Goal: Task Accomplishment & Management: Use online tool/utility

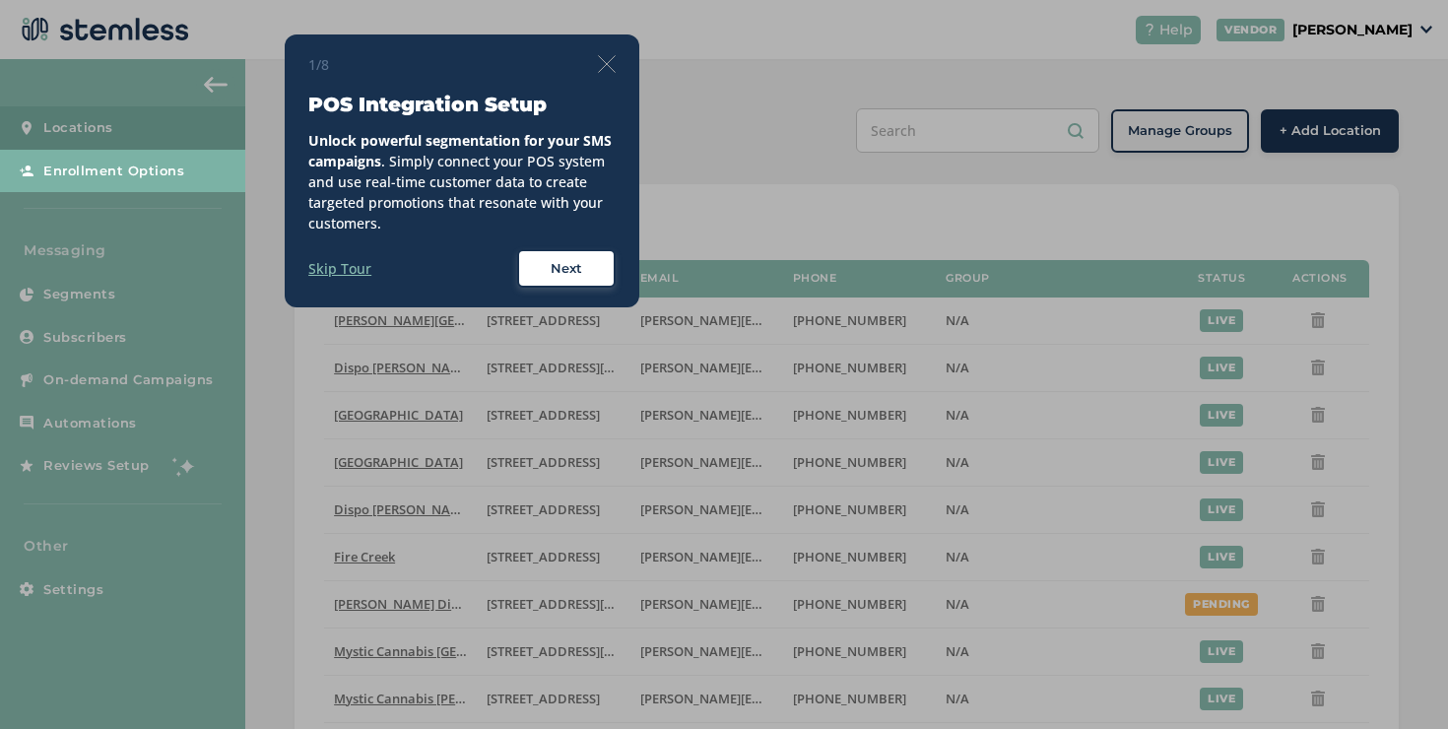
click at [309, 275] on label "Skip Tour" at bounding box center [339, 268] width 63 height 21
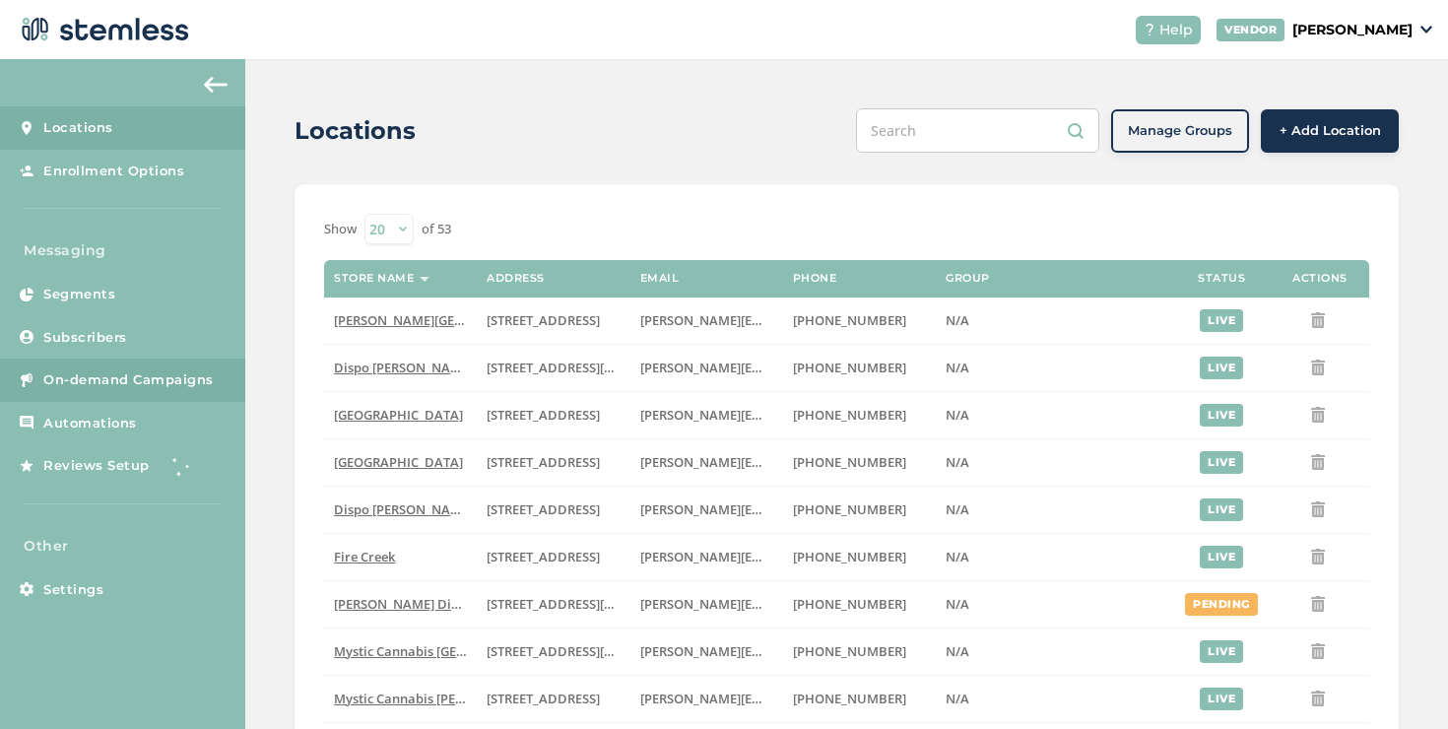
click at [160, 398] on link "On-demand Campaigns" at bounding box center [122, 380] width 245 height 43
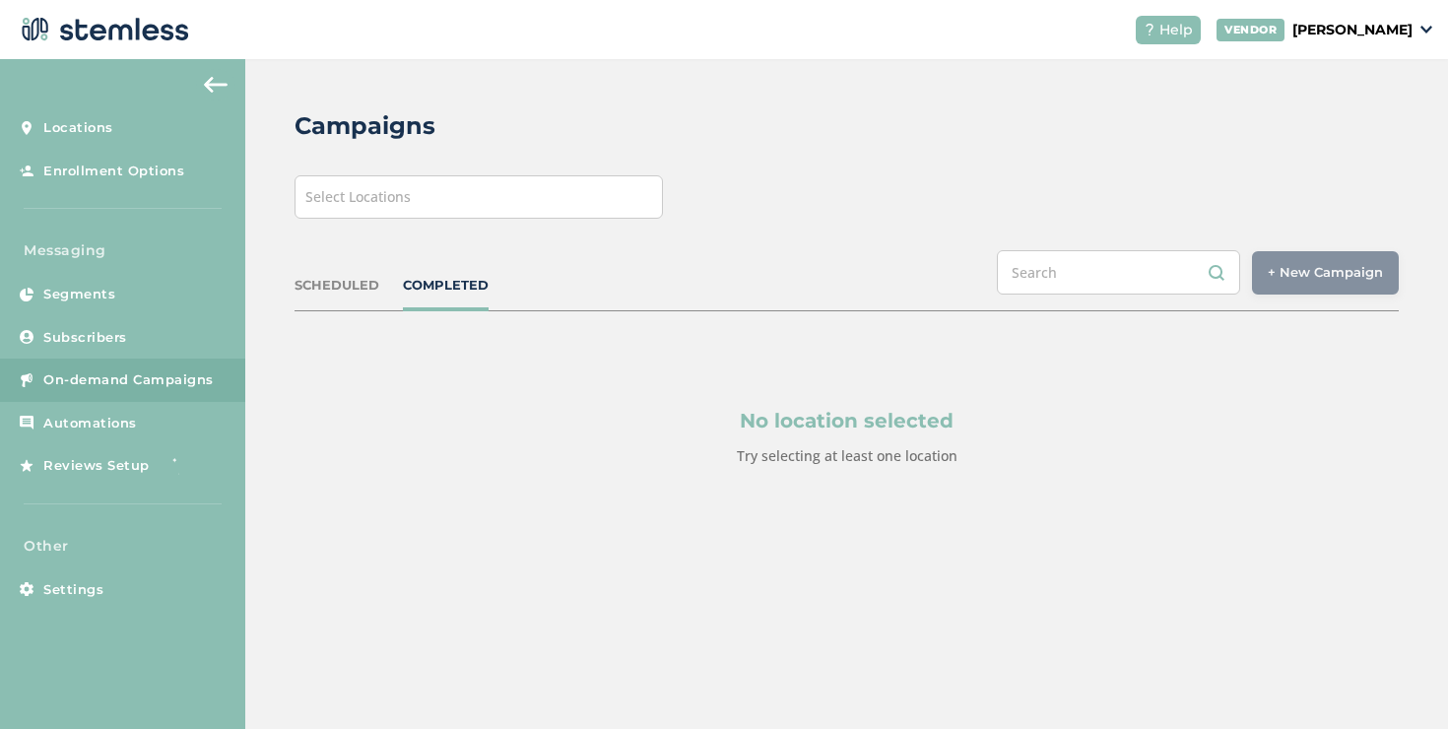
click at [428, 202] on div "Select Locations" at bounding box center [479, 196] width 368 height 43
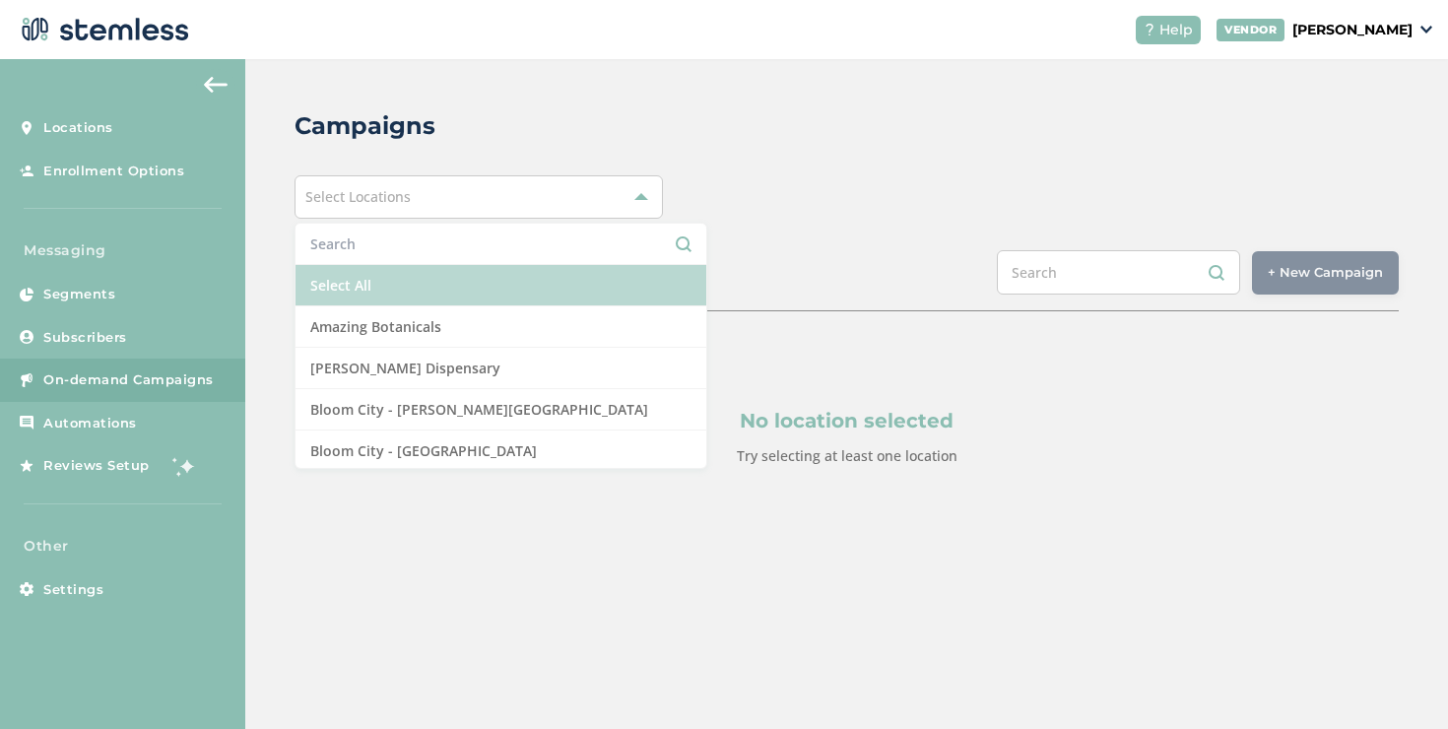
click at [422, 280] on li "Select All" at bounding box center [501, 285] width 411 height 41
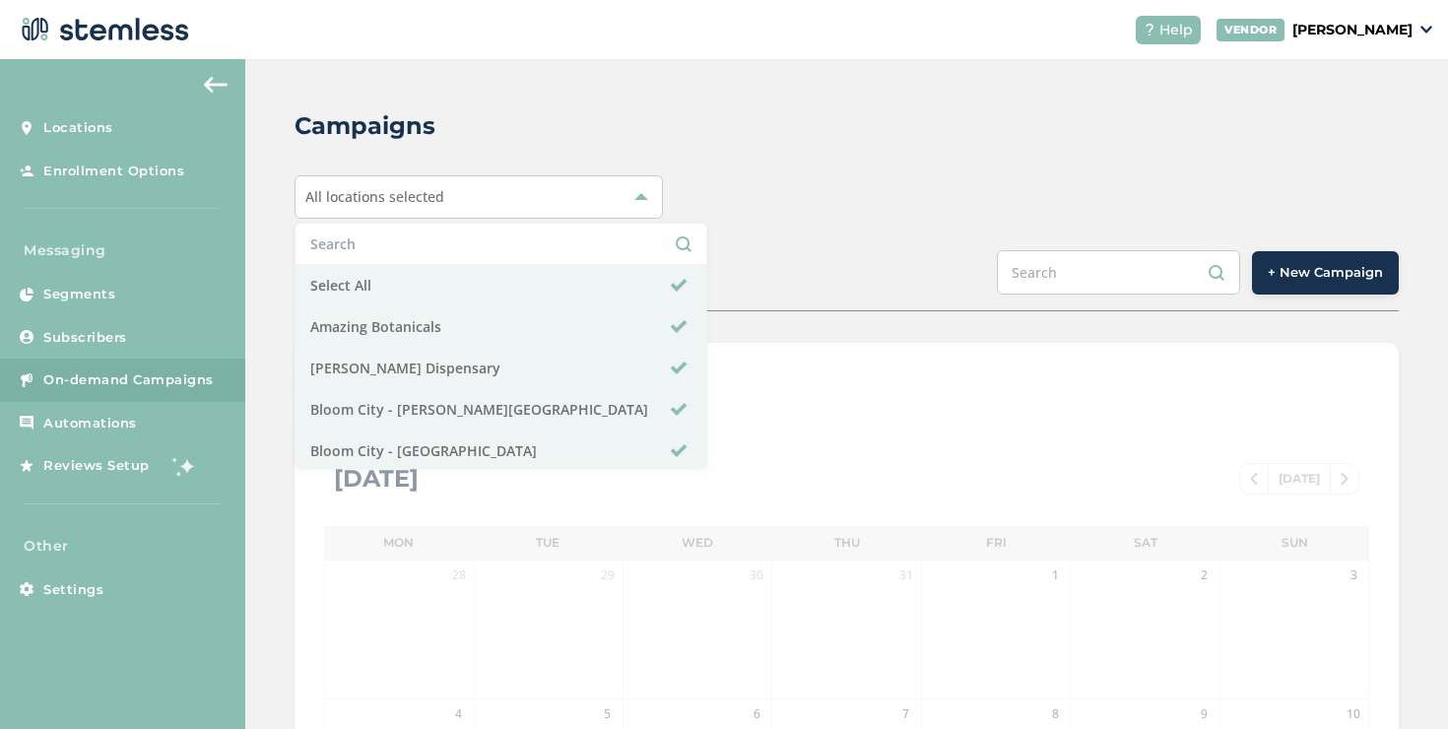
click at [806, 256] on div "SCHEDULED COMPLETED + New Campaign" at bounding box center [847, 280] width 1104 height 61
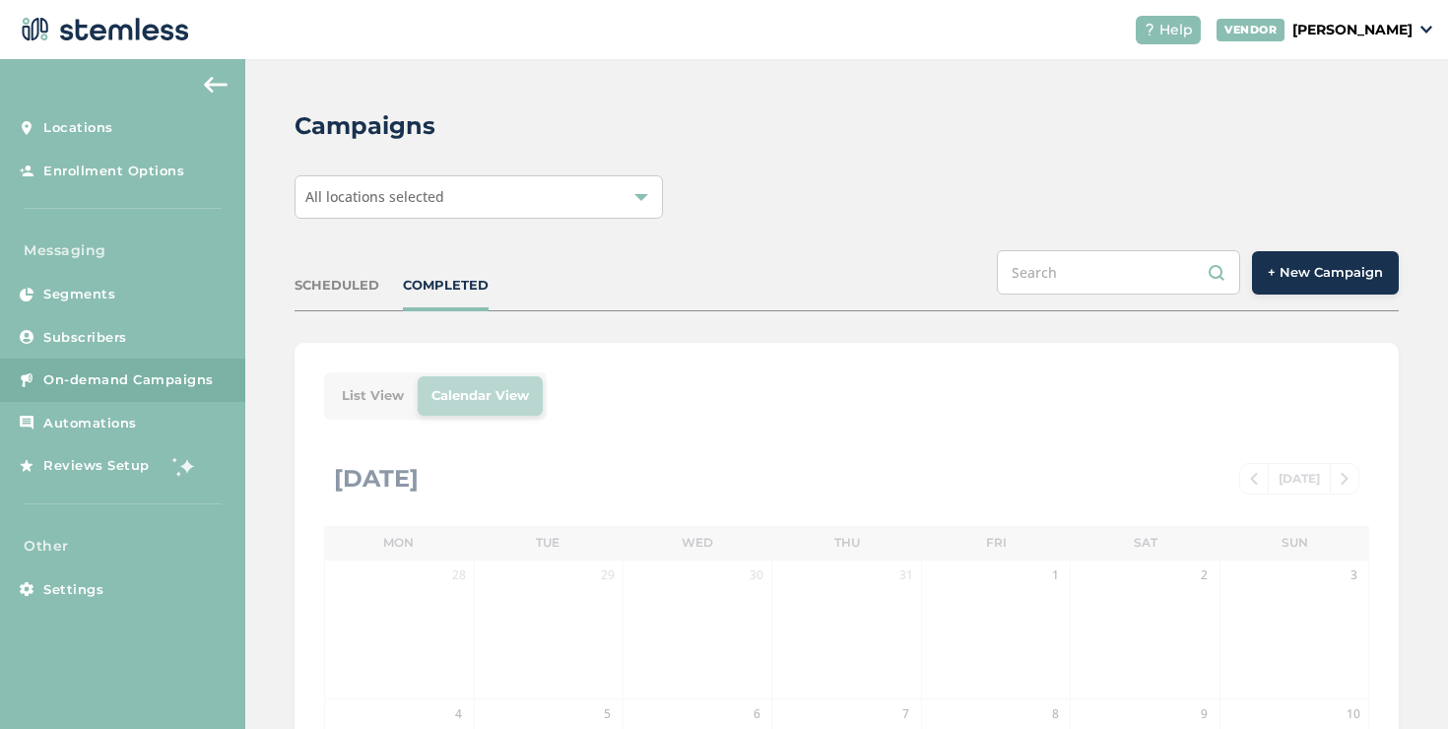
click at [1353, 260] on button "+ New Campaign" at bounding box center [1325, 272] width 147 height 43
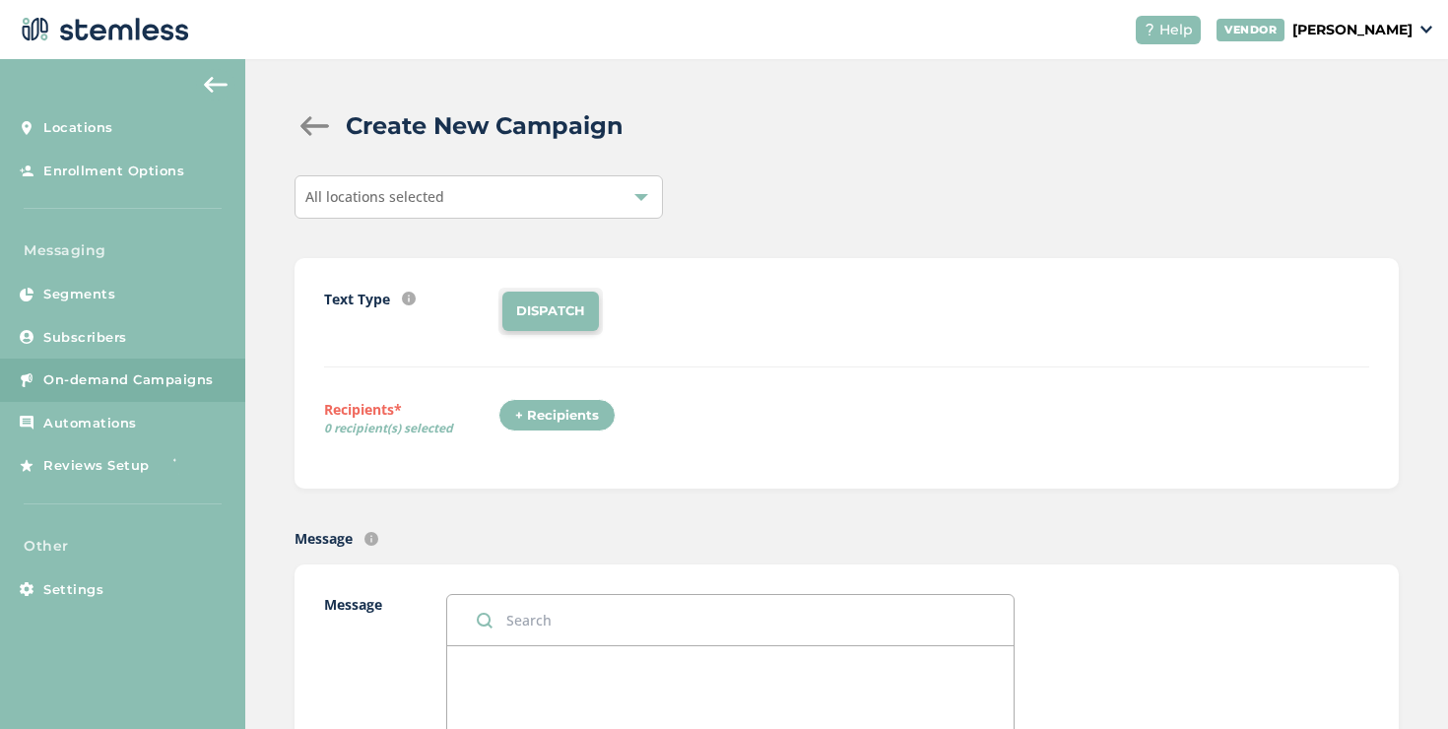
click at [583, 426] on div "+ Recipients" at bounding box center [556, 415] width 117 height 33
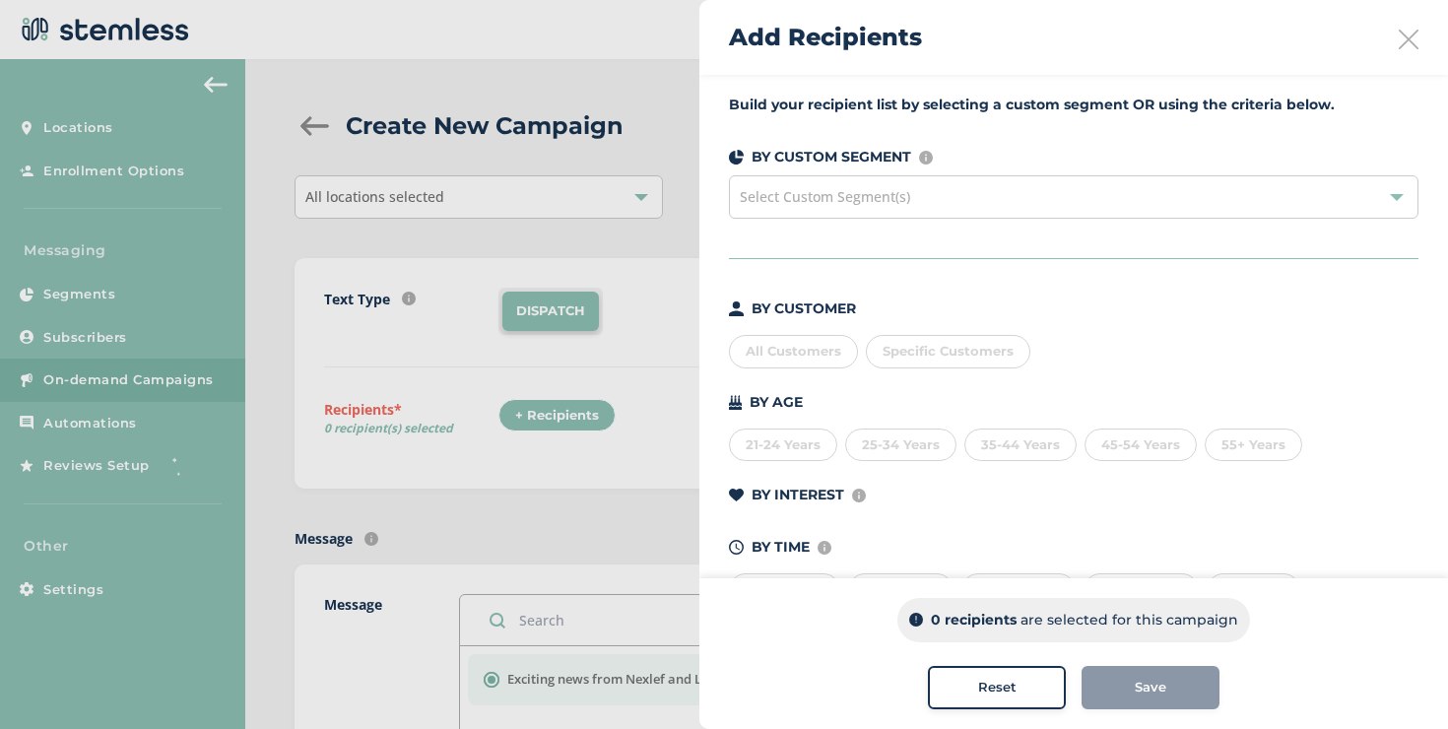
click at [939, 199] on div "Select Custom Segment(s)" at bounding box center [1074, 196] width 690 height 43
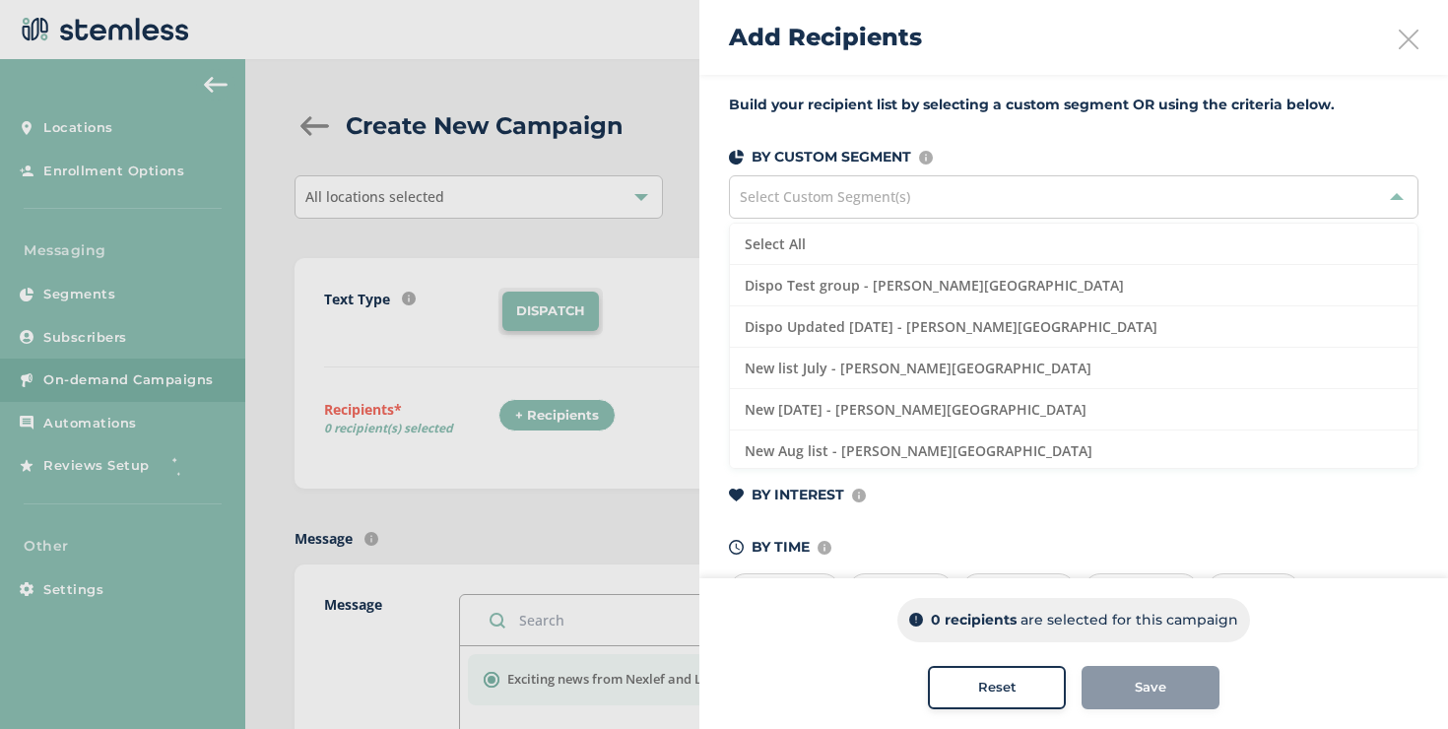
click at [939, 199] on div "Select Custom Segment(s)" at bounding box center [1074, 196] width 690 height 43
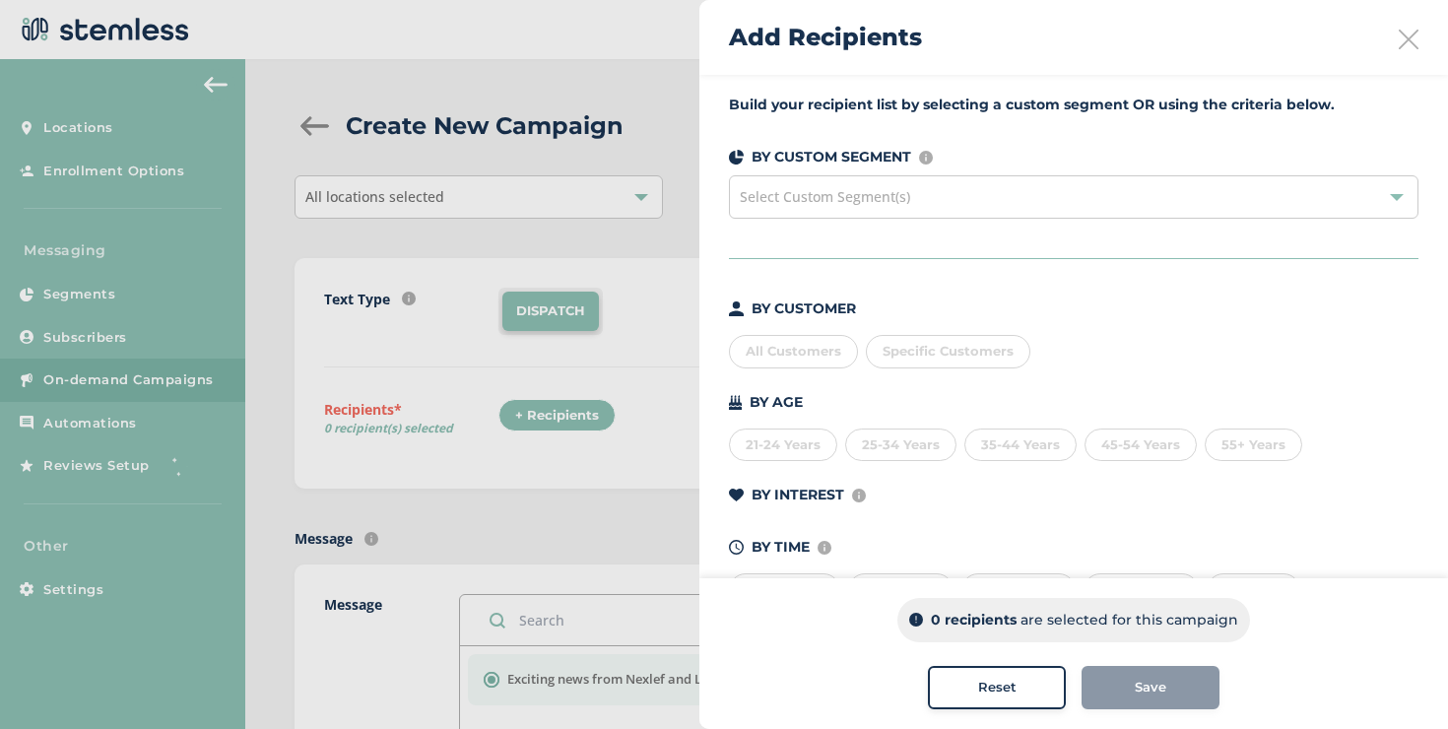
click at [933, 358] on span "Specific Customers" at bounding box center [948, 351] width 131 height 16
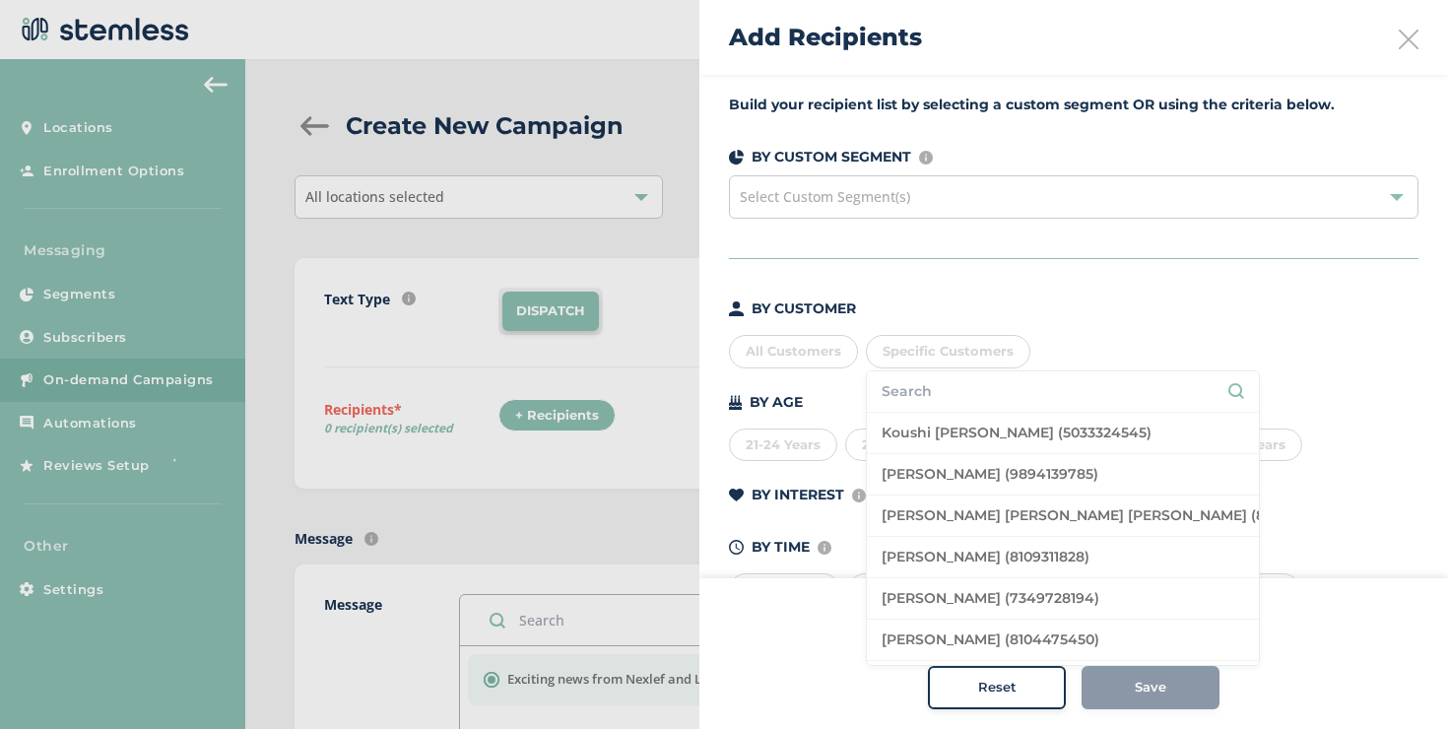
click at [933, 358] on span "Specific Customers" at bounding box center [948, 351] width 131 height 16
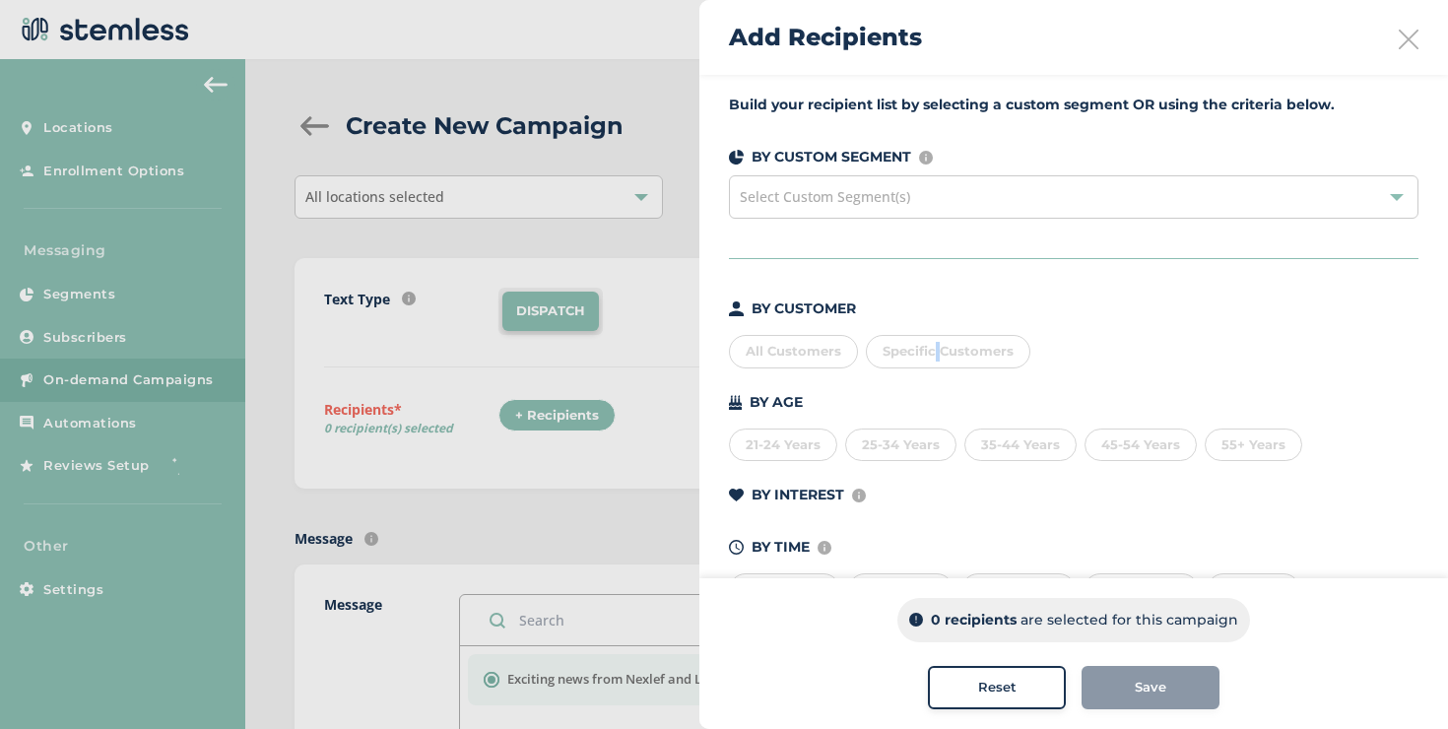
click at [933, 358] on span "Specific Customers" at bounding box center [948, 351] width 131 height 16
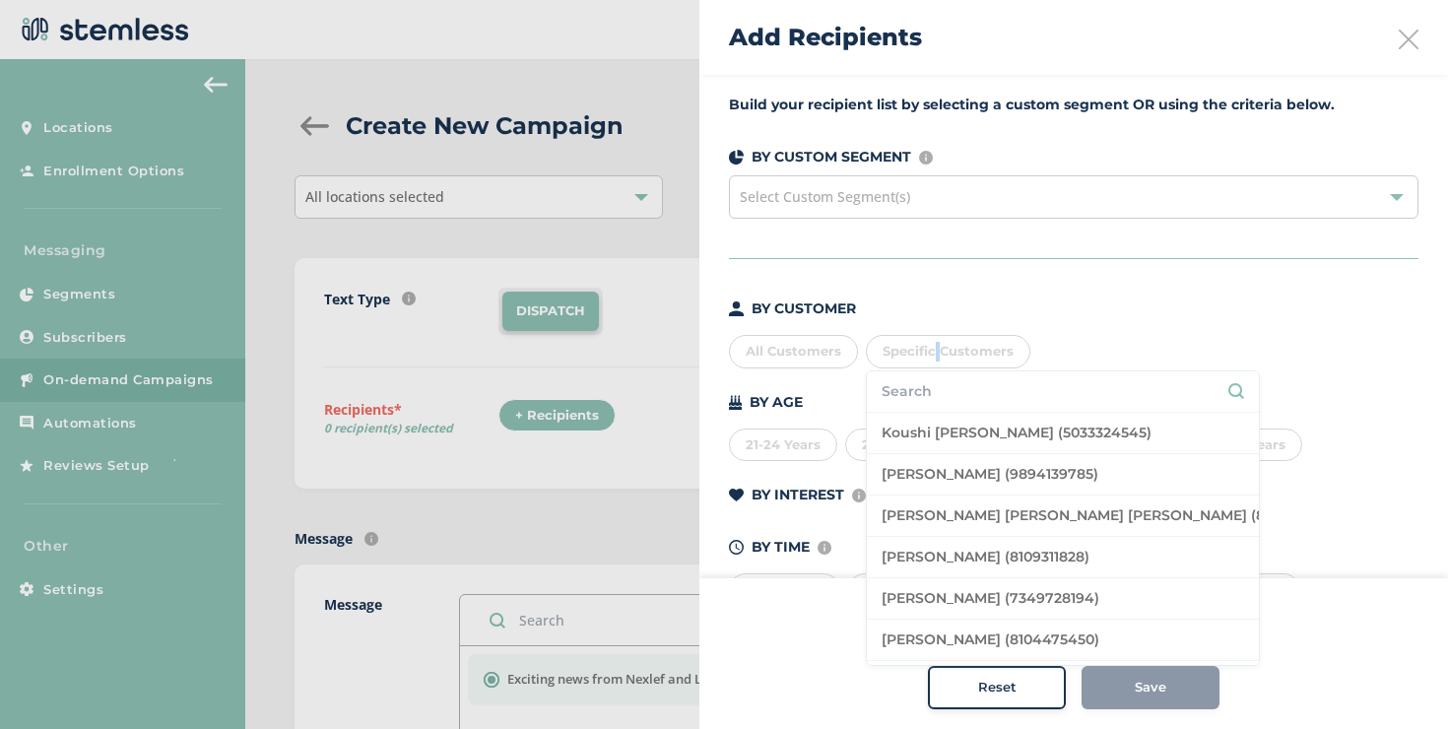
click at [933, 358] on span "Specific Customers" at bounding box center [948, 351] width 131 height 16
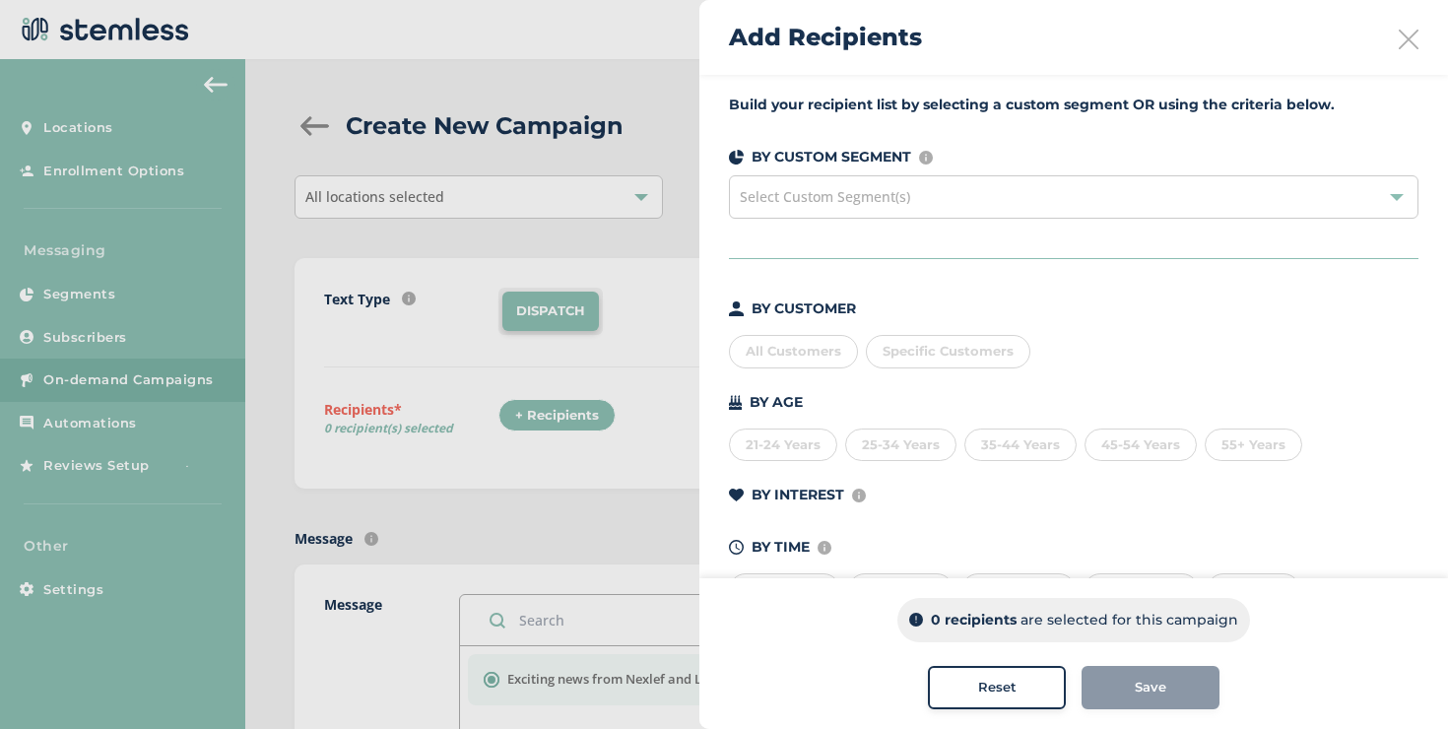
click at [843, 352] on div "All Customers" at bounding box center [793, 351] width 129 height 33
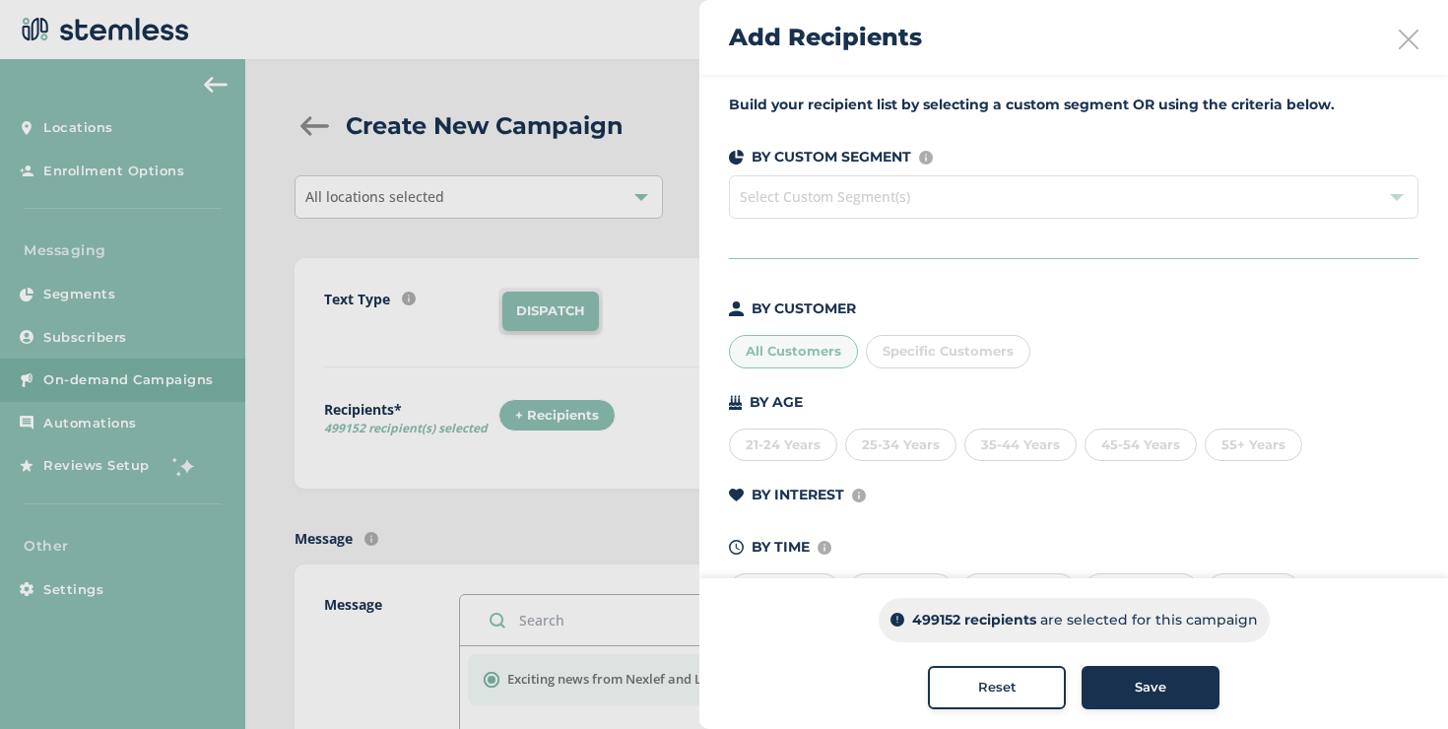
click at [1038, 678] on div "Reset" at bounding box center [997, 688] width 106 height 20
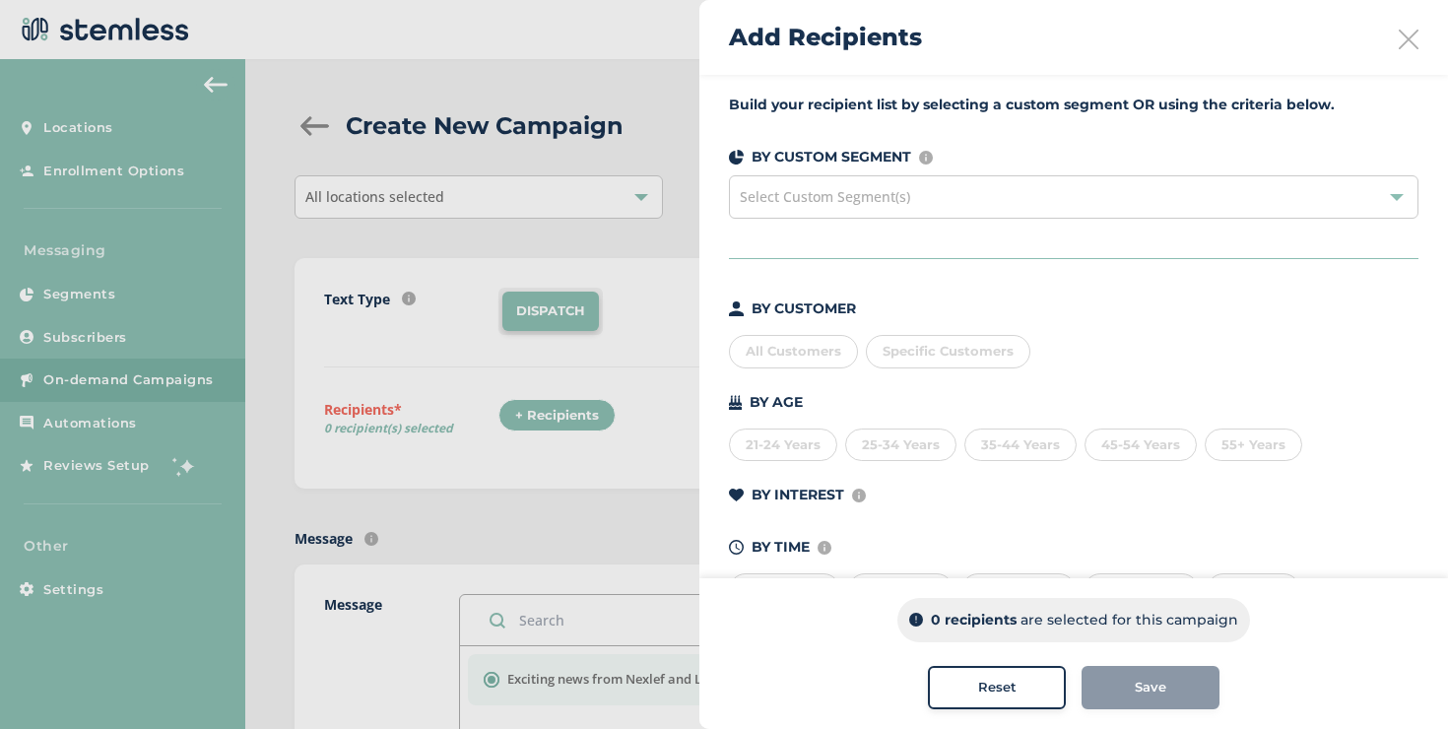
click at [763, 460] on div "21-24 Years" at bounding box center [783, 445] width 108 height 33
click at [773, 447] on div "21-24 Years" at bounding box center [783, 445] width 108 height 33
click at [1231, 431] on div "55+ Years" at bounding box center [1254, 445] width 98 height 33
click at [1277, 444] on div "55+ Years" at bounding box center [1254, 445] width 98 height 33
click at [641, 210] on div at bounding box center [724, 364] width 1448 height 729
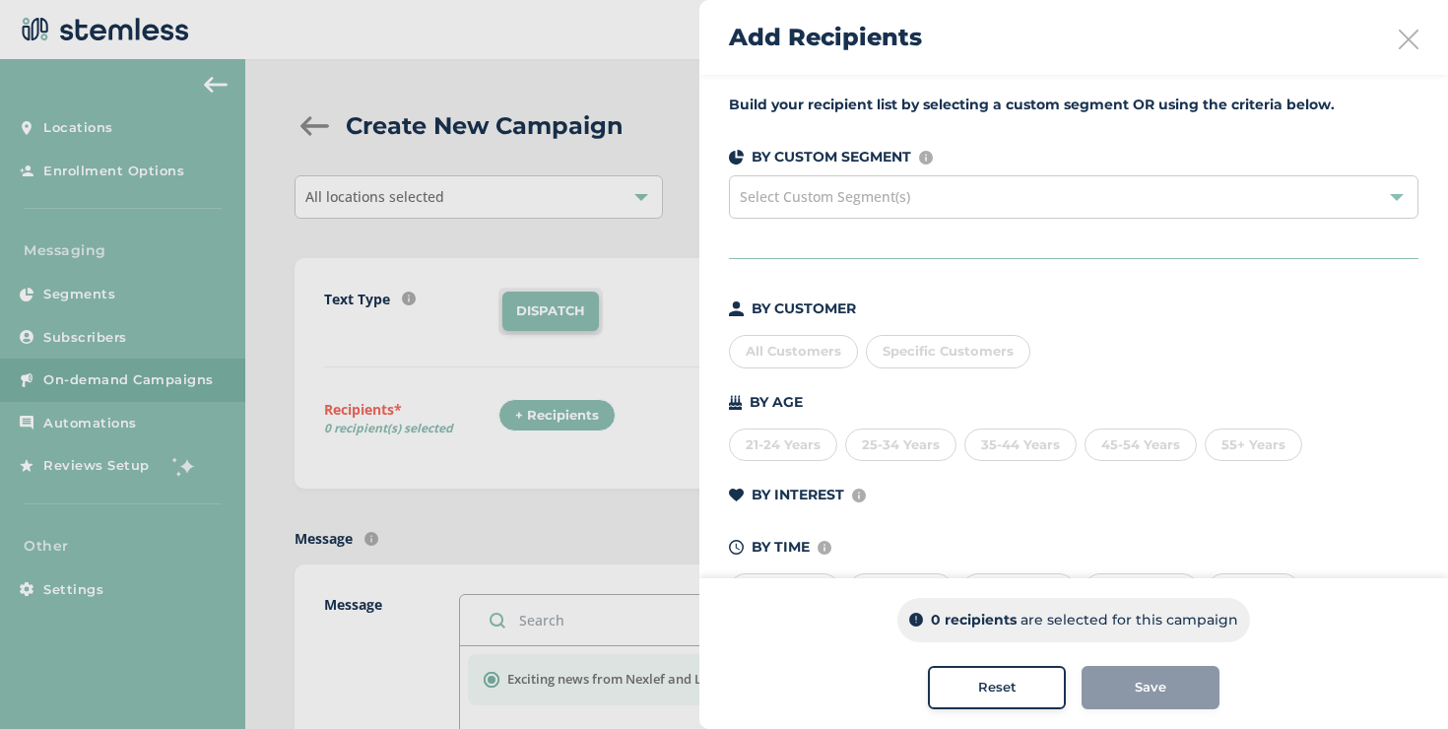
click at [634, 202] on div at bounding box center [724, 364] width 1448 height 729
click at [973, 197] on div "Select Custom Segment(s)" at bounding box center [1074, 196] width 690 height 43
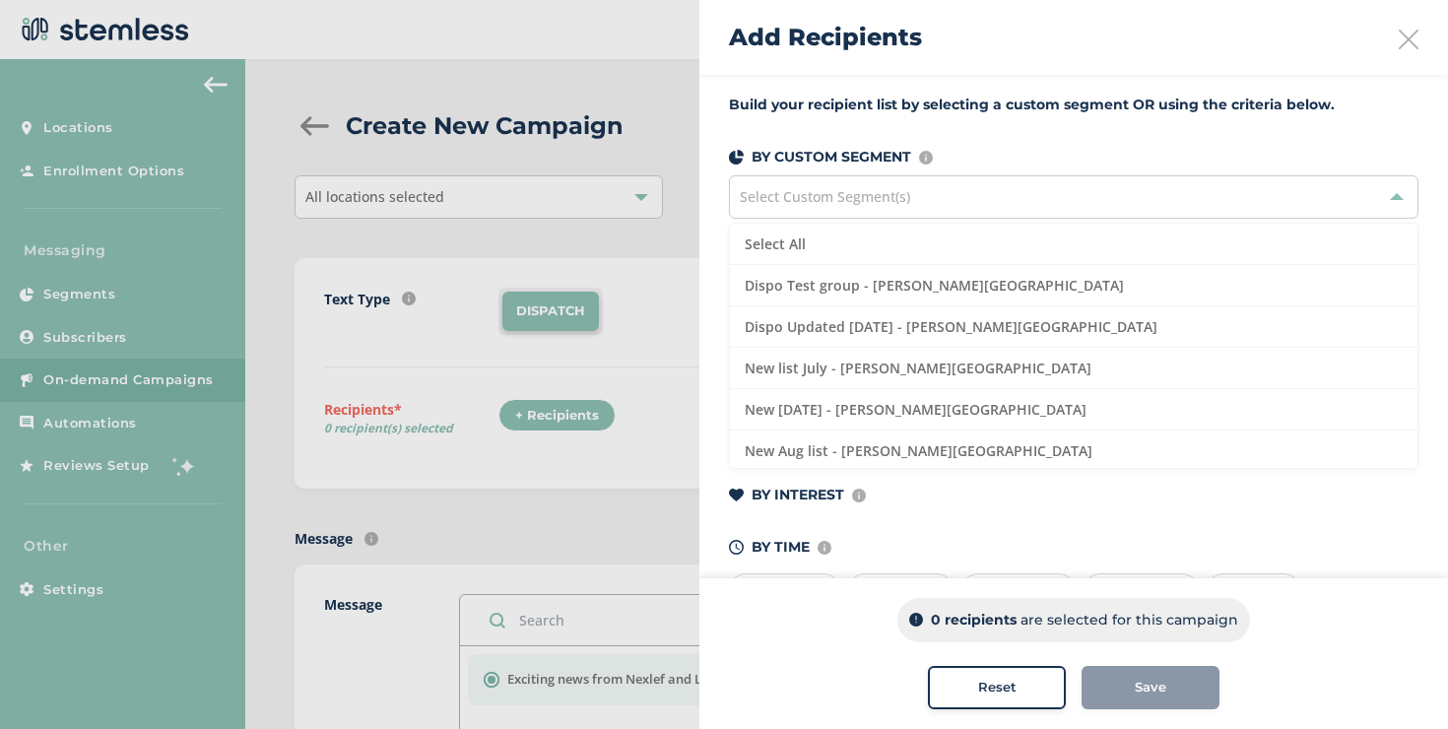
click at [1400, 31] on icon at bounding box center [1409, 40] width 20 height 20
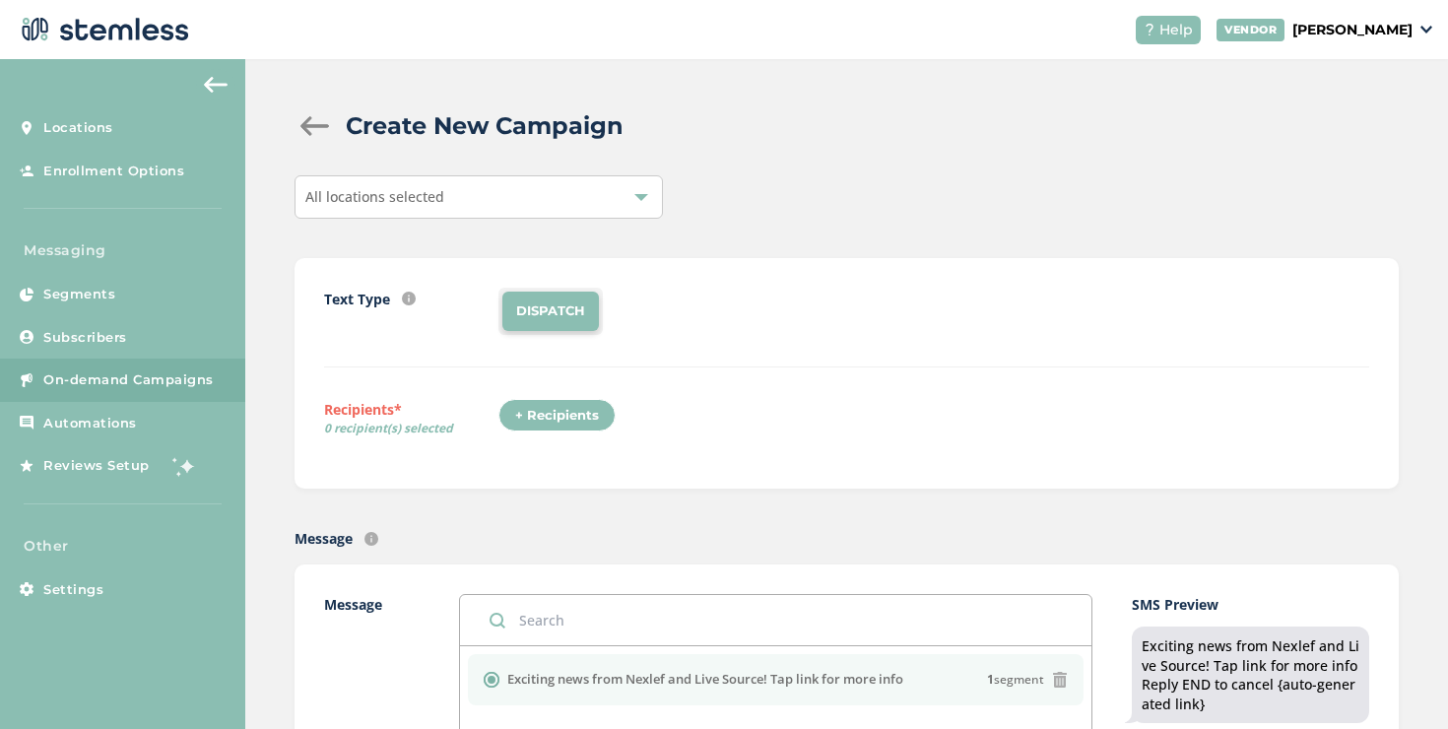
click at [648, 188] on div "All locations selected" at bounding box center [479, 196] width 368 height 43
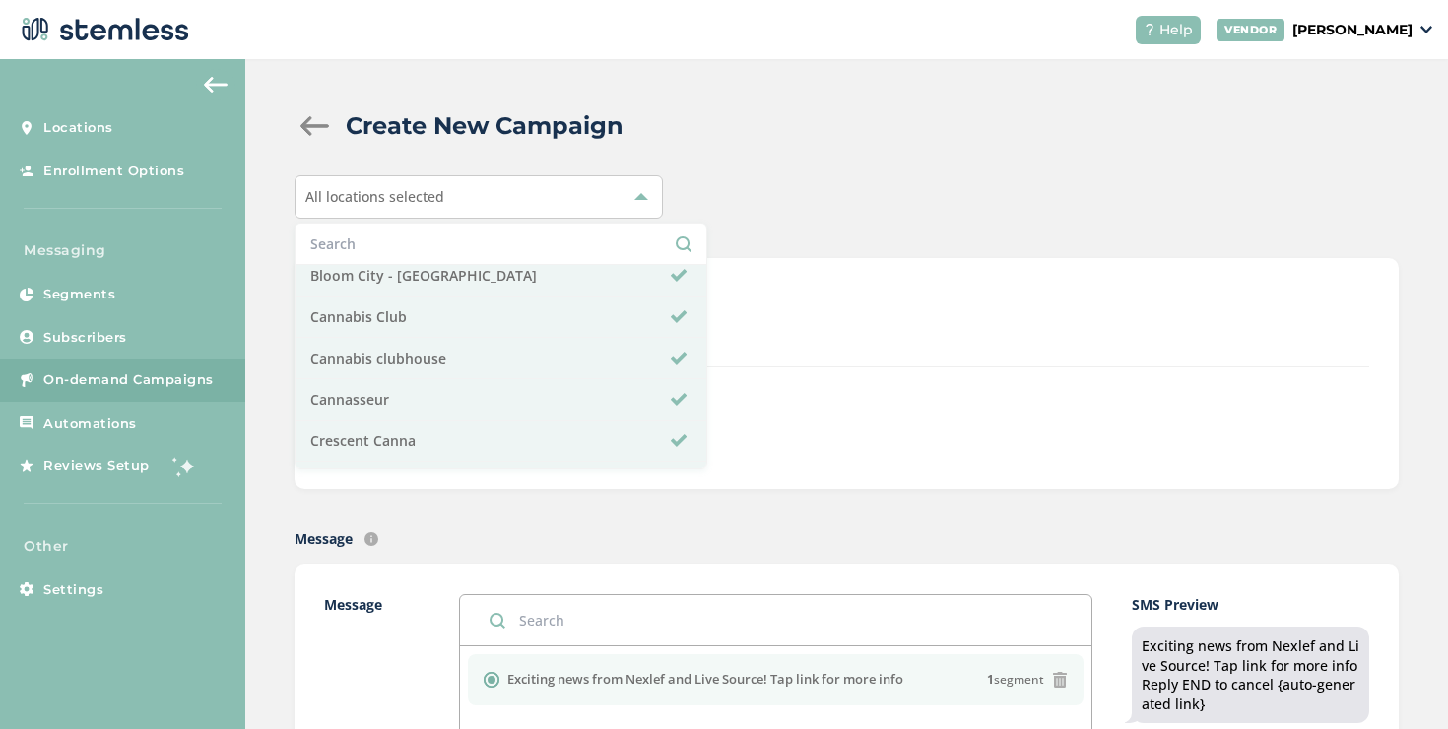
scroll to position [472, 0]
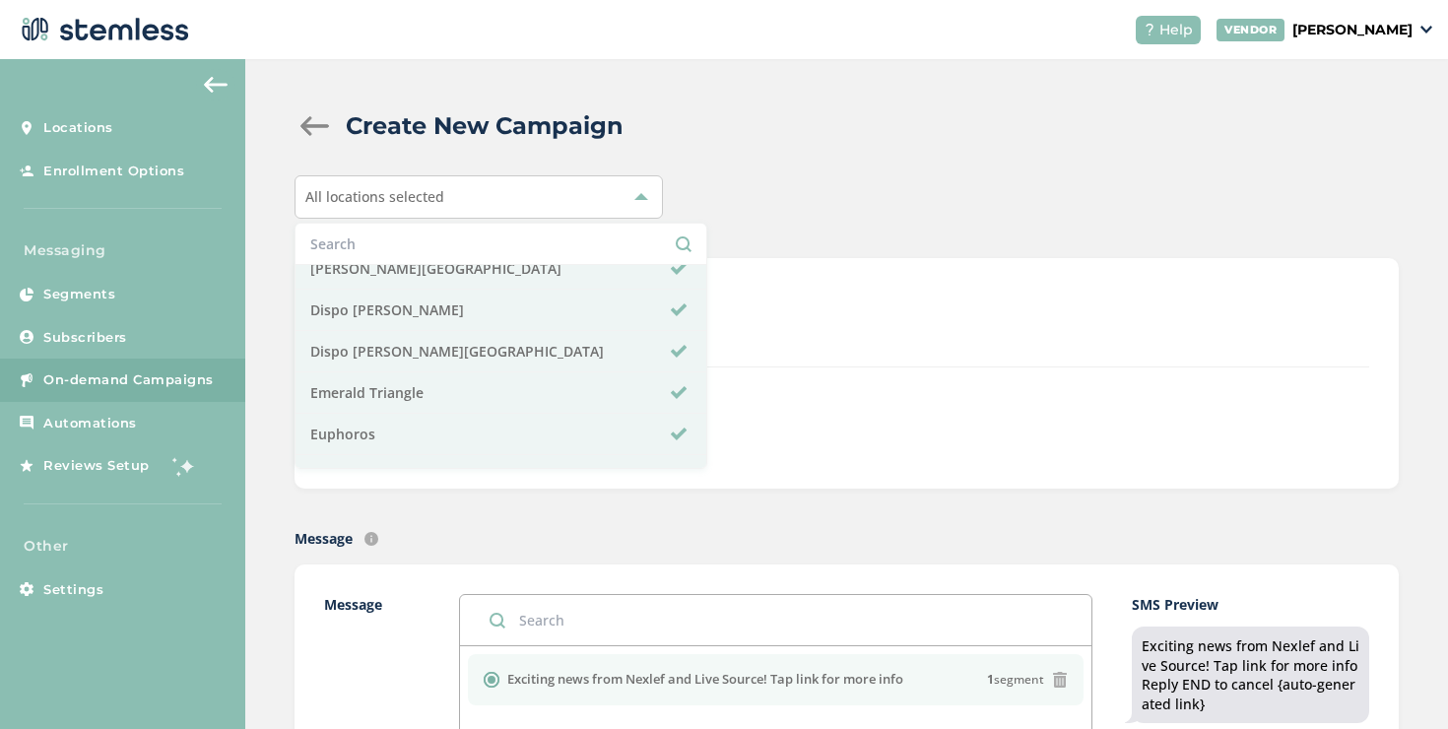
click at [705, 268] on div "Text Type SMS : A cost effective way to reach your customers. Send a intro text…" at bounding box center [847, 373] width 1104 height 231
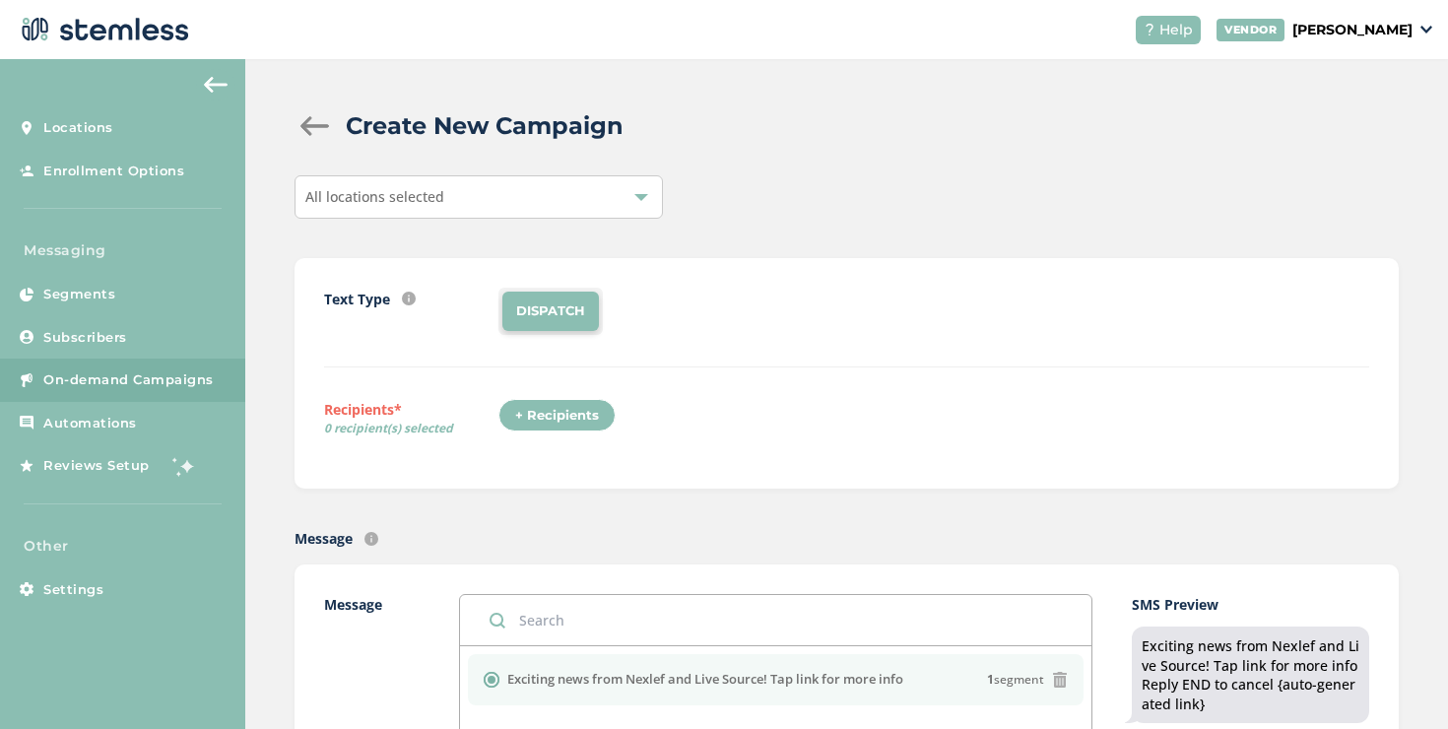
click at [598, 183] on div "All locations selected" at bounding box center [479, 196] width 368 height 43
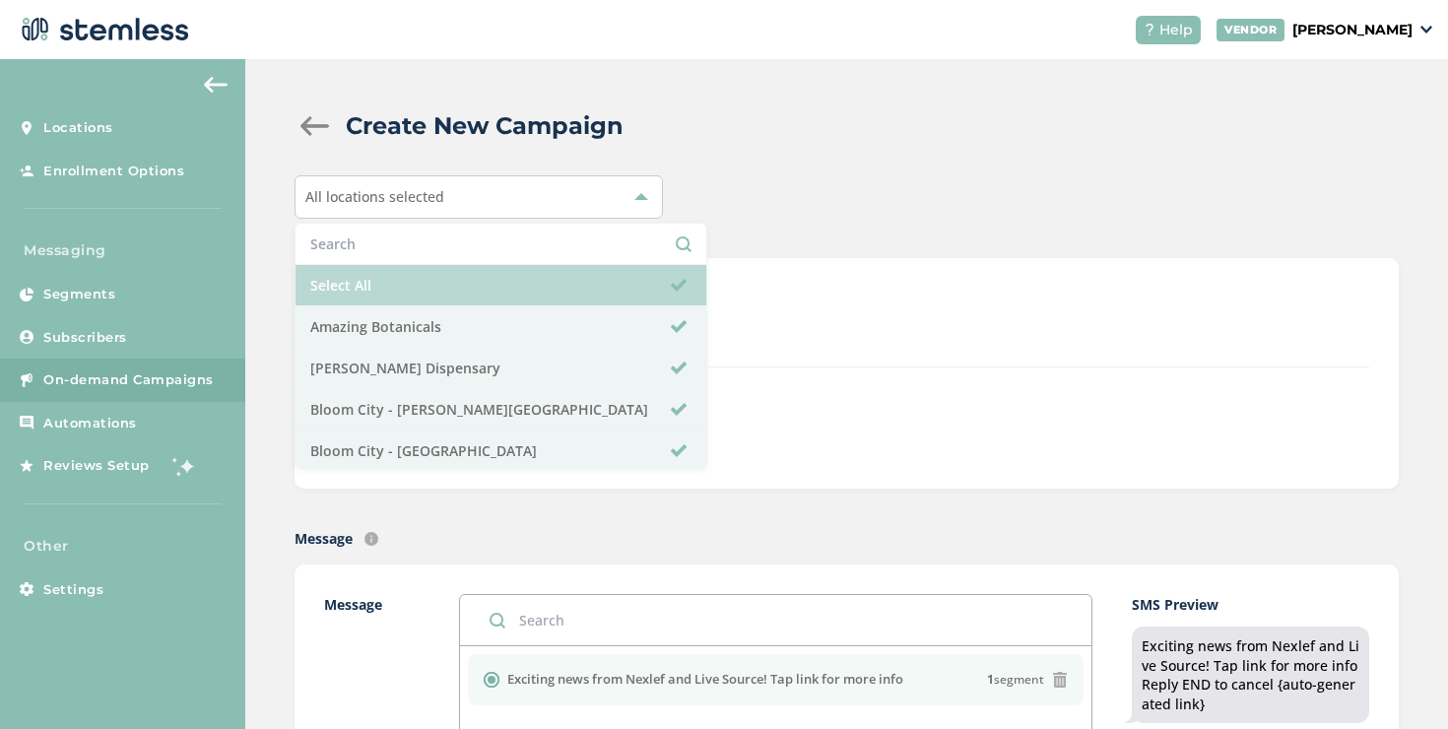
click at [529, 276] on li "Select All" at bounding box center [501, 285] width 411 height 41
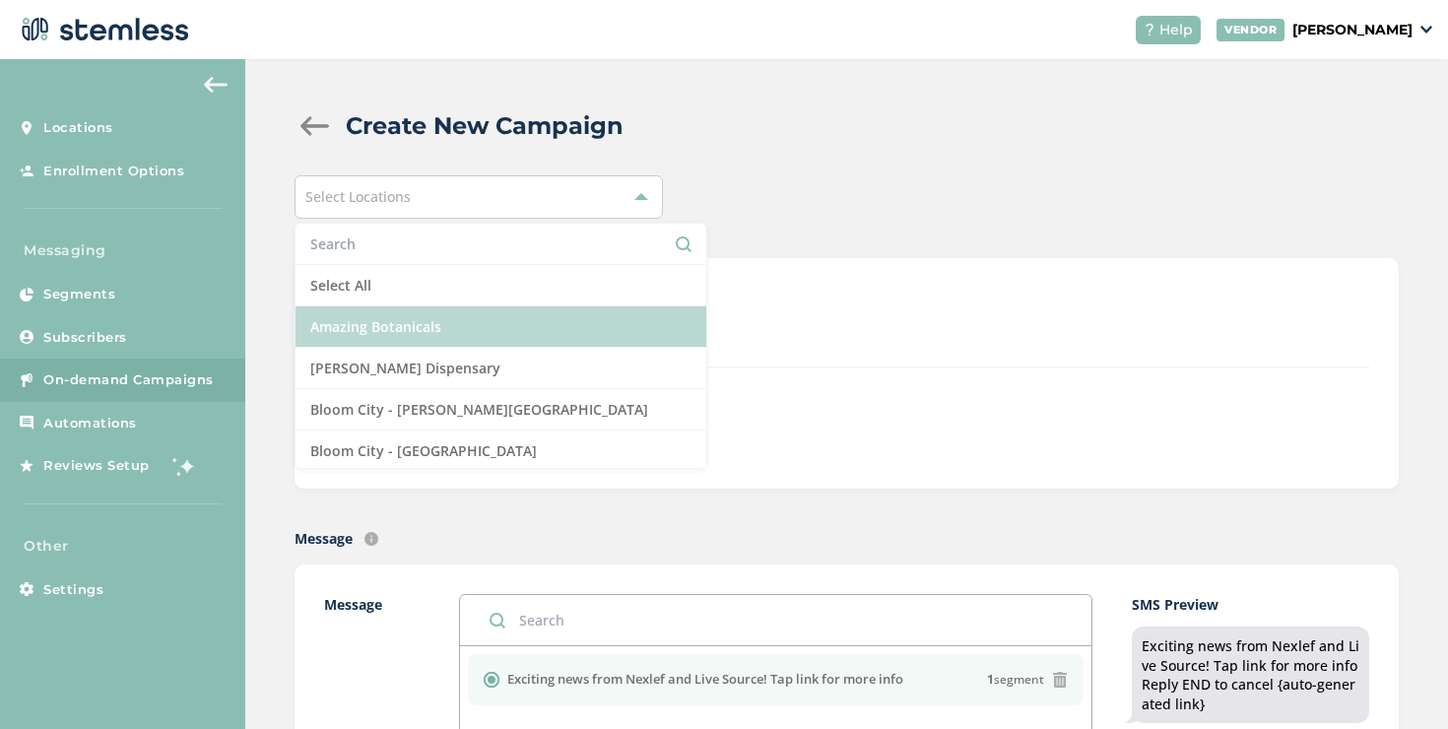
click at [532, 307] on li "Amazing Botanicals" at bounding box center [501, 326] width 411 height 41
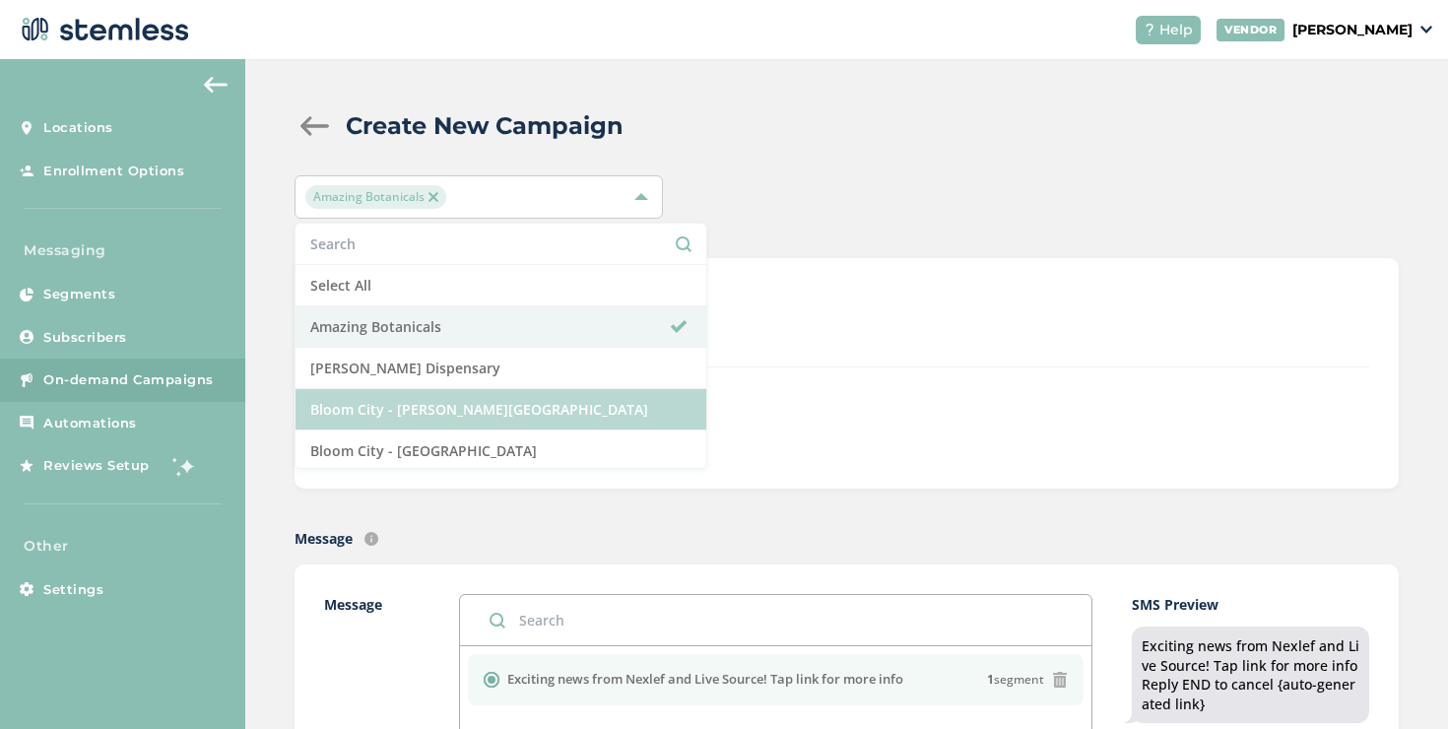
click at [536, 392] on li "Bloom City - [PERSON_NAME][GEOGRAPHIC_DATA]" at bounding box center [501, 409] width 411 height 41
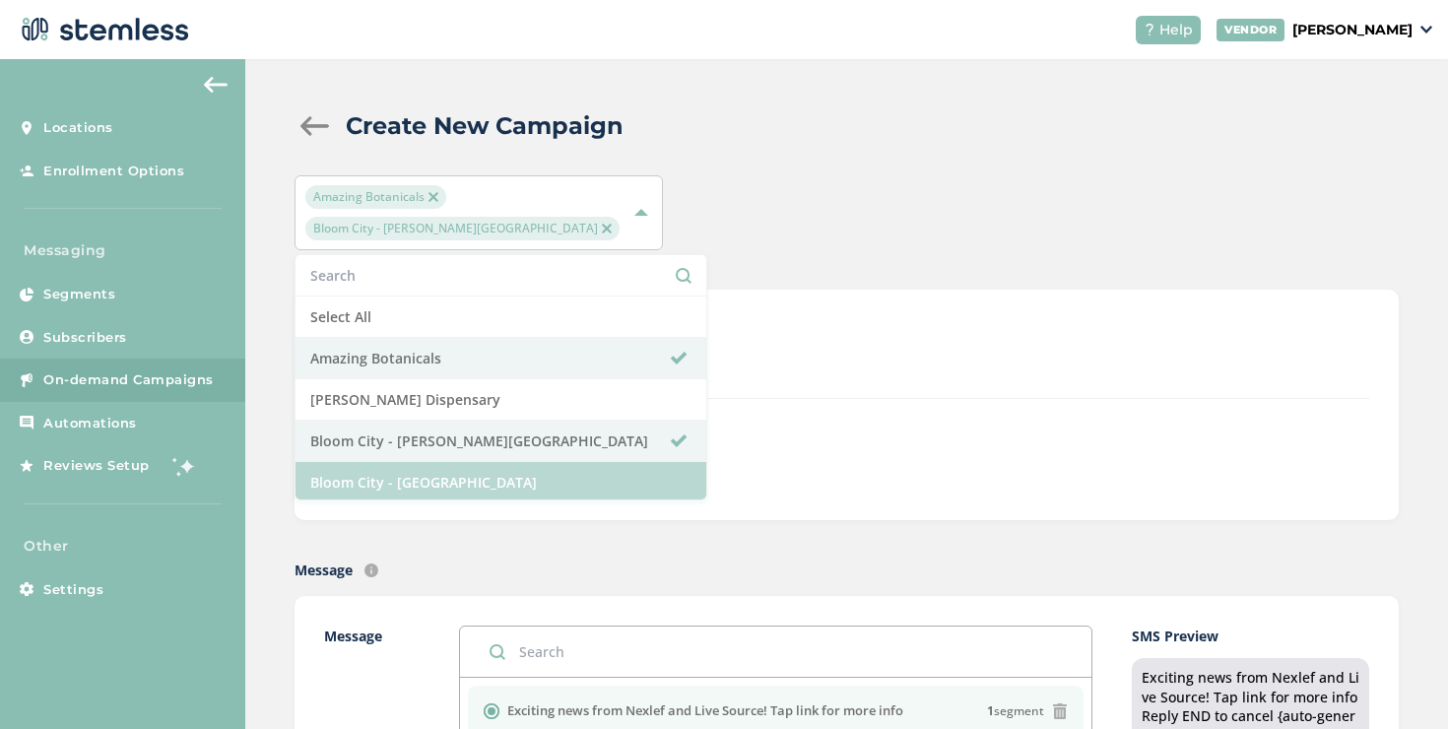
click at [538, 462] on li "Bloom City - [GEOGRAPHIC_DATA]" at bounding box center [501, 482] width 411 height 41
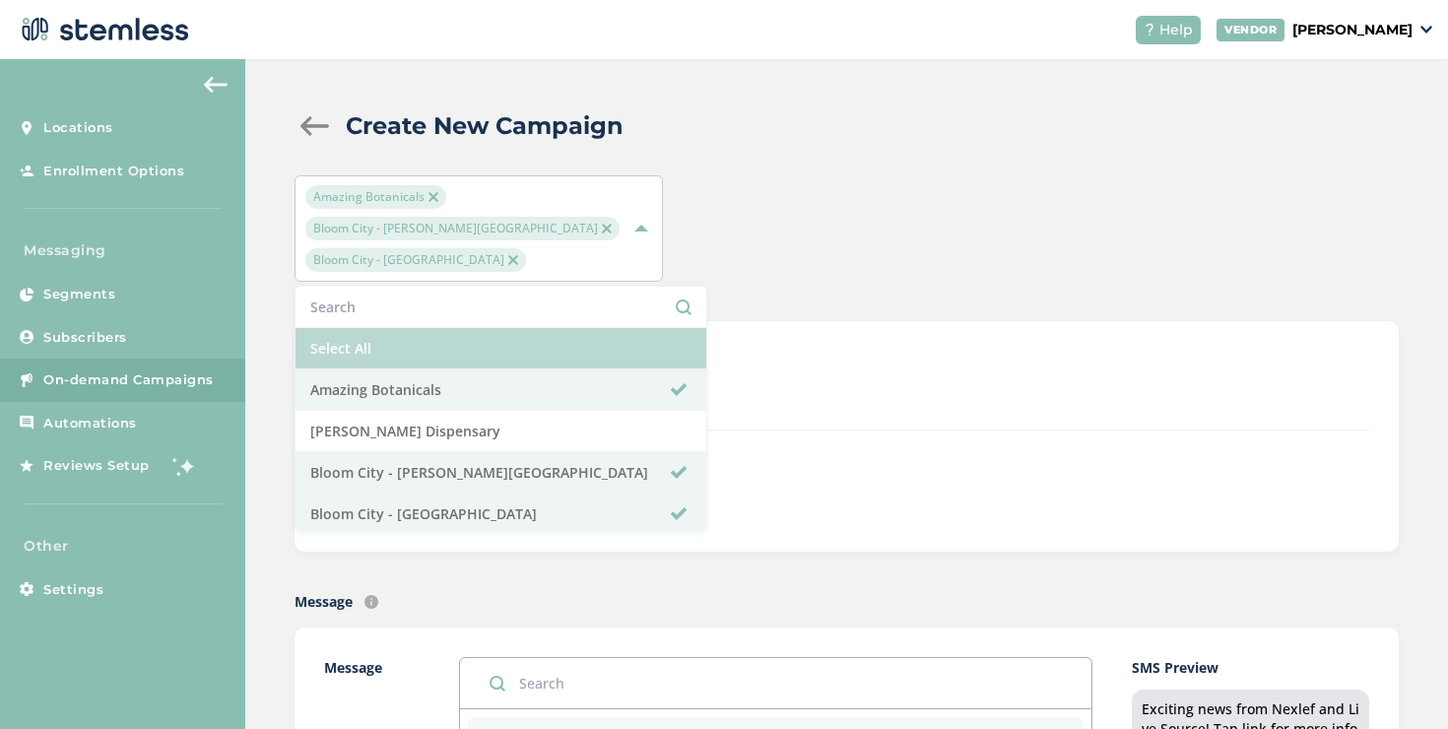
click at [564, 328] on li "Select All" at bounding box center [501, 348] width 411 height 41
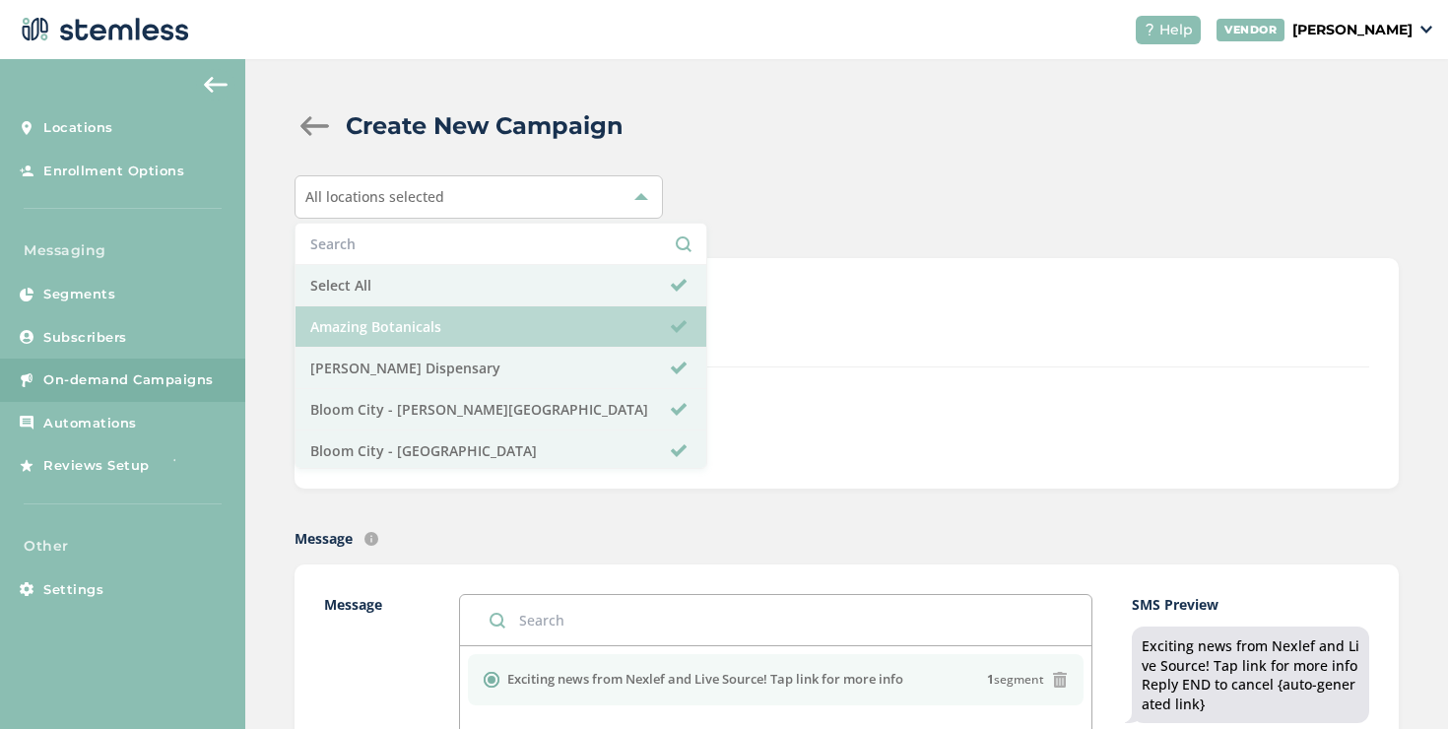
click at [561, 317] on li "Amazing Botanicals" at bounding box center [501, 326] width 411 height 41
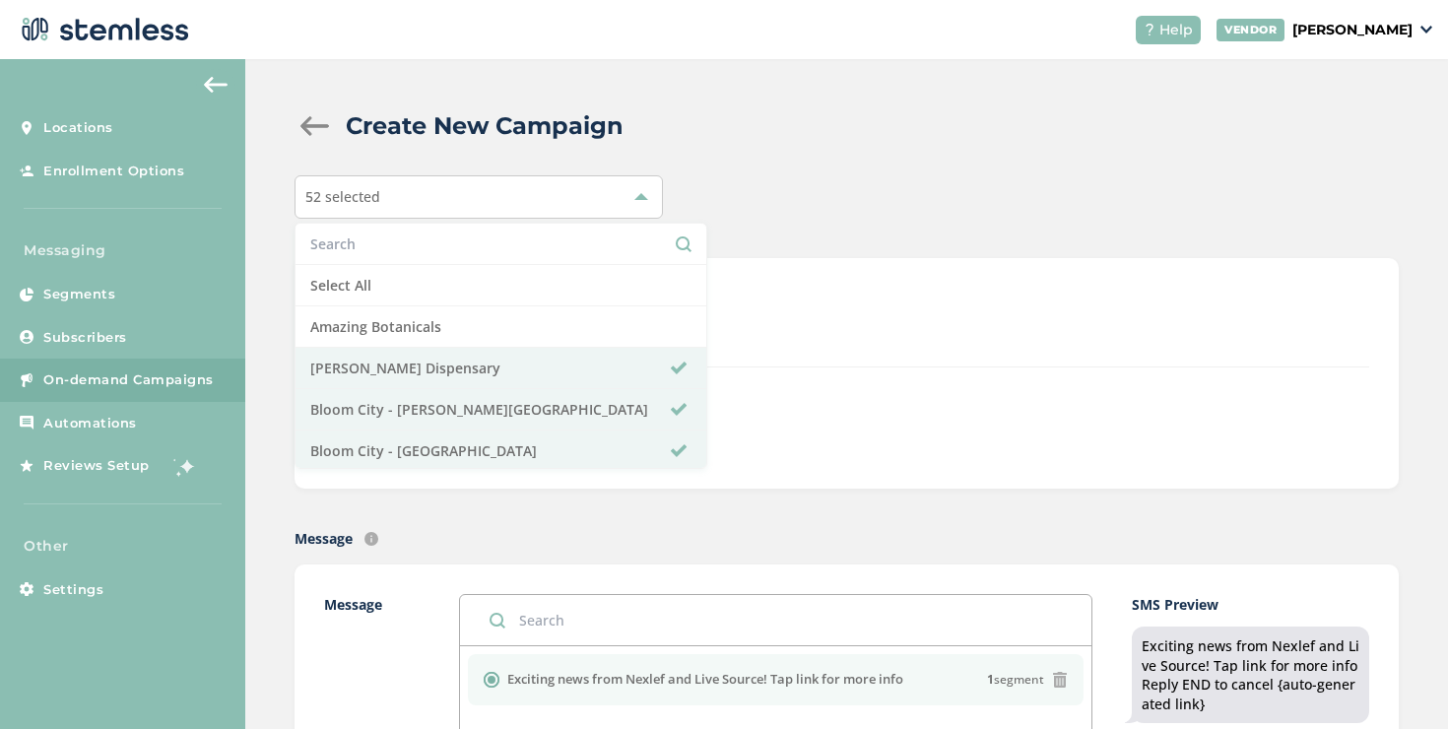
click at [754, 297] on div "DISPATCH" at bounding box center [933, 311] width 871 height 47
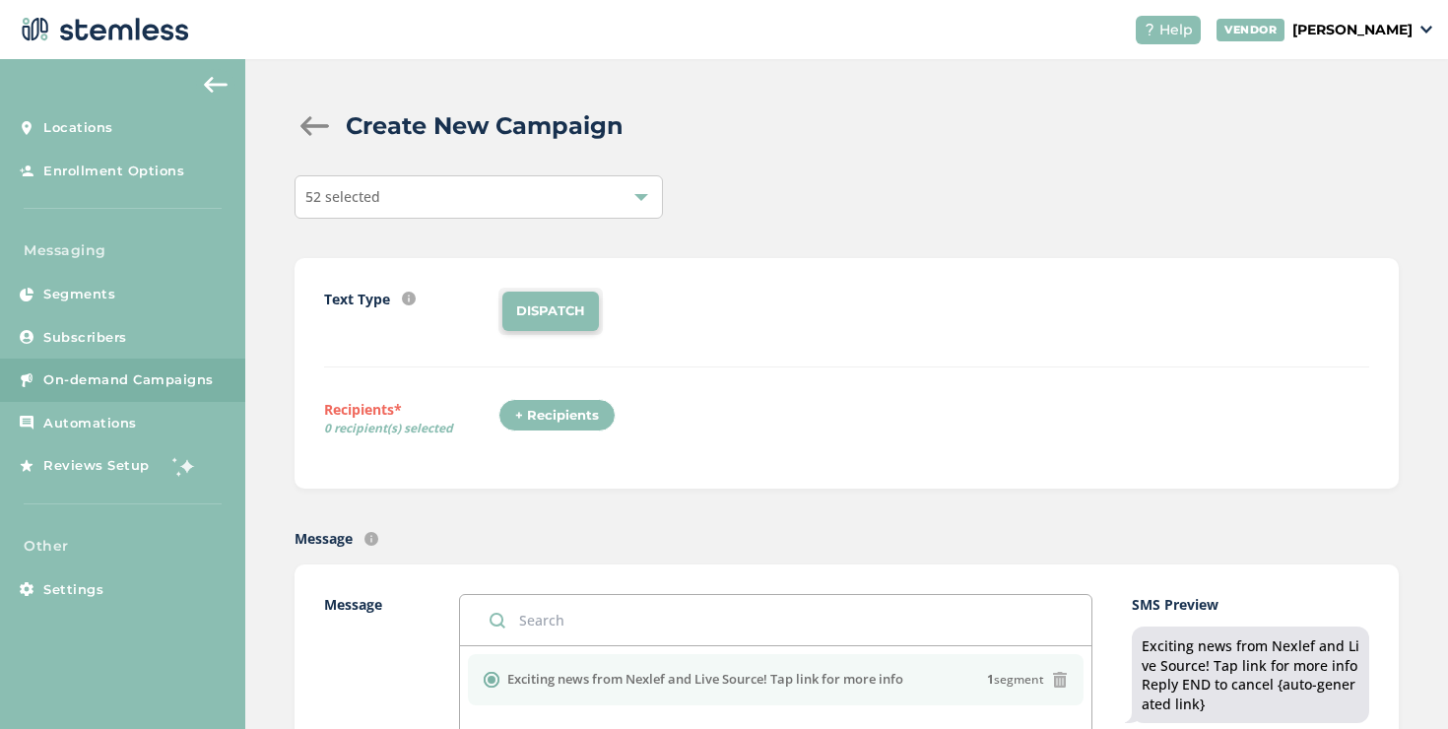
click at [569, 415] on div "+ Recipients" at bounding box center [556, 415] width 117 height 33
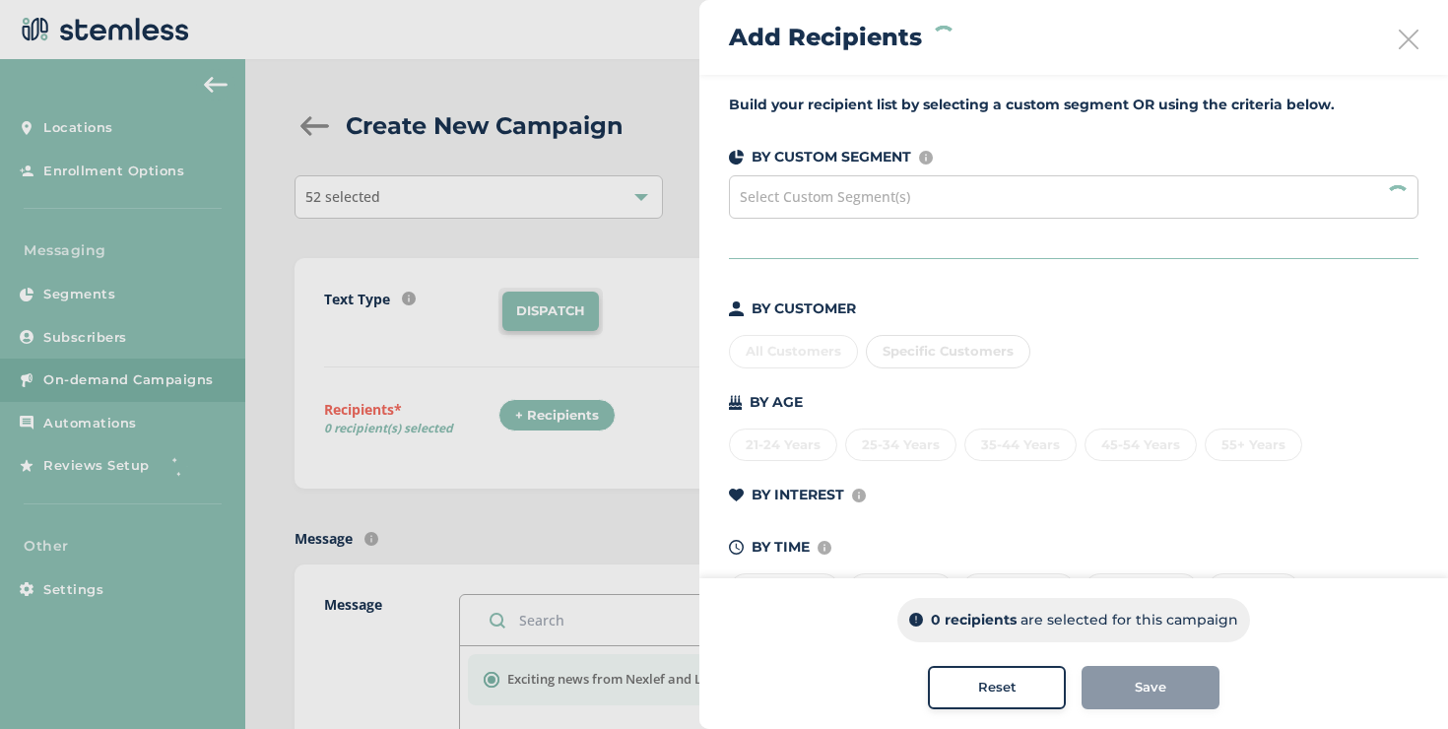
click at [564, 250] on div at bounding box center [724, 364] width 1448 height 729
click at [564, 211] on div at bounding box center [724, 364] width 1448 height 729
click at [1385, 39] on div "Add Recipients" at bounding box center [1073, 37] width 749 height 75
click at [1399, 38] on icon at bounding box center [1409, 40] width 20 height 20
click at [1399, 40] on icon at bounding box center [1409, 40] width 20 height 20
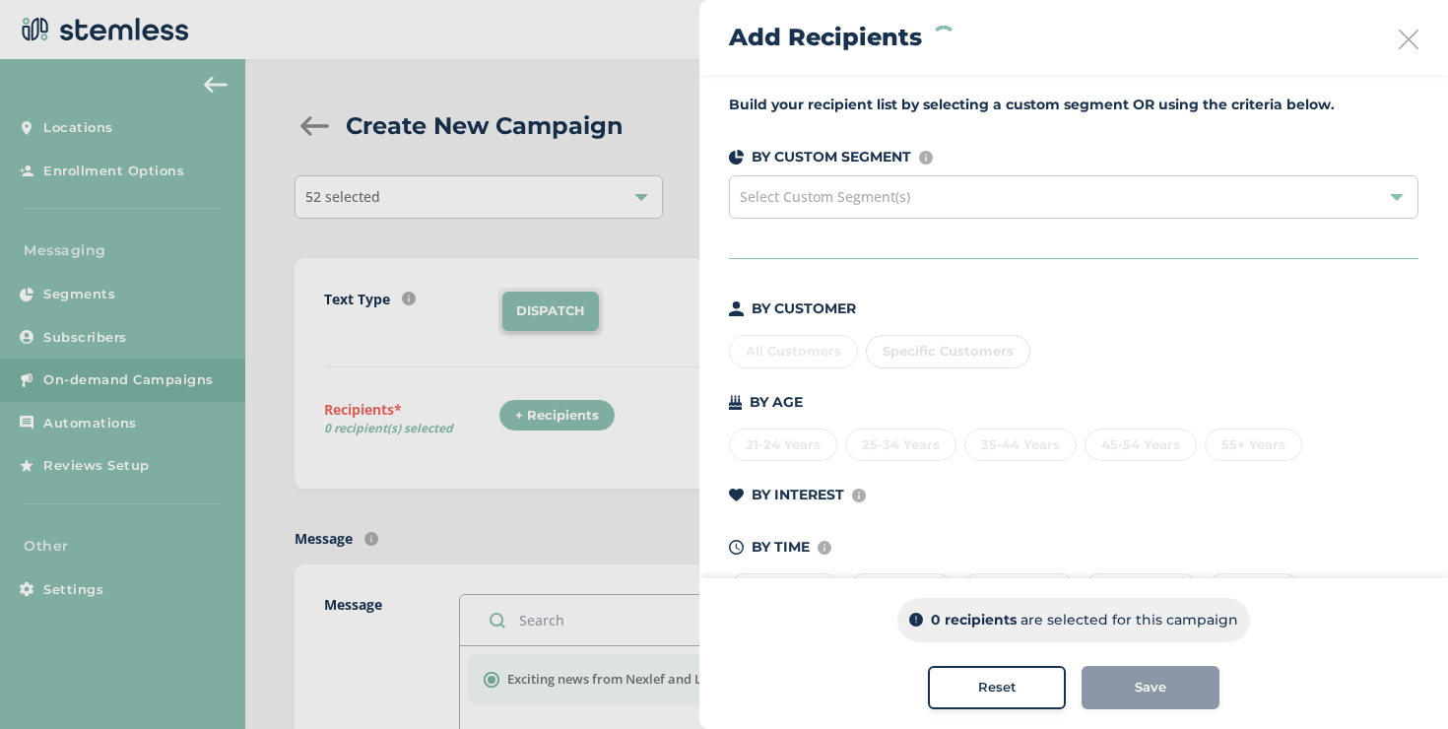
click at [1021, 681] on div "Reset" at bounding box center [997, 688] width 106 height 20
click at [1401, 42] on icon at bounding box center [1409, 40] width 20 height 20
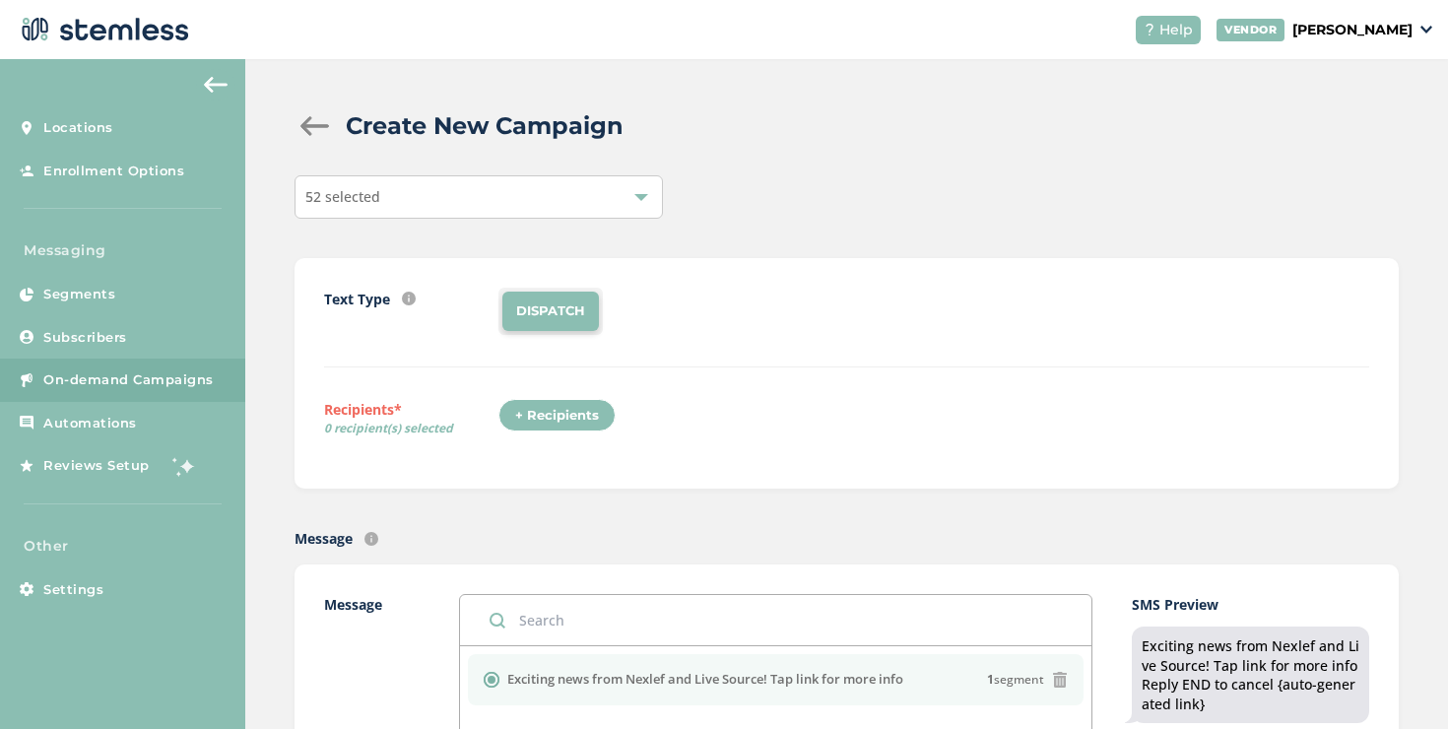
click at [542, 206] on div "52 selected" at bounding box center [479, 196] width 368 height 43
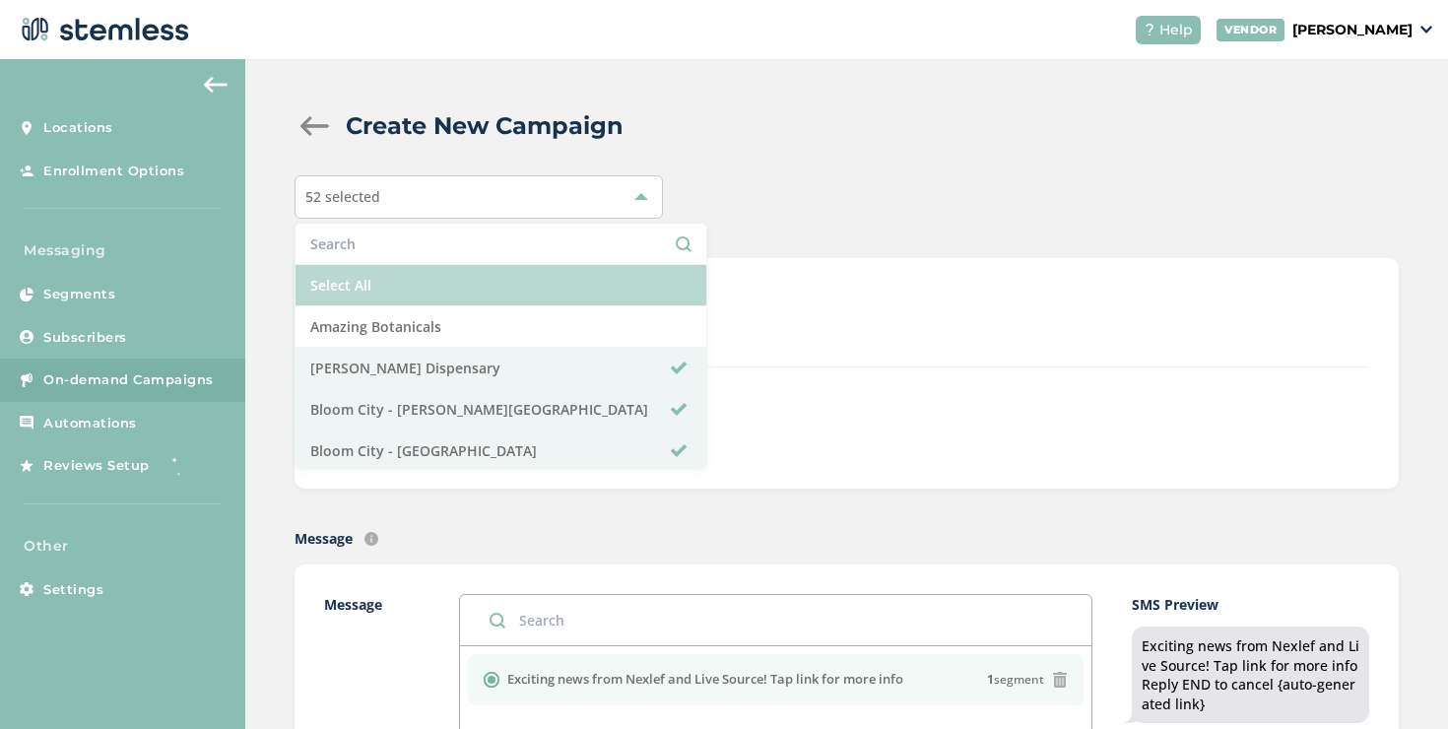
click at [384, 289] on li "Select All" at bounding box center [501, 285] width 411 height 41
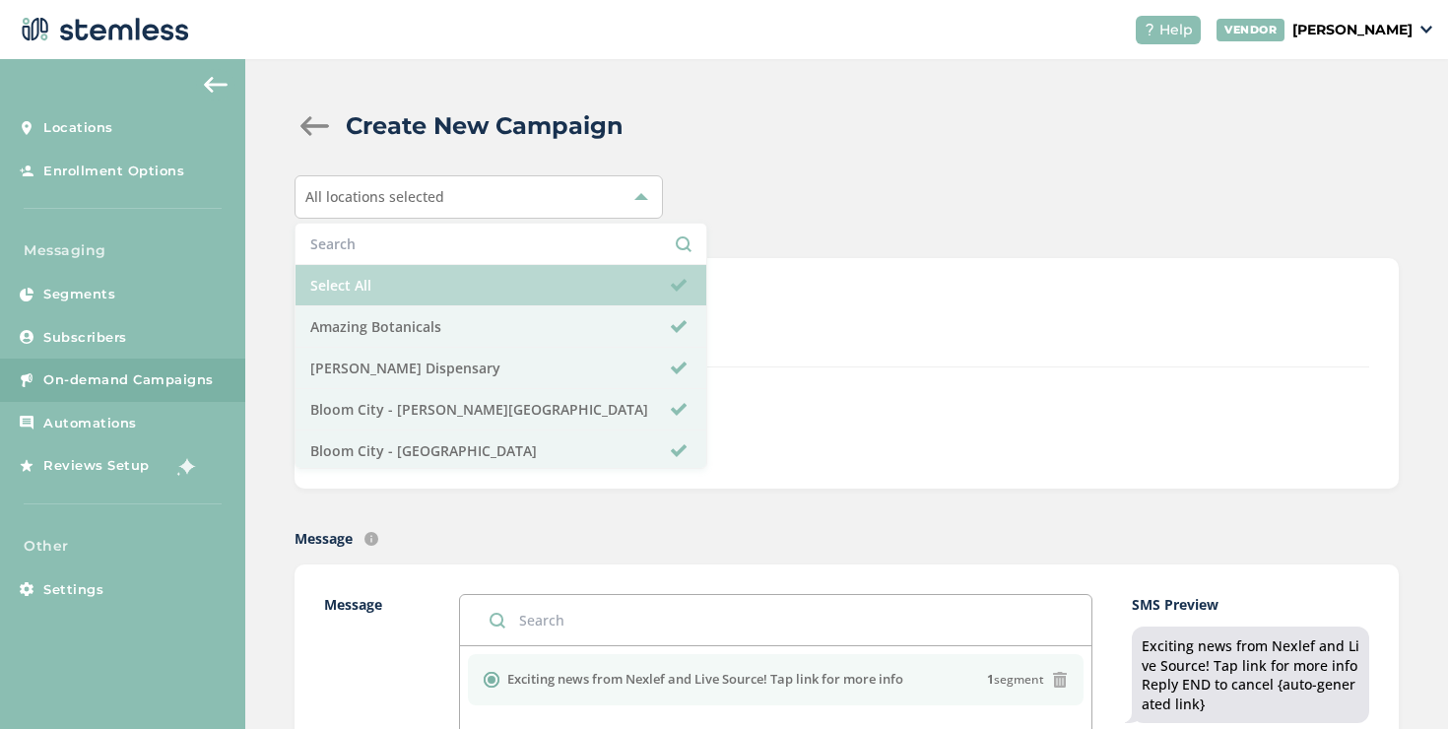
click at [384, 289] on li "Select All" at bounding box center [501, 285] width 411 height 41
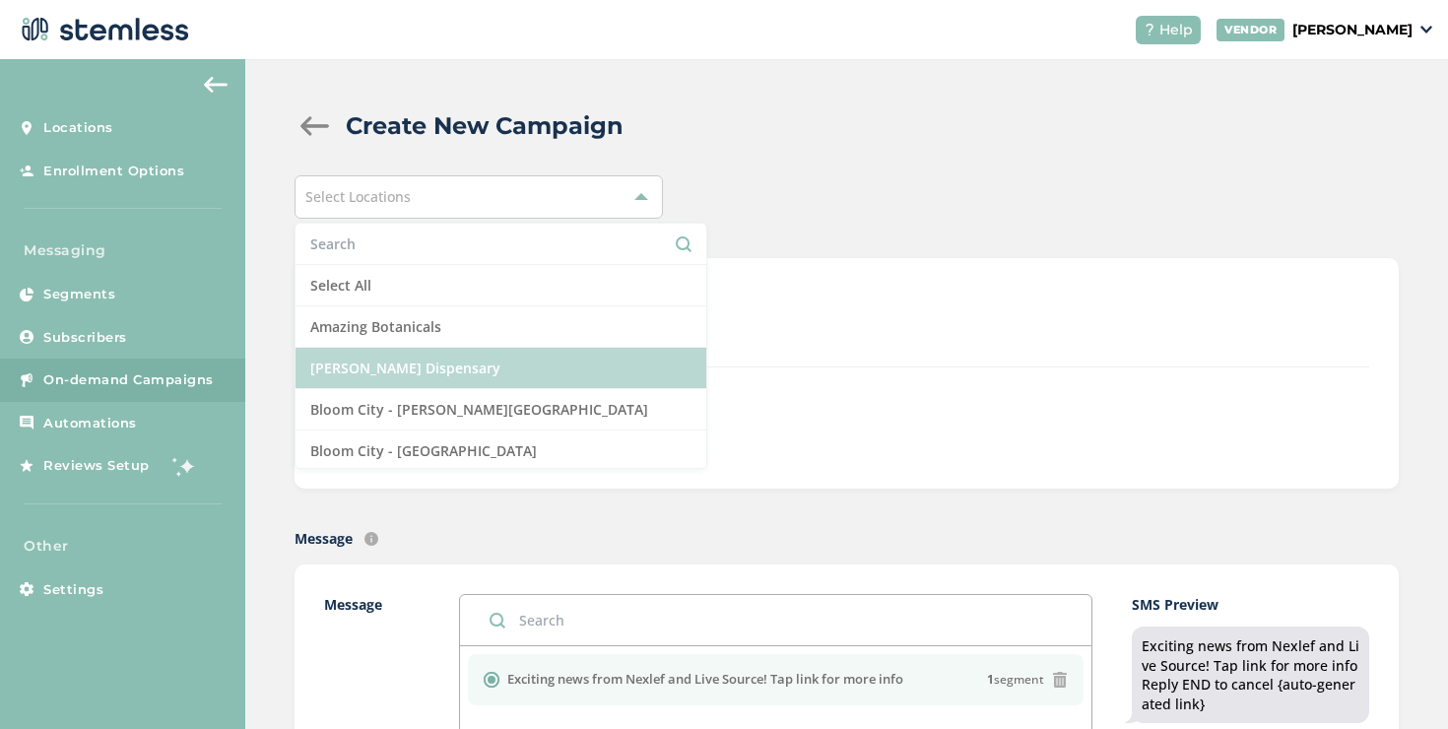
click at [416, 363] on li "[PERSON_NAME] Dispensary" at bounding box center [501, 368] width 411 height 41
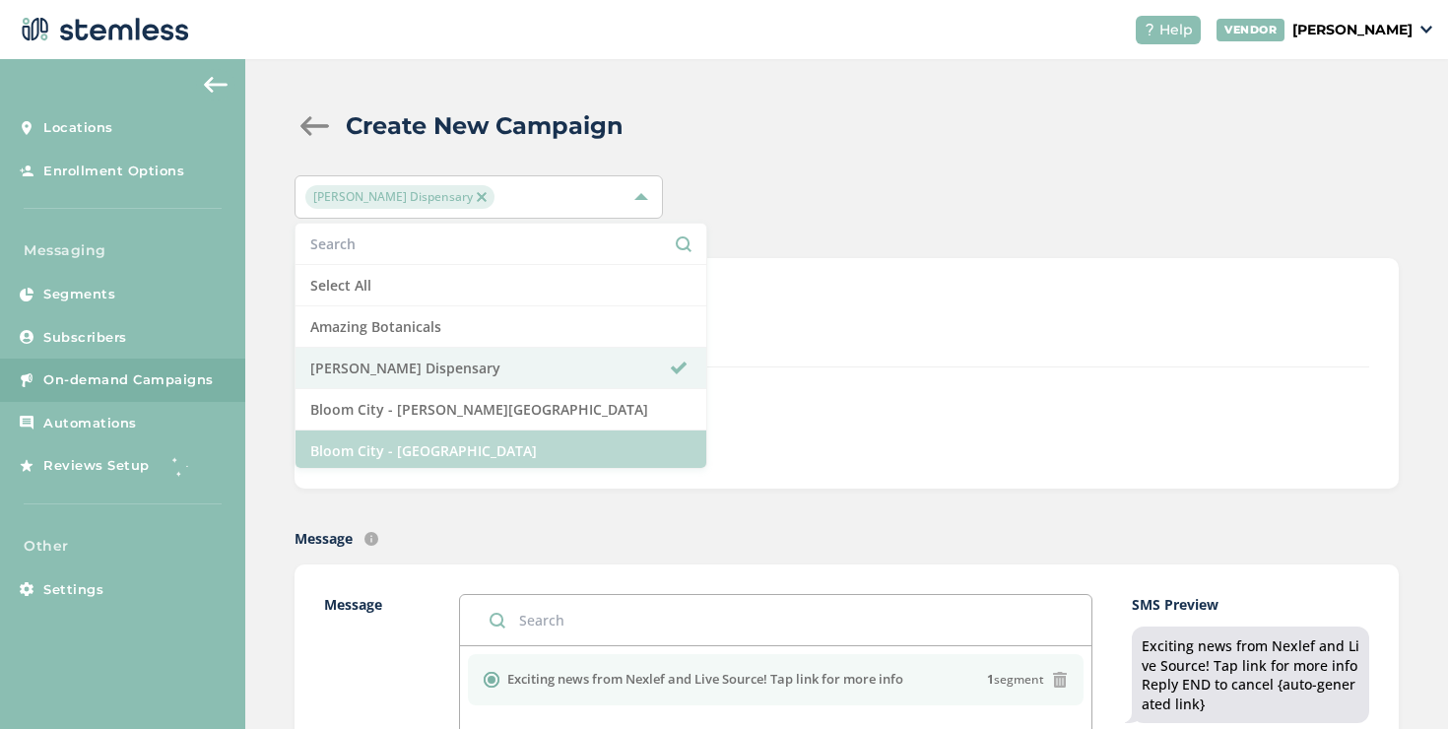
click at [435, 442] on li "Bloom City - [GEOGRAPHIC_DATA]" at bounding box center [501, 451] width 411 height 41
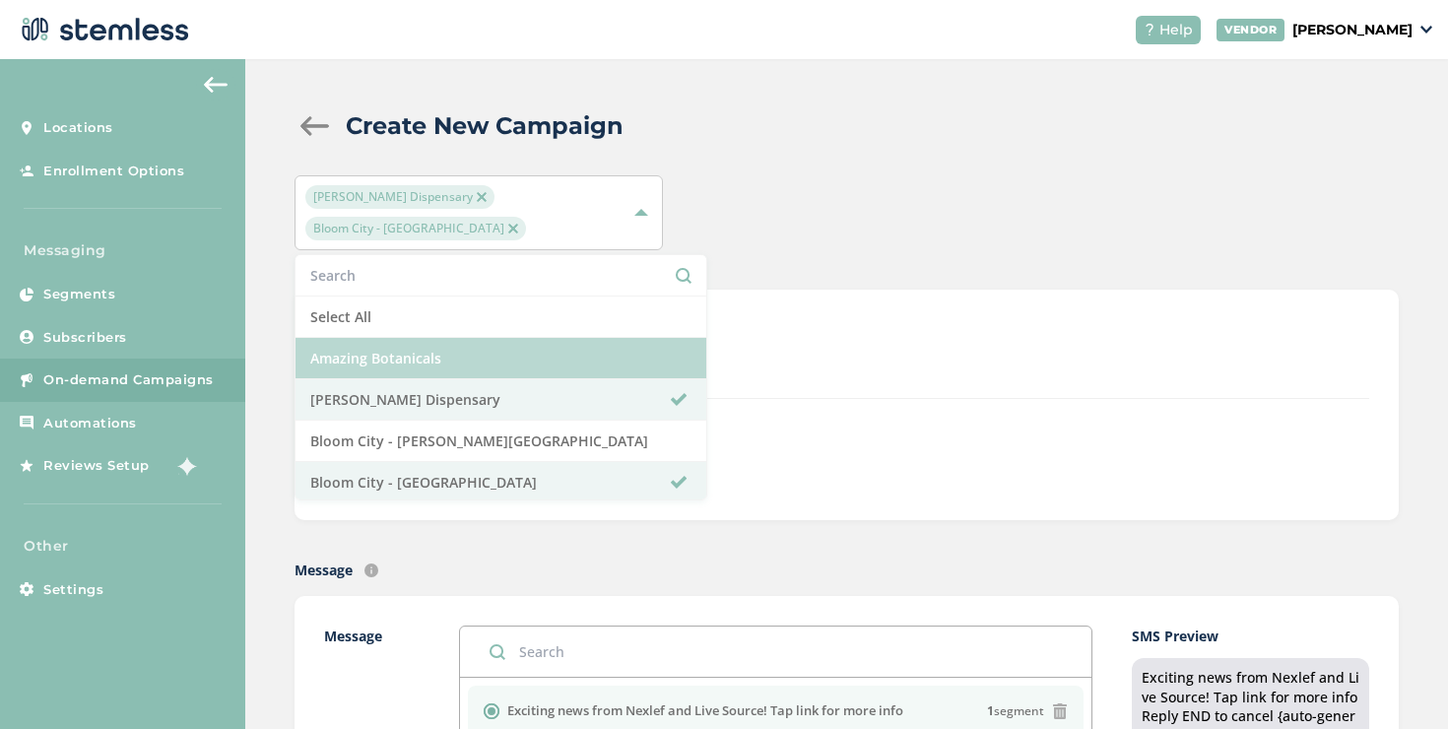
click at [439, 360] on li "Amazing Botanicals" at bounding box center [501, 358] width 411 height 41
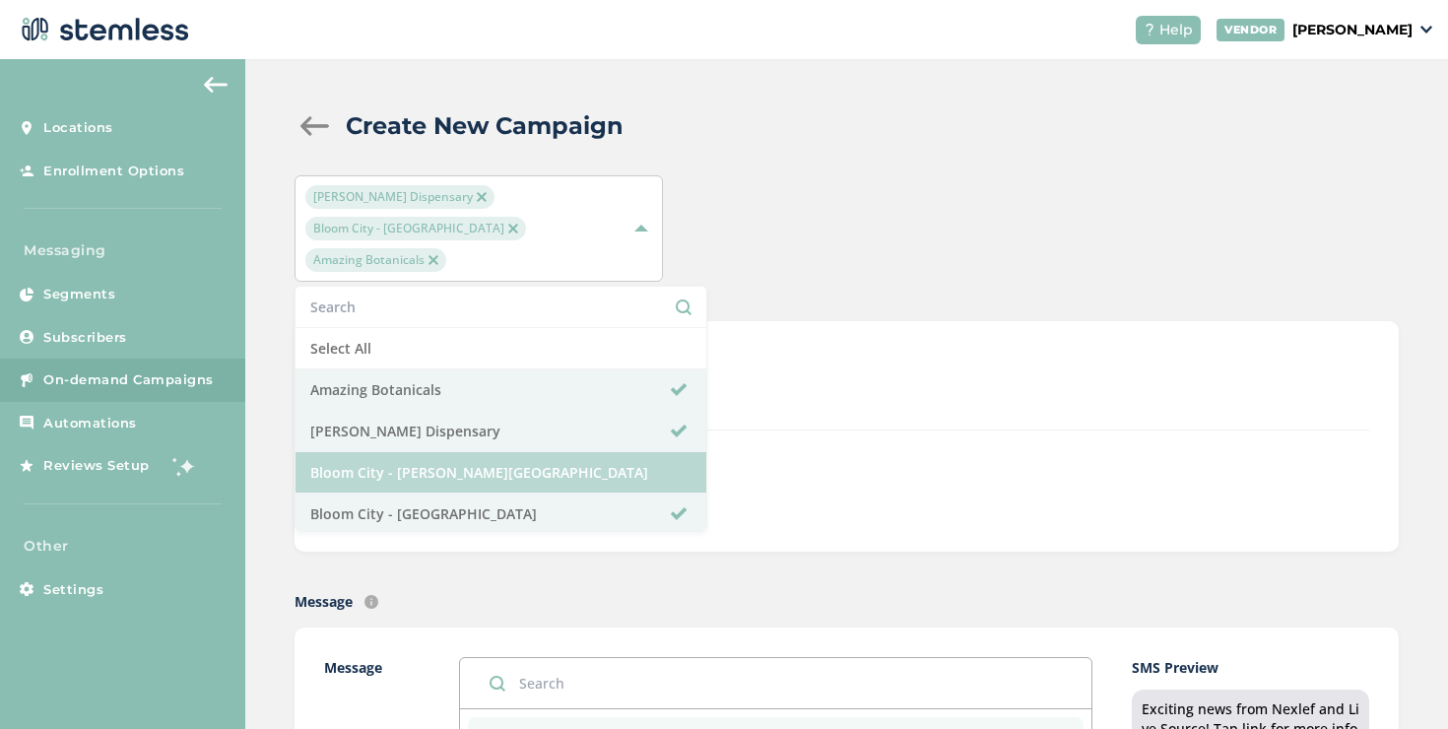
click at [449, 452] on li "Bloom City - [PERSON_NAME][GEOGRAPHIC_DATA]" at bounding box center [501, 472] width 411 height 41
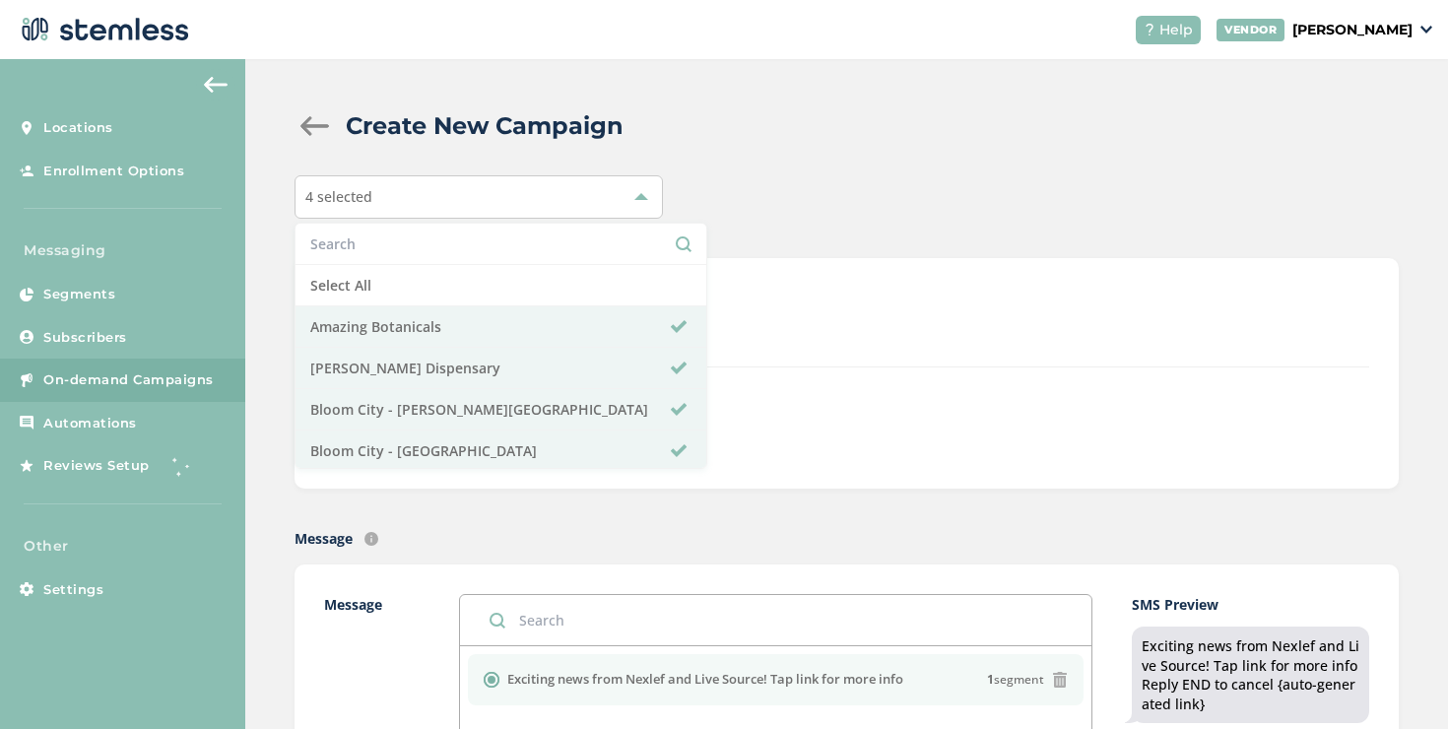
click at [774, 407] on div "+ Recipients" at bounding box center [933, 421] width 871 height 45
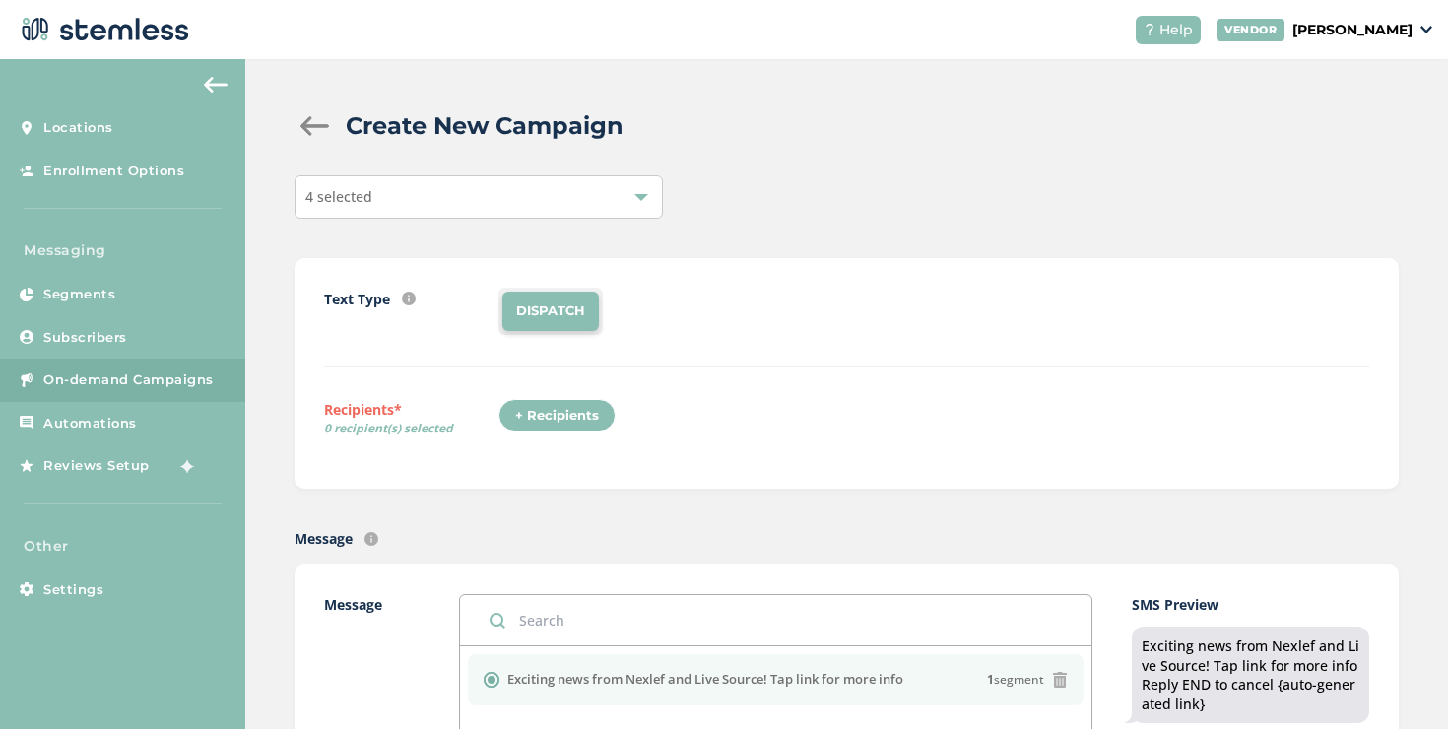
click at [579, 414] on div "+ Recipients" at bounding box center [556, 415] width 117 height 33
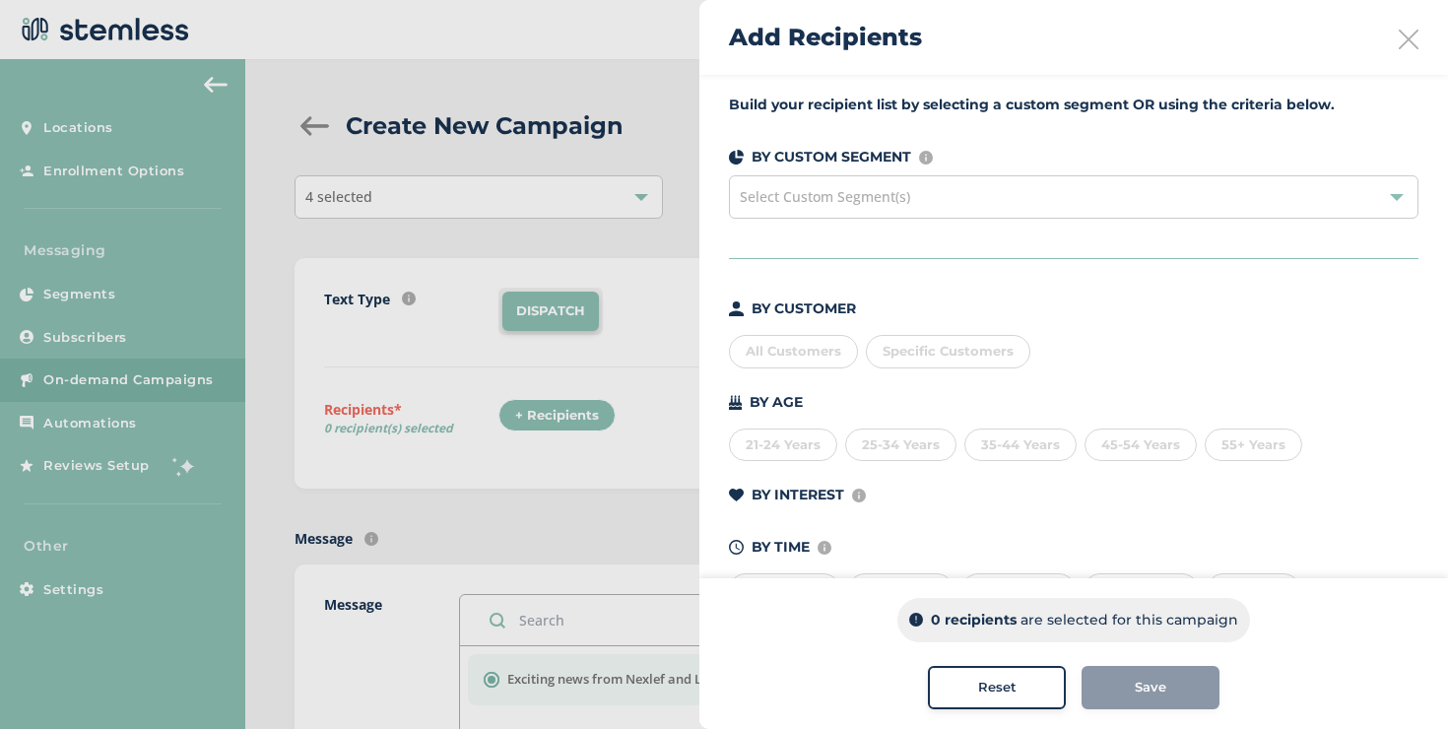
click at [798, 347] on div "All Customers" at bounding box center [793, 351] width 129 height 33
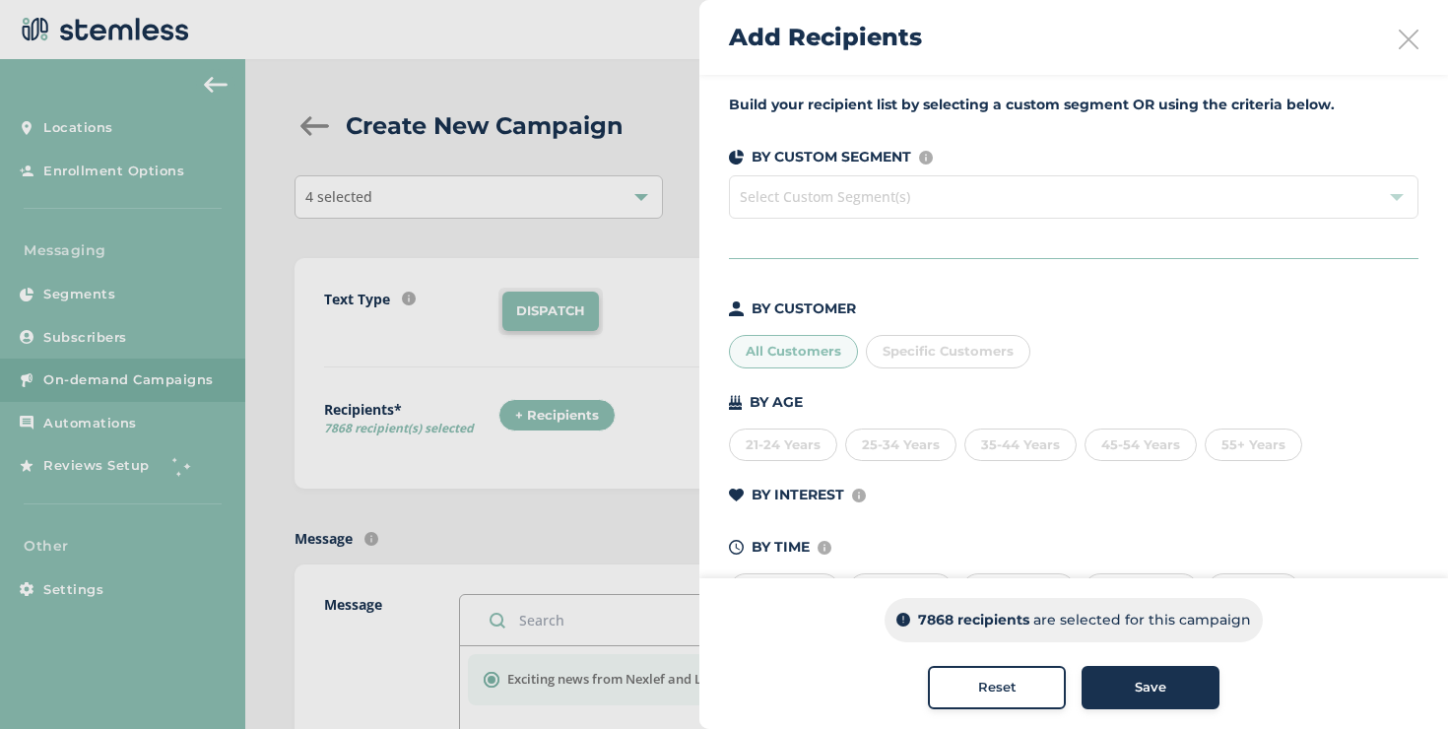
click at [798, 347] on div "All Customers" at bounding box center [793, 351] width 129 height 33
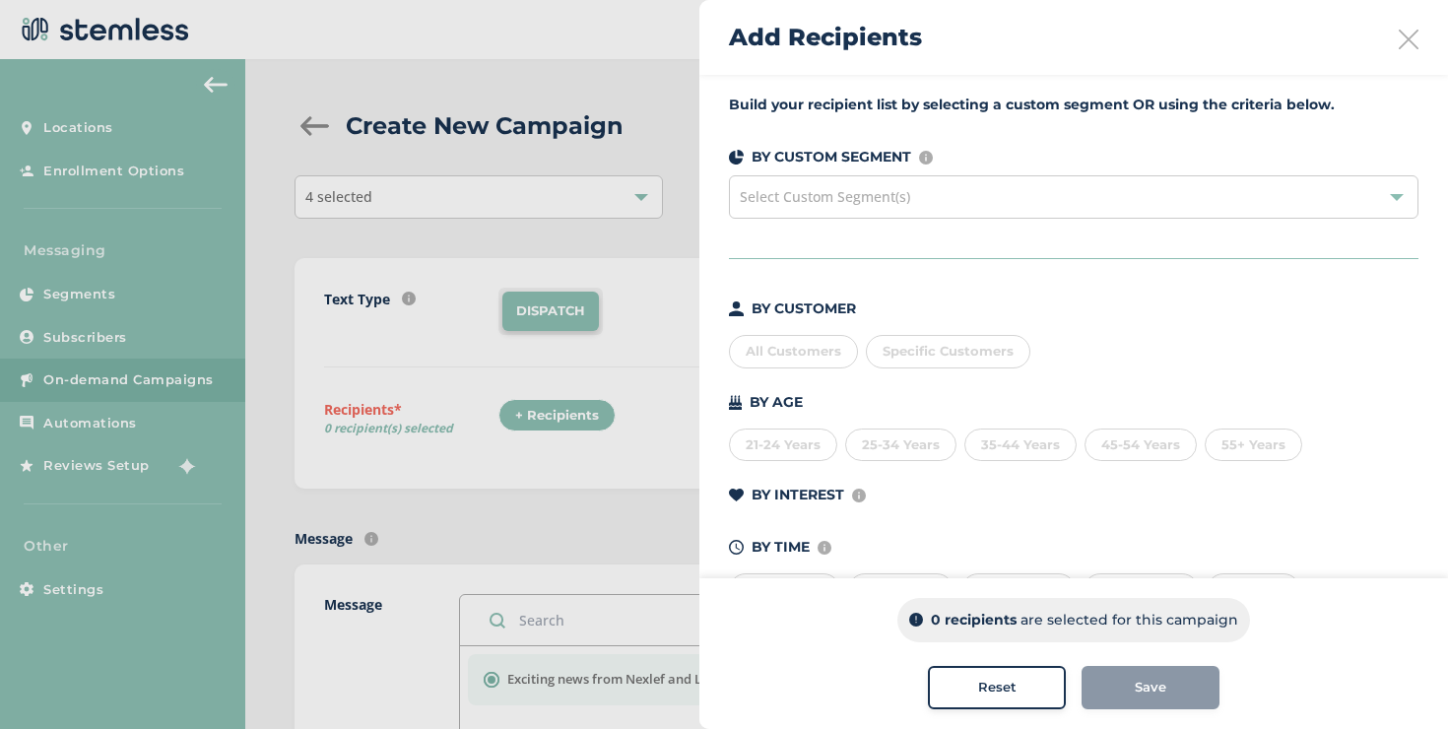
click at [979, 456] on div "35-44 Years" at bounding box center [1020, 445] width 112 height 33
click at [1145, 439] on div "45-54 Years" at bounding box center [1141, 445] width 112 height 33
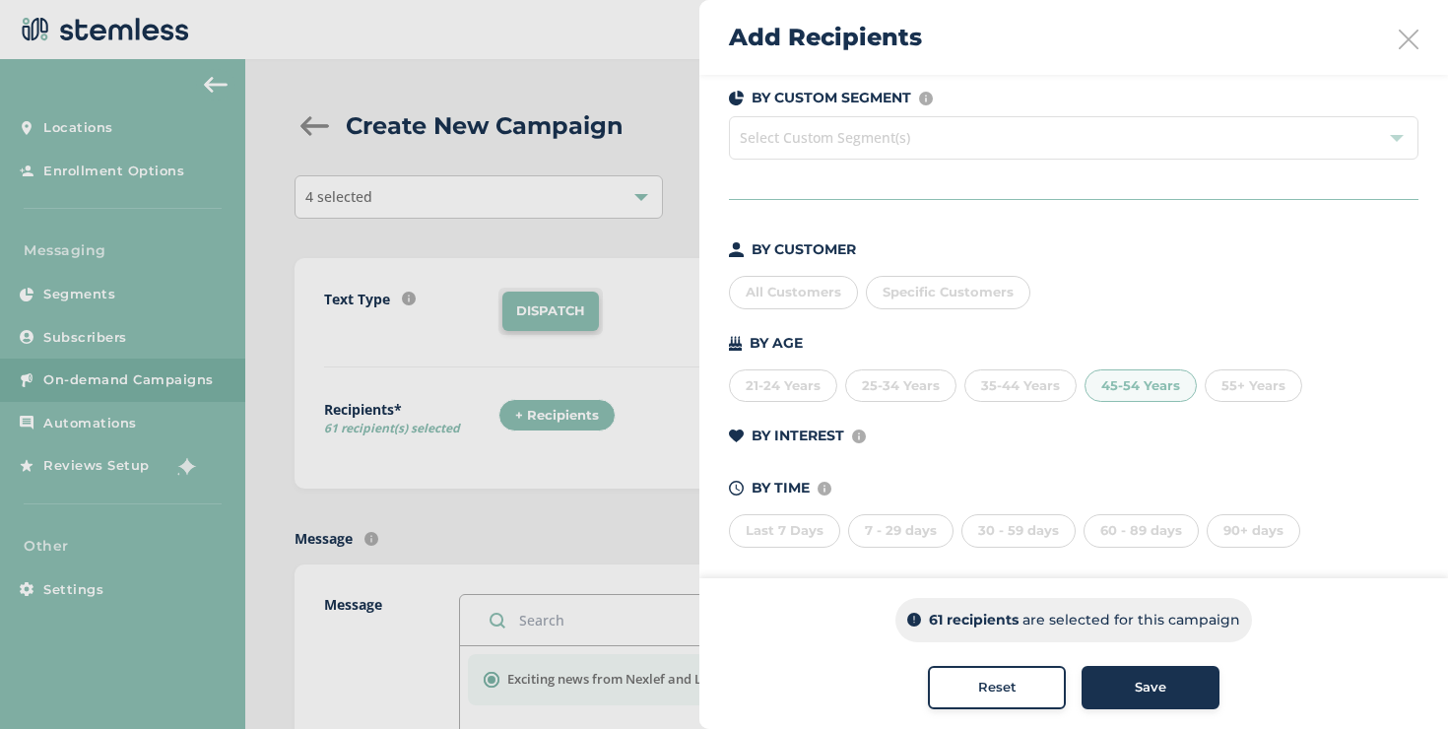
scroll to position [71, 0]
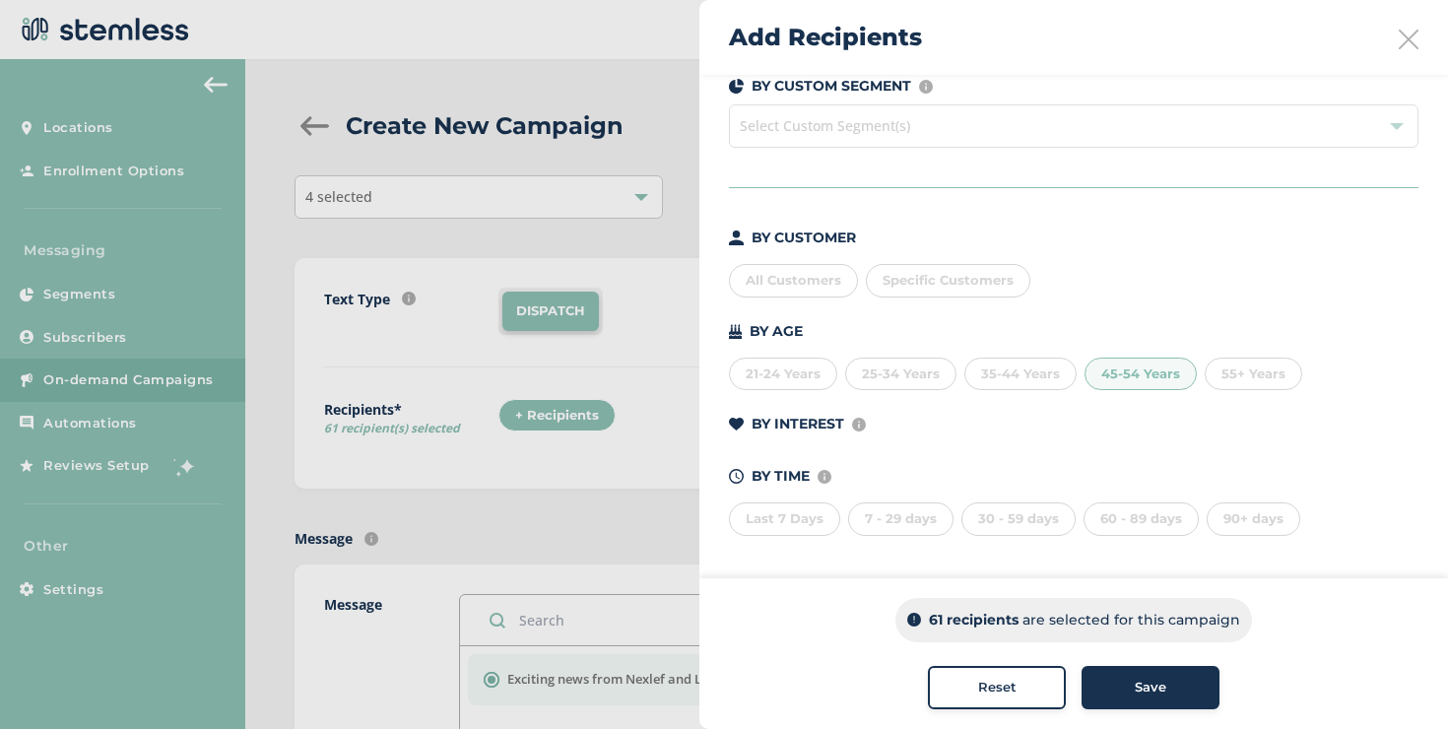
click at [812, 529] on div "Last 7 Days" at bounding box center [784, 518] width 111 height 33
click at [861, 518] on div "7 - 29 days" at bounding box center [900, 518] width 105 height 33
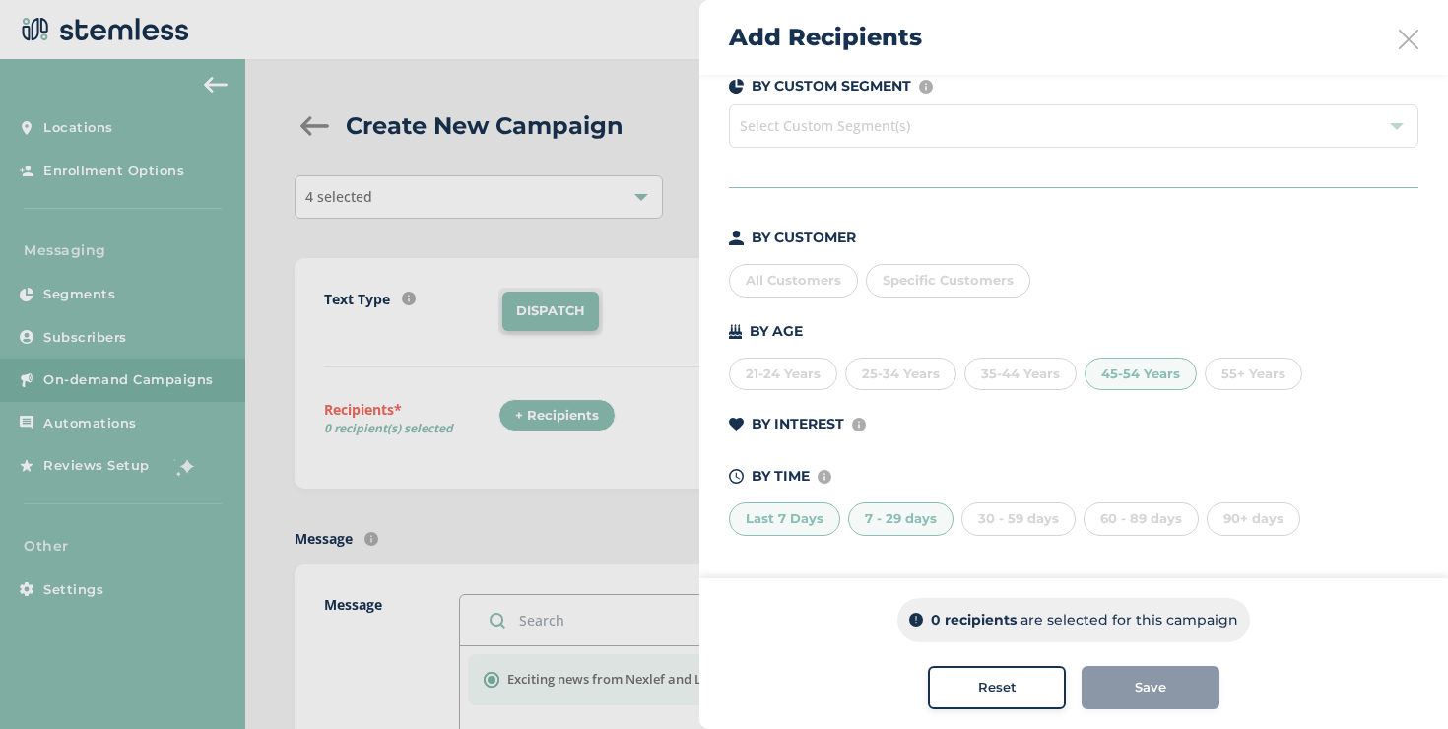
click at [778, 527] on div "Last 7 Days" at bounding box center [784, 518] width 111 height 33
click at [1001, 504] on div "30 - 59 days" at bounding box center [1019, 518] width 114 height 33
click at [1209, 514] on div "90+ days" at bounding box center [1254, 518] width 94 height 33
click at [928, 523] on div "7 - 29 days" at bounding box center [900, 518] width 105 height 33
click at [973, 519] on div "30 - 59 days" at bounding box center [1019, 518] width 114 height 33
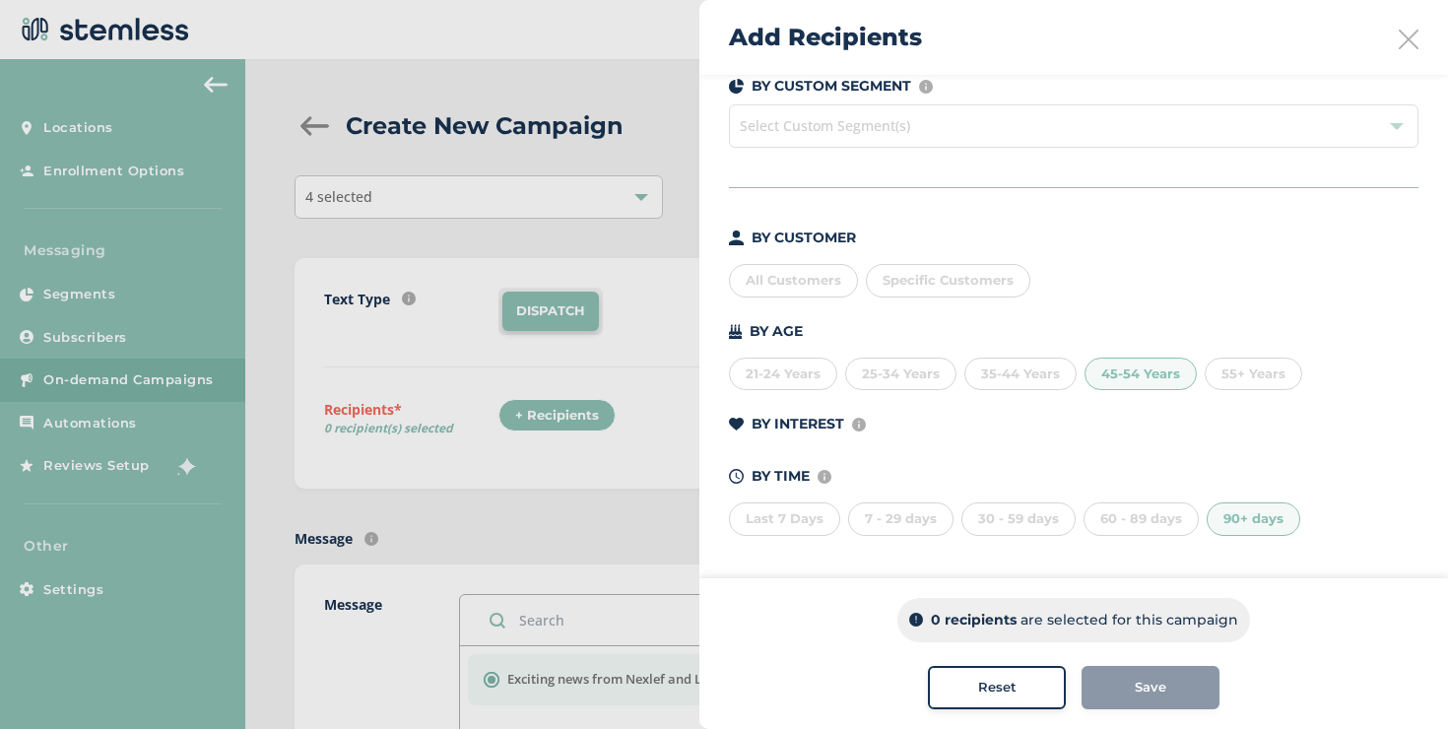
click at [1222, 502] on div "90+ days" at bounding box center [1254, 518] width 94 height 33
click at [1147, 375] on div "45-54 Years" at bounding box center [1141, 374] width 112 height 33
click at [1128, 374] on div "45-54 Years" at bounding box center [1141, 374] width 112 height 33
click at [1293, 535] on div "Build your recipient list by selecting a custom segment OR using the criteria b…" at bounding box center [1073, 291] width 749 height 575
click at [1268, 512] on div "90+ days" at bounding box center [1254, 518] width 94 height 33
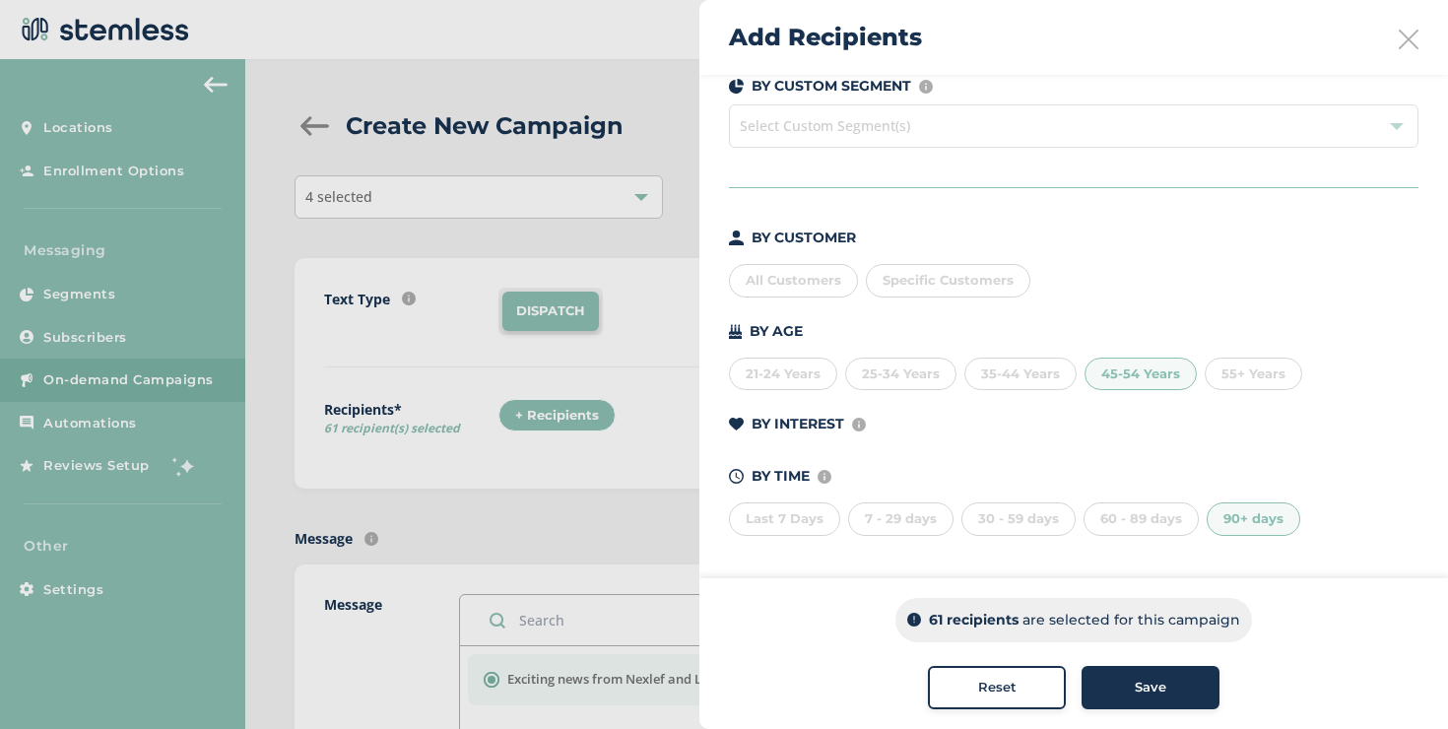
drag, startPoint x: 1147, startPoint y: 401, endPoint x: 1138, endPoint y: 376, distance: 26.2
click at [1140, 382] on div "BY CUSTOMER All Customers Specific Customers BY AGE [DEMOGRAPHIC_DATA] Years 25…" at bounding box center [1074, 382] width 690 height 308
click at [1137, 372] on div "45-54 Years" at bounding box center [1141, 374] width 112 height 33
click at [1400, 45] on icon at bounding box center [1409, 40] width 20 height 20
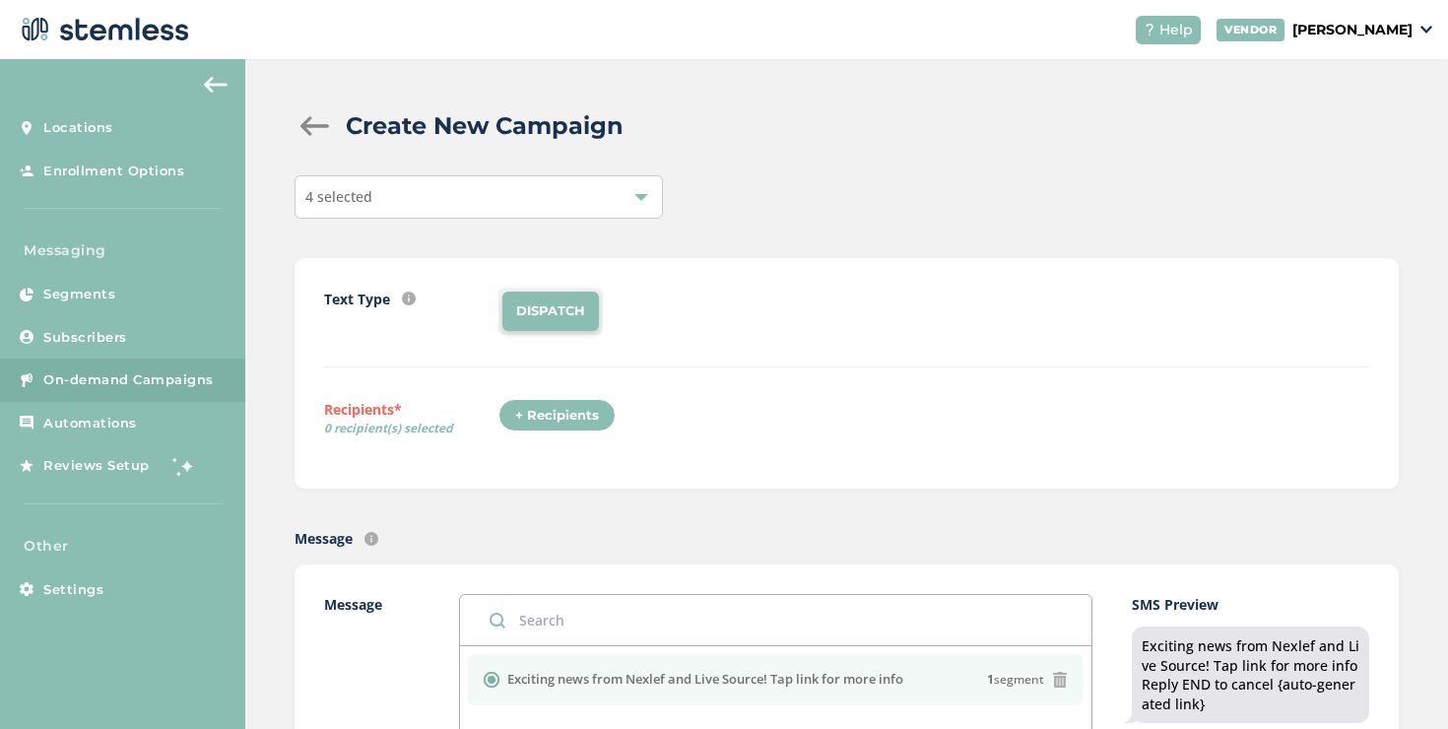
click at [640, 210] on div "4 selected" at bounding box center [479, 196] width 368 height 43
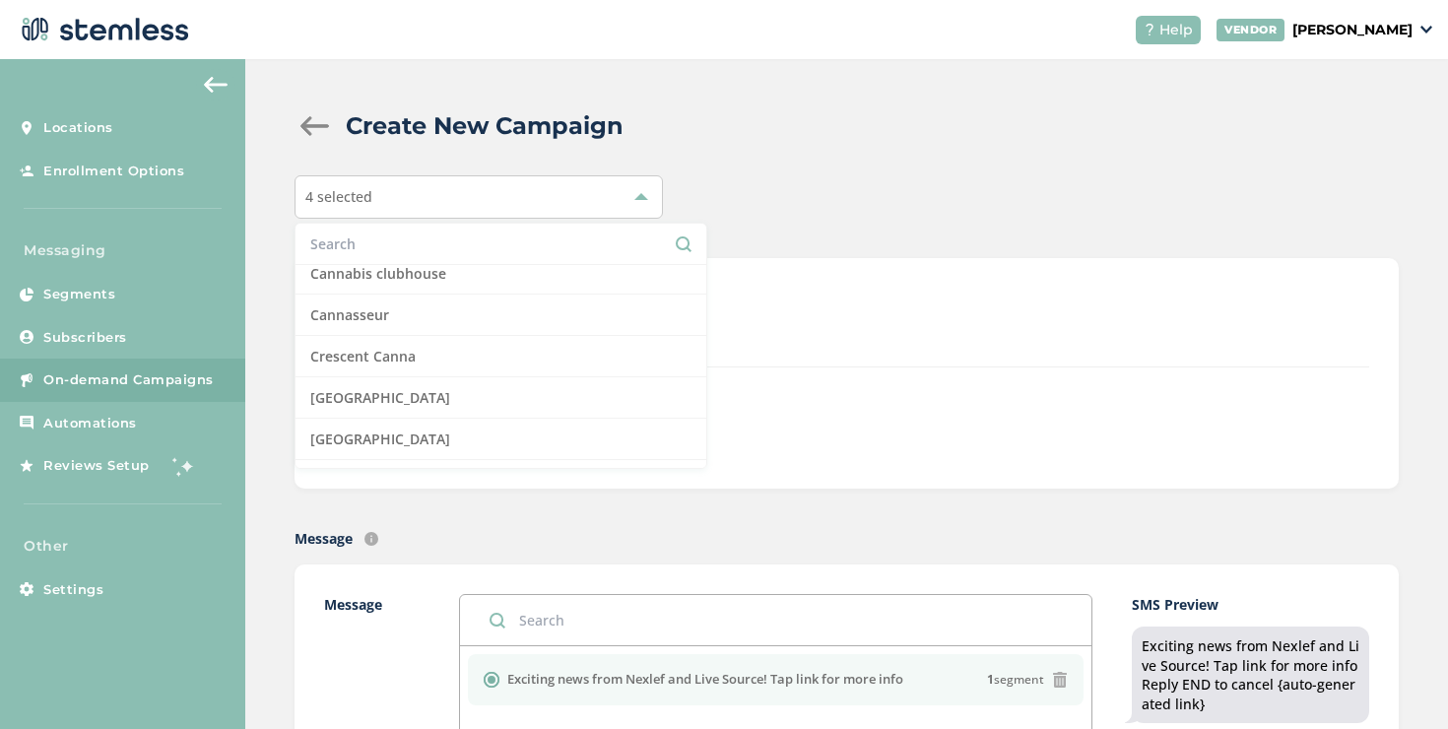
scroll to position [0, 0]
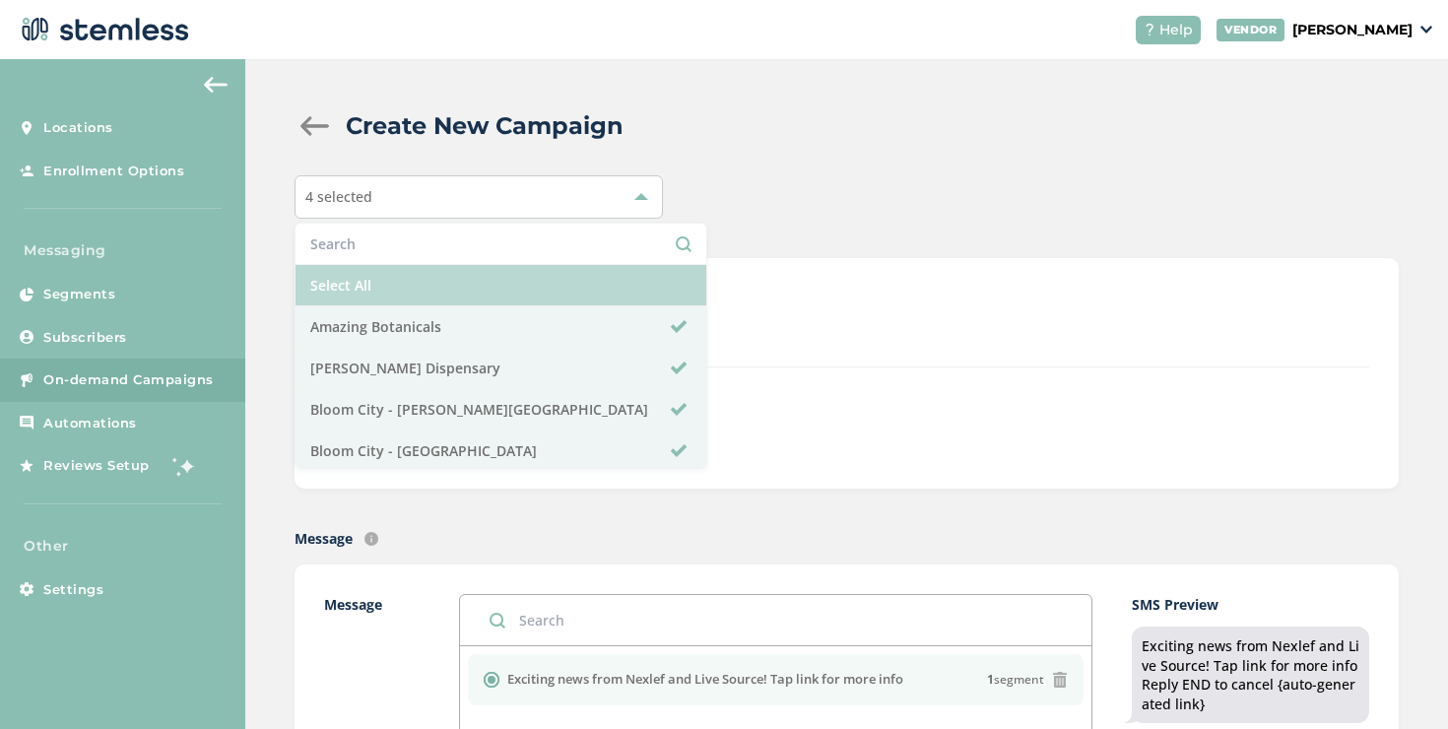
click at [529, 281] on li "Select All" at bounding box center [501, 285] width 411 height 41
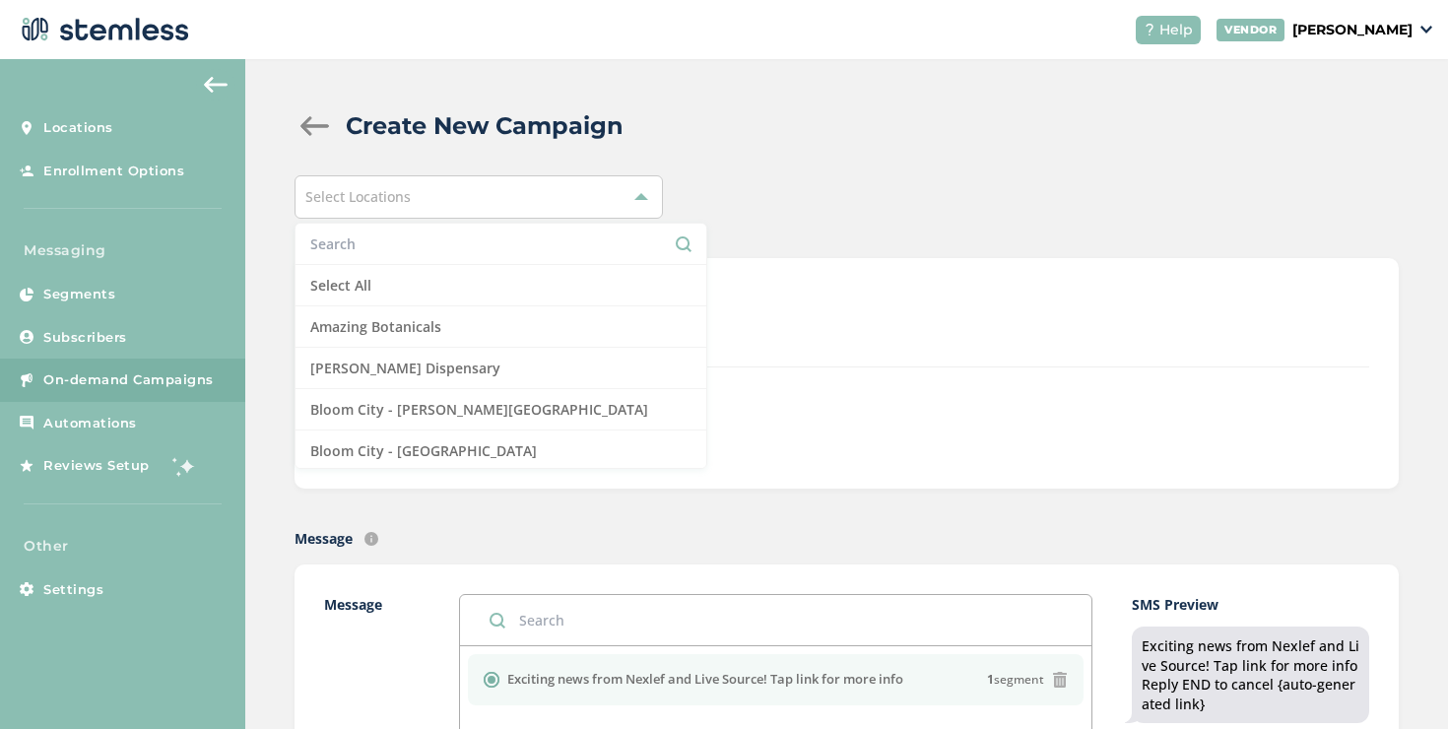
click at [522, 247] on input "text" at bounding box center [500, 243] width 381 height 21
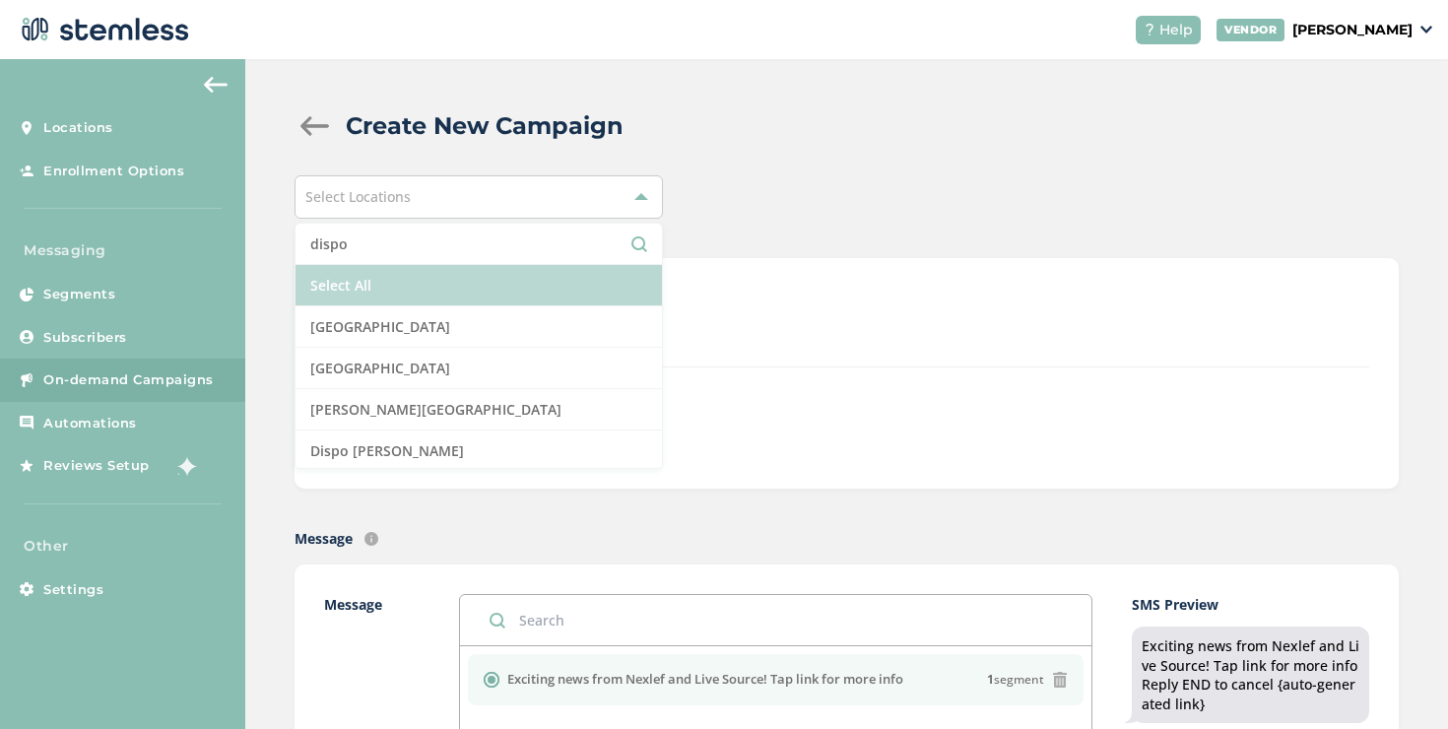
type input "dispo"
click at [554, 268] on li "Select All" at bounding box center [479, 285] width 366 height 41
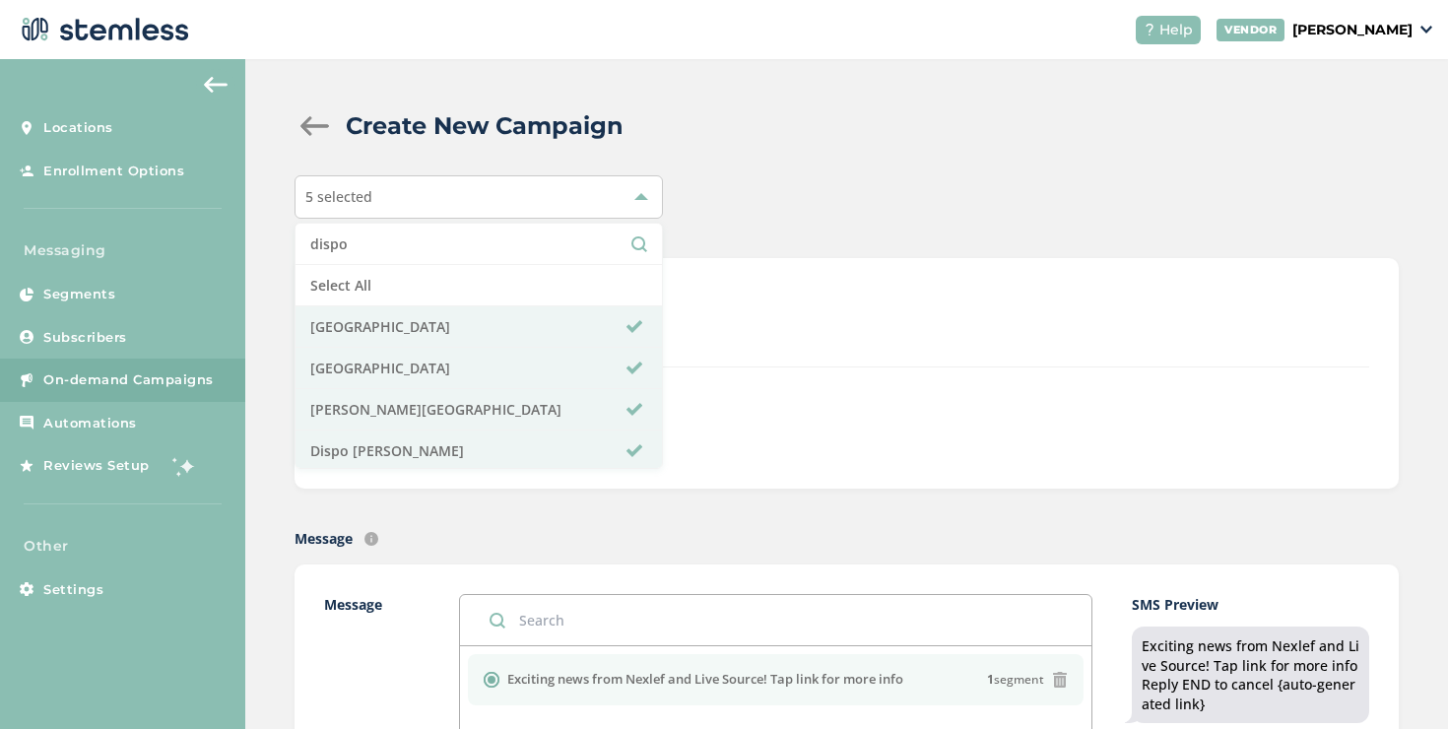
click at [957, 318] on div "DISPATCH" at bounding box center [933, 311] width 871 height 47
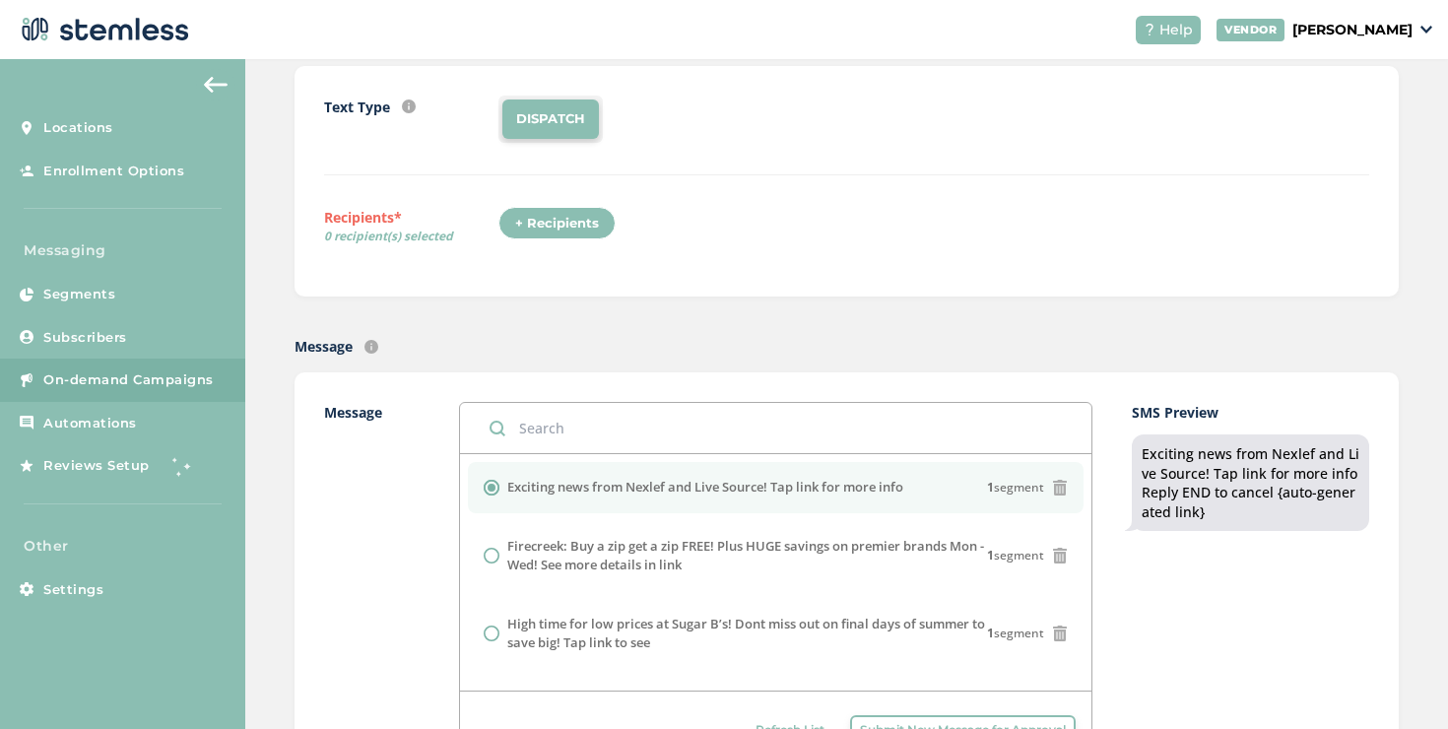
scroll to position [299, 0]
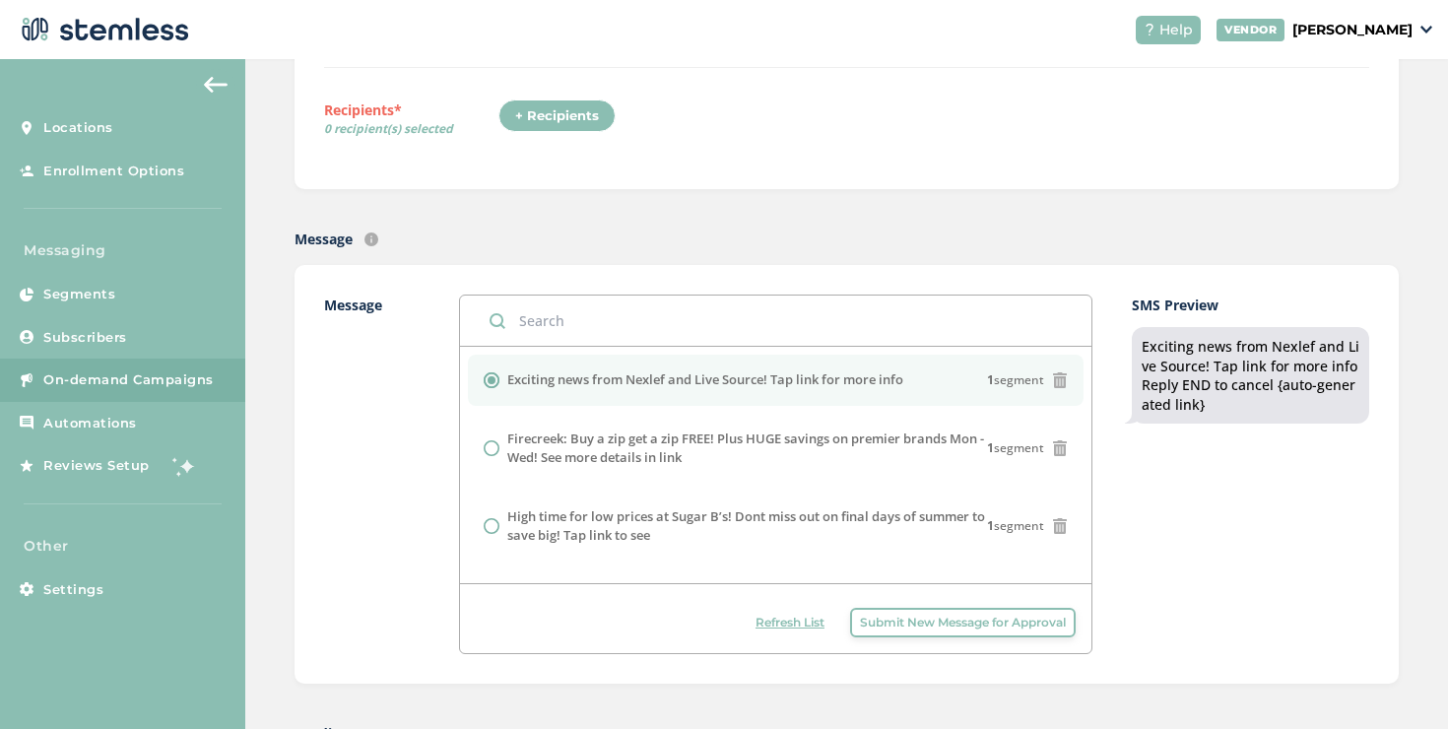
click at [573, 138] on div "+ Recipients" at bounding box center [562, 121] width 129 height 45
click at [572, 119] on div "+ Recipients" at bounding box center [556, 115] width 117 height 33
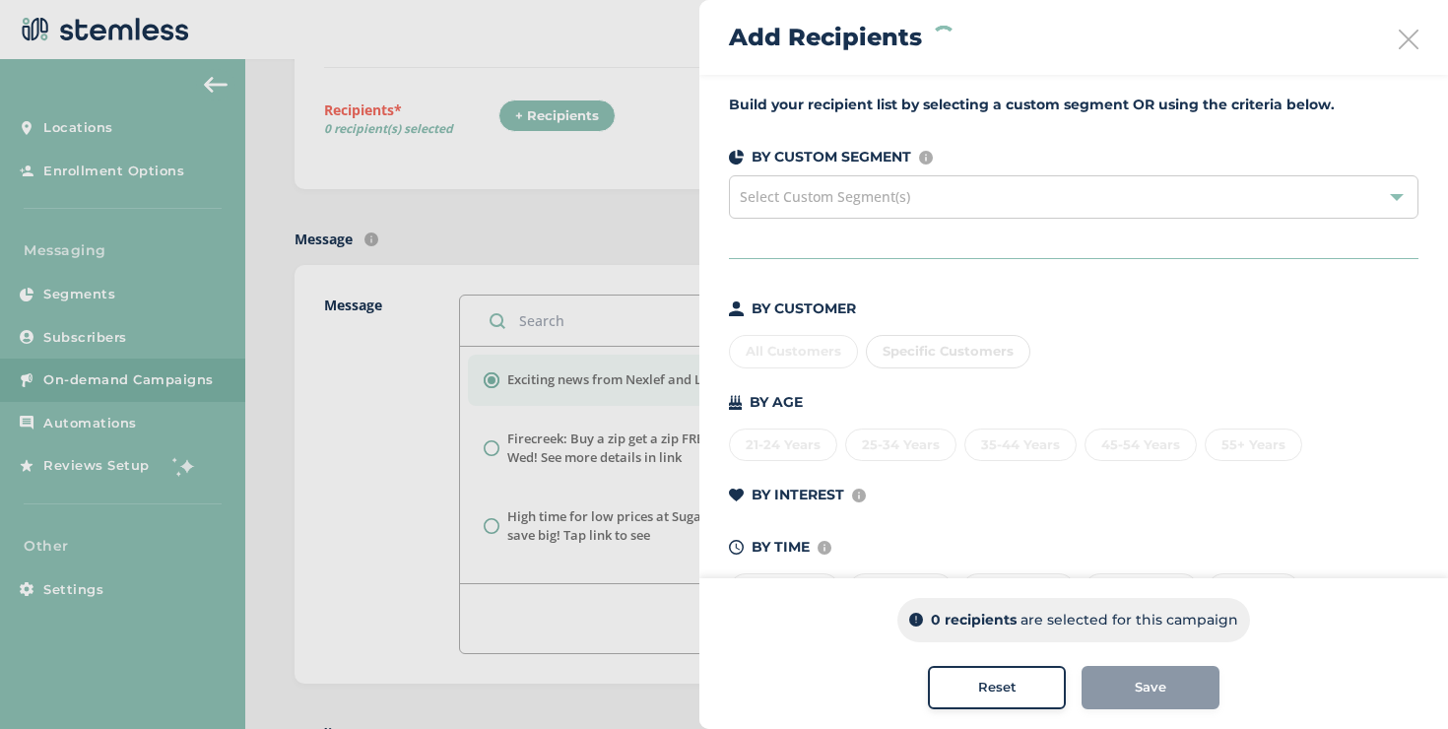
click at [879, 211] on div "Select Custom Segment(s)" at bounding box center [1074, 196] width 690 height 43
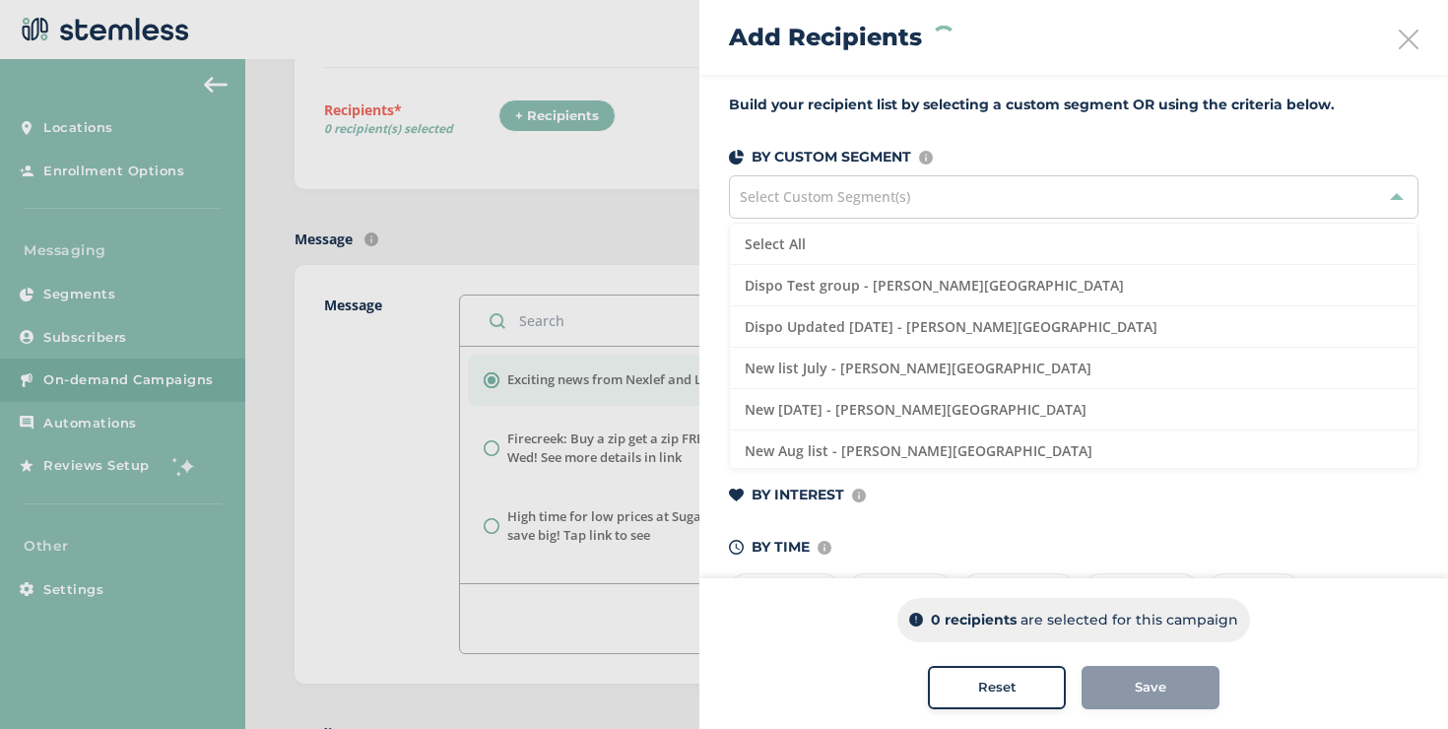
click at [879, 211] on div "Select Custom Segment(s)" at bounding box center [1074, 196] width 690 height 43
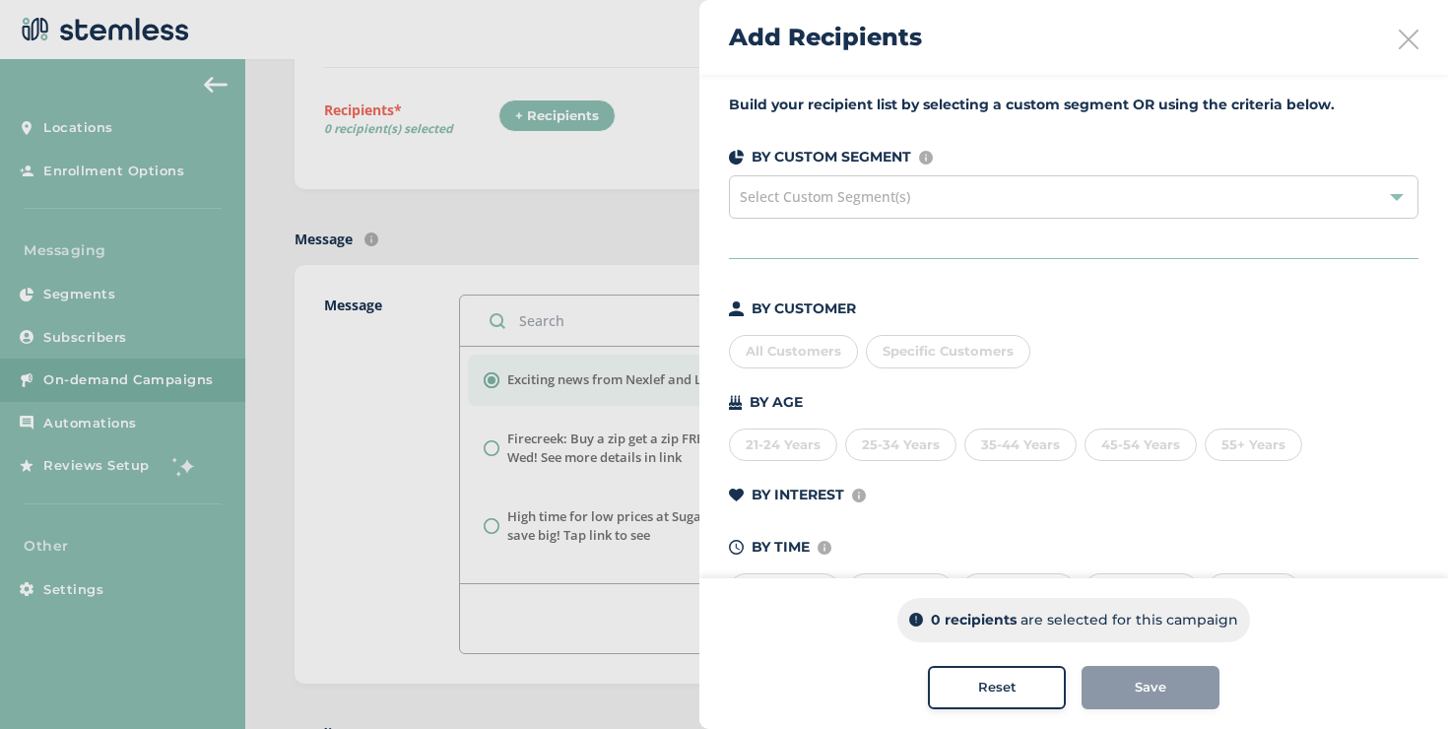
click at [782, 361] on div "All Customers" at bounding box center [793, 351] width 129 height 33
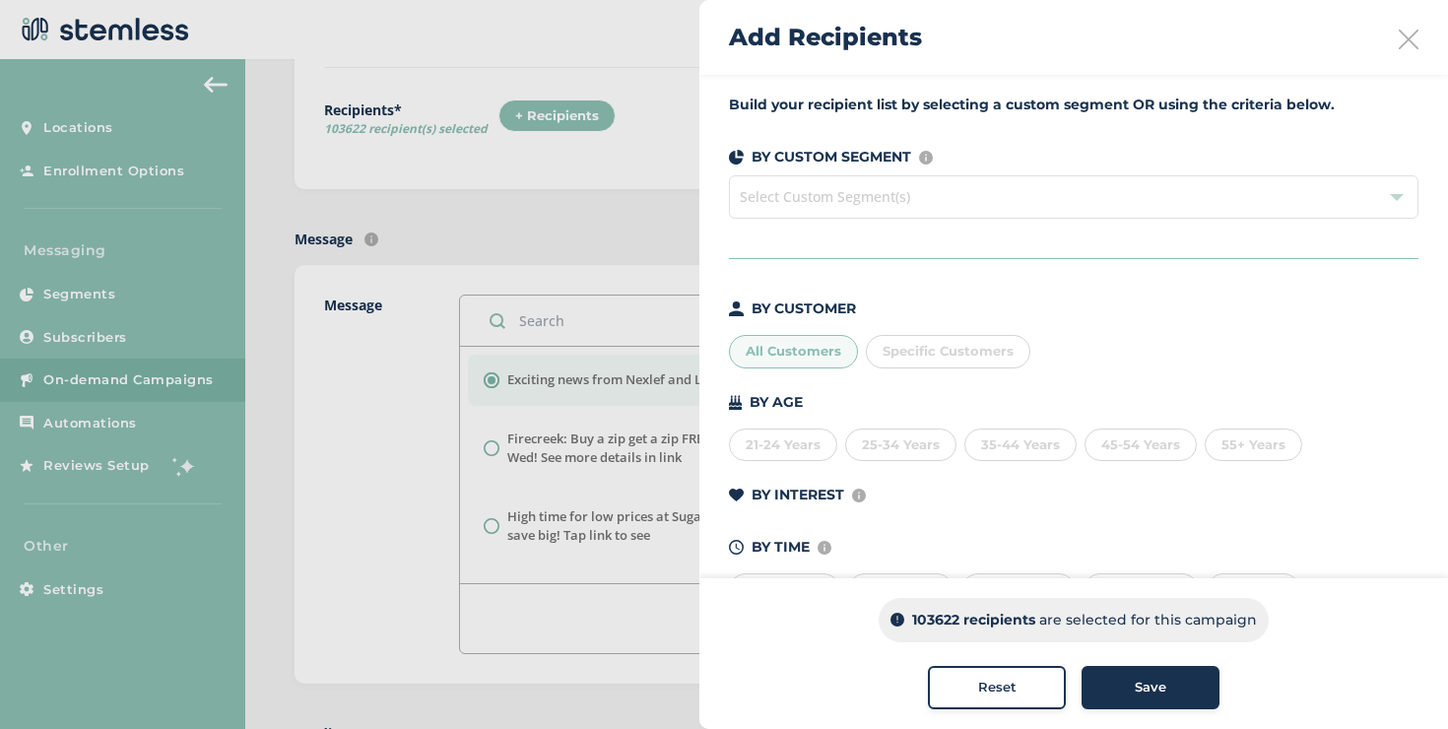
click at [809, 347] on div "All Customers" at bounding box center [793, 351] width 129 height 33
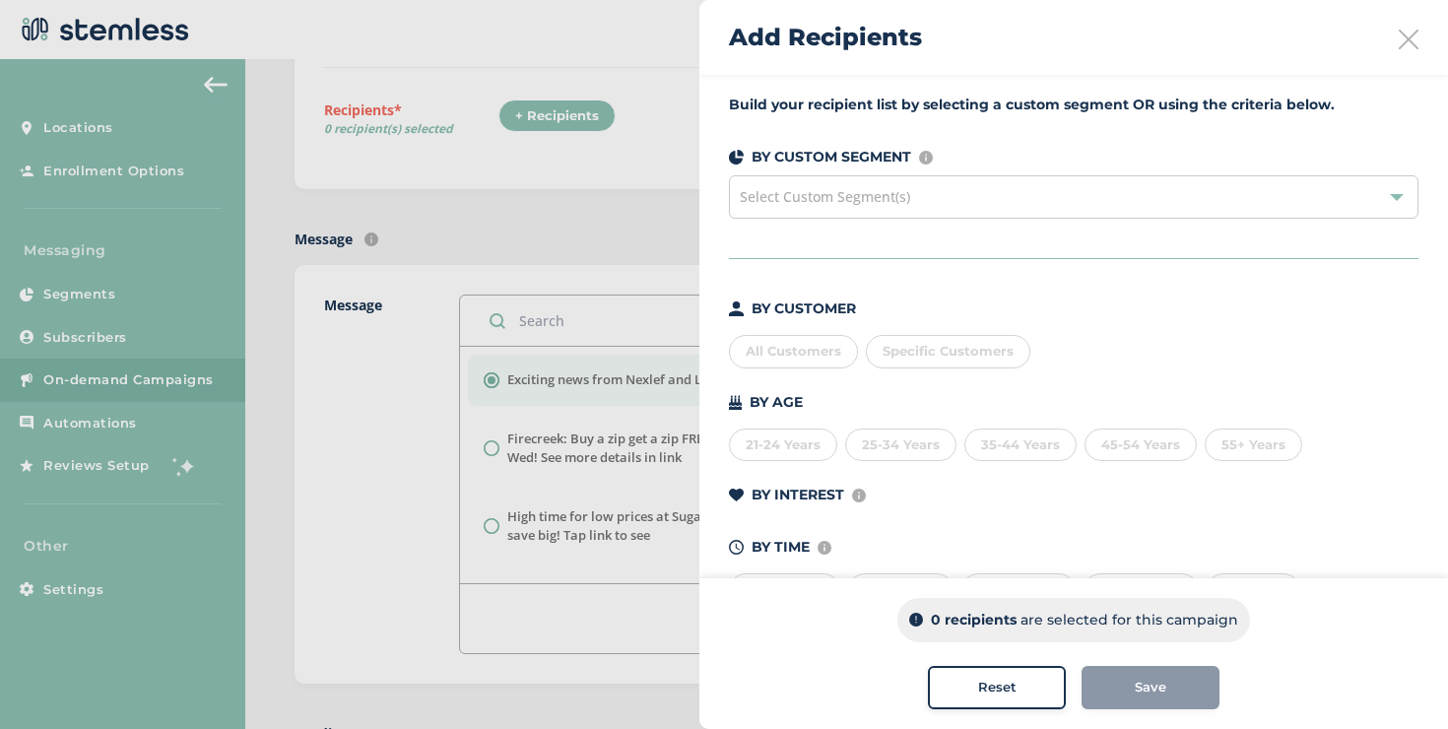
click at [903, 207] on div "Select Custom Segment(s)" at bounding box center [1074, 196] width 690 height 43
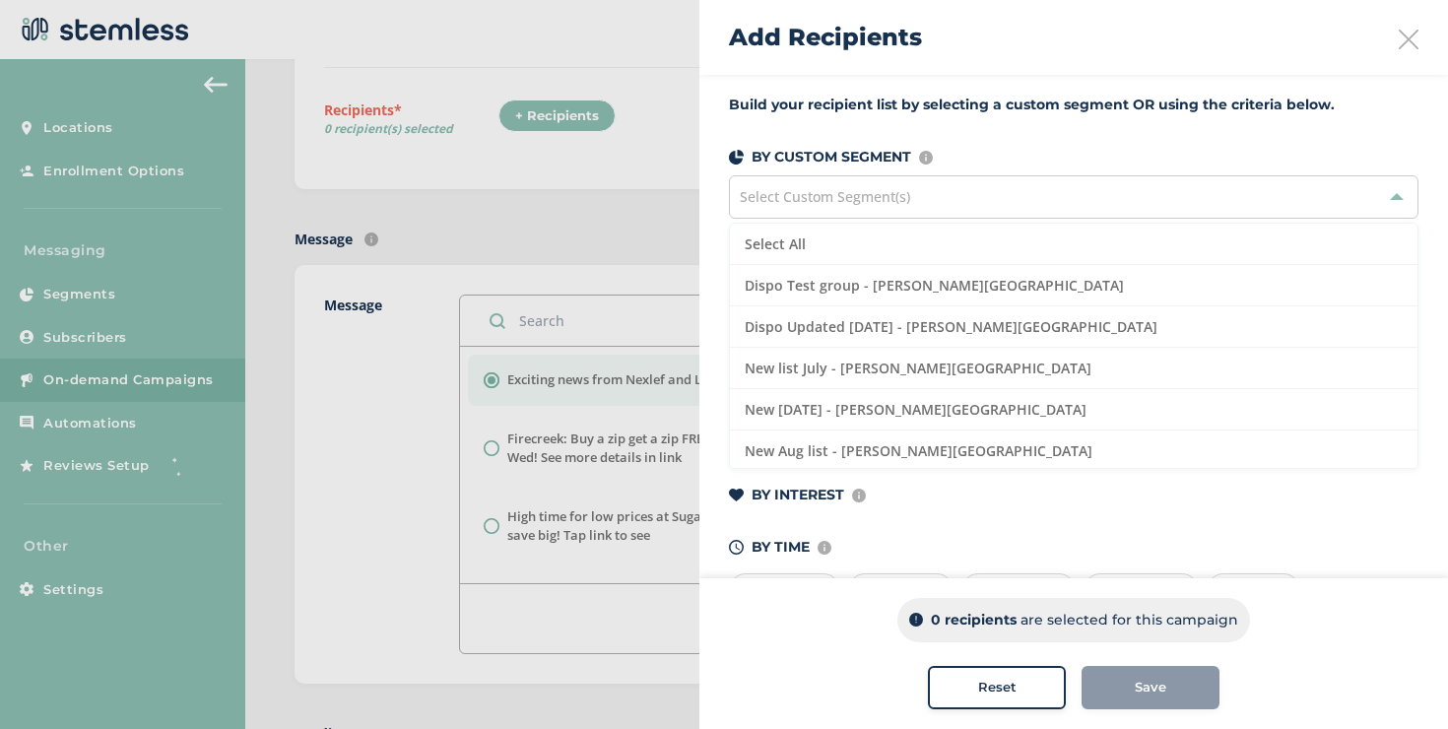
scroll to position [674, 0]
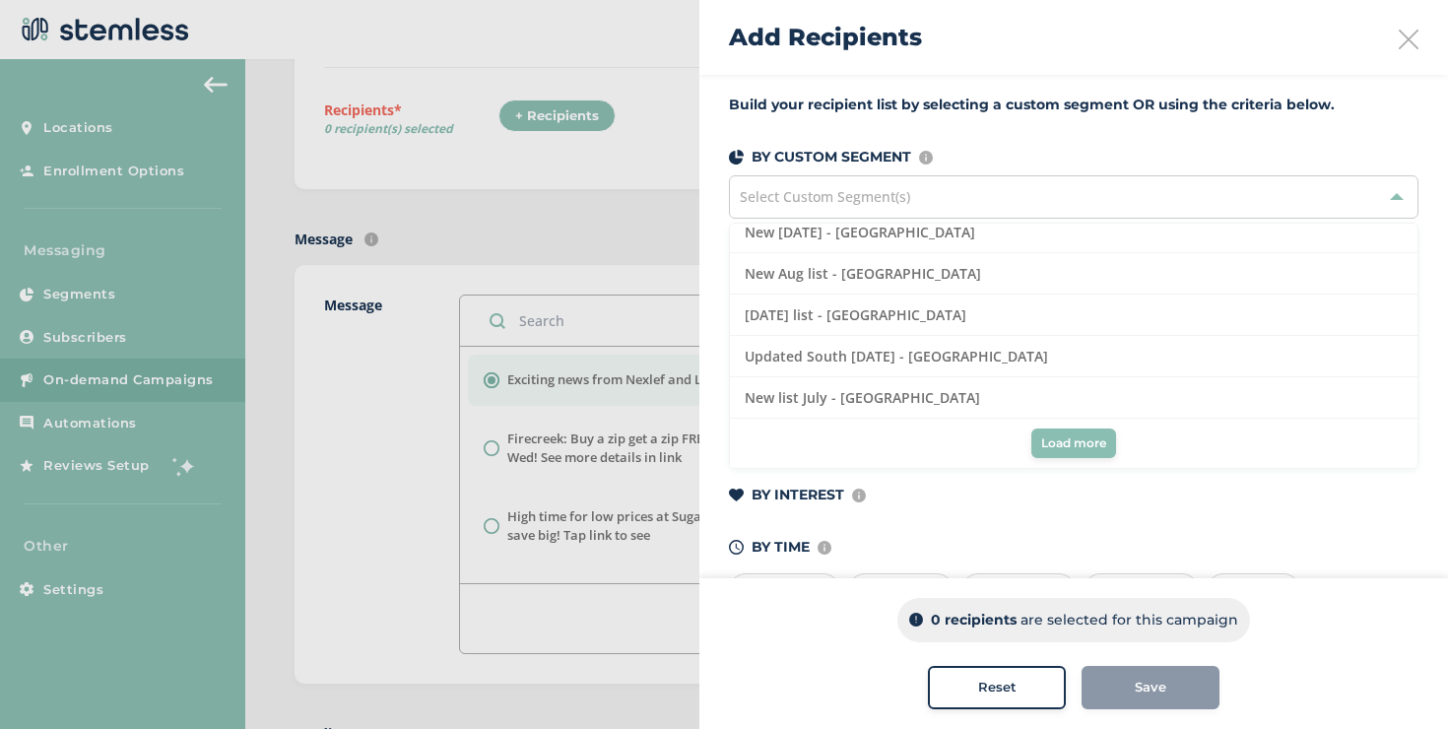
click at [1047, 430] on button "Load more" at bounding box center [1073, 444] width 85 height 30
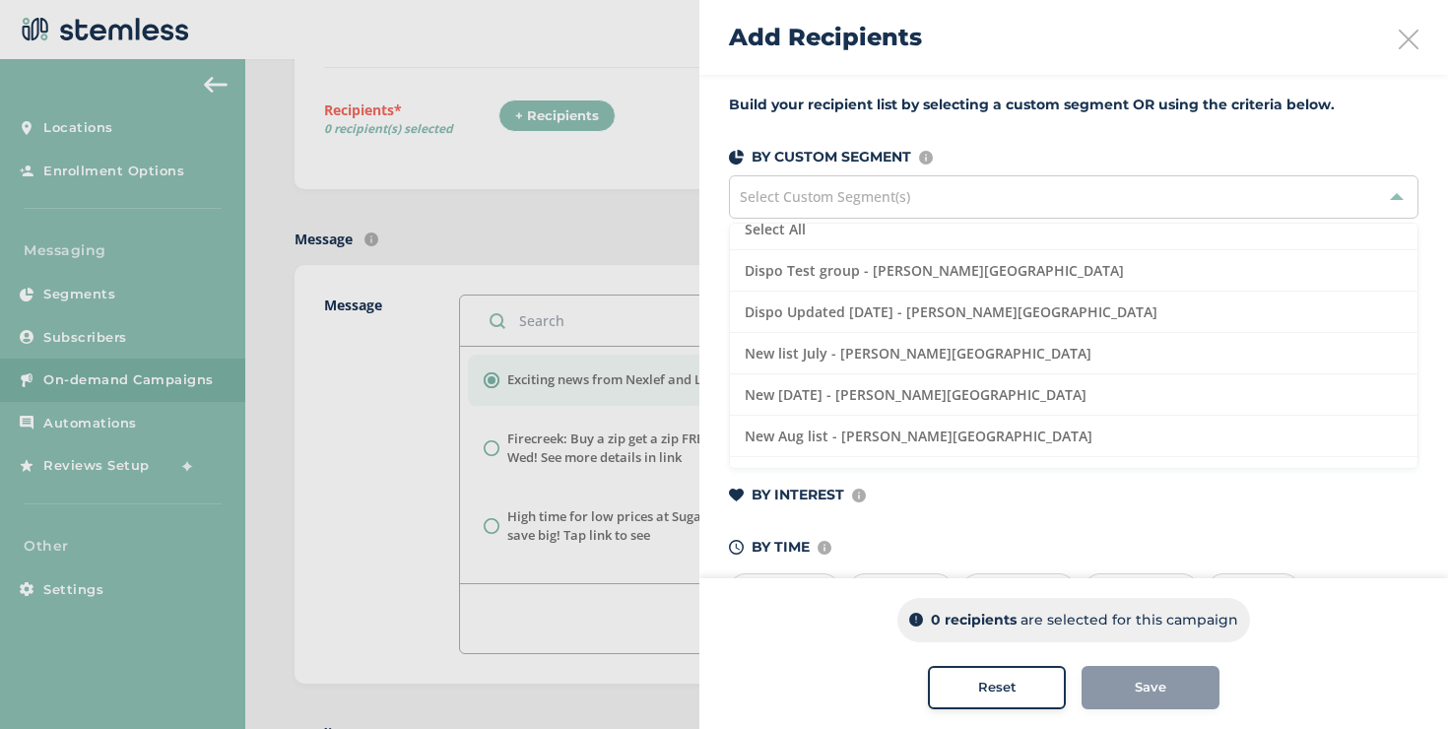
scroll to position [0, 0]
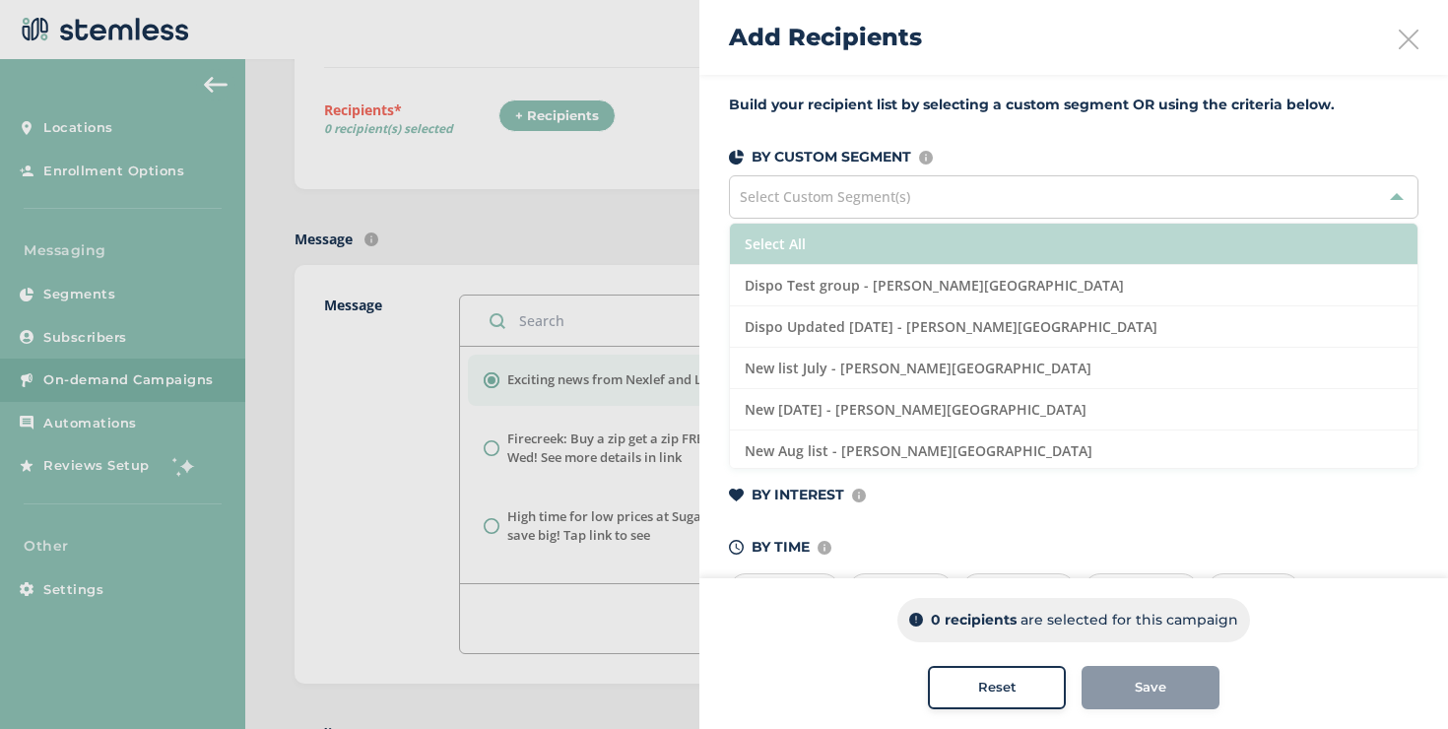
click at [919, 250] on li "Select All" at bounding box center [1074, 244] width 688 height 41
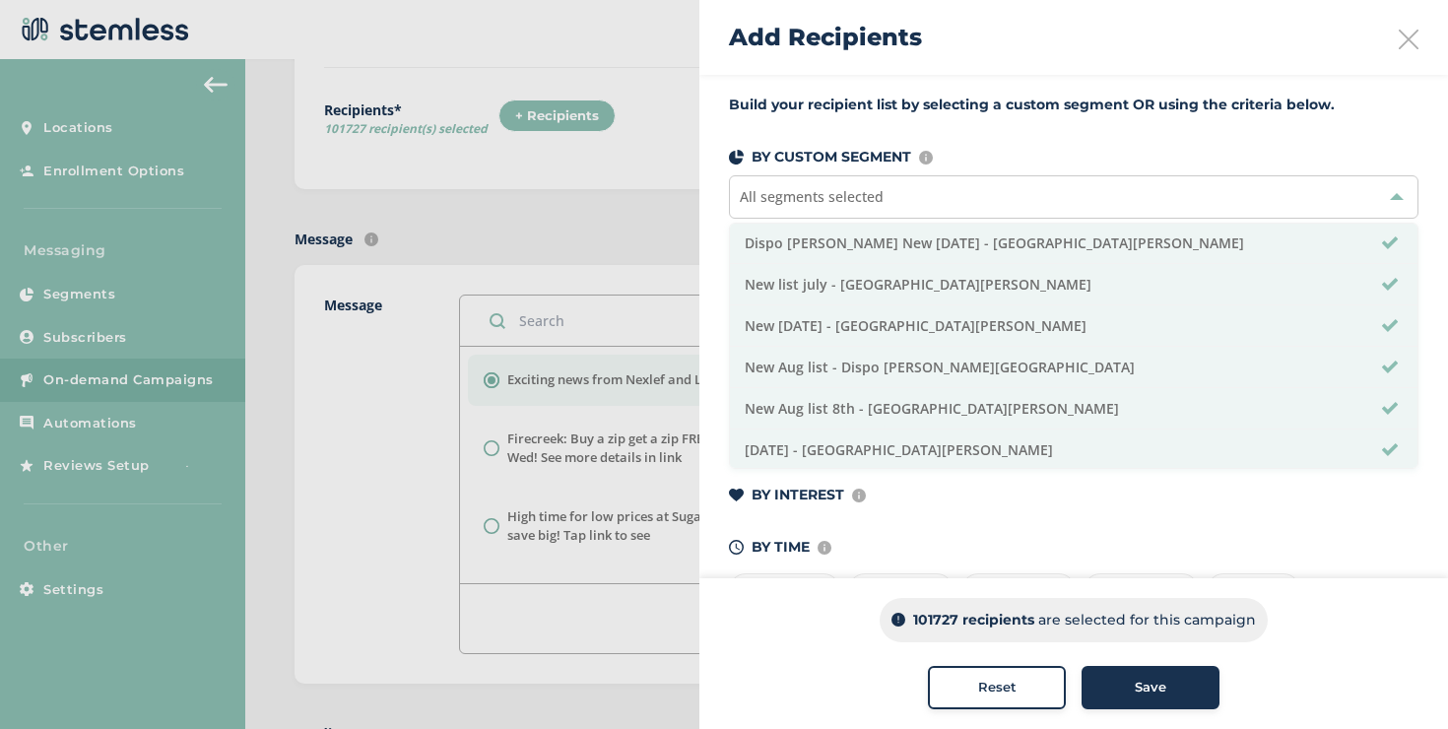
scroll to position [996, 0]
click at [1157, 683] on span "Save" at bounding box center [1151, 688] width 32 height 20
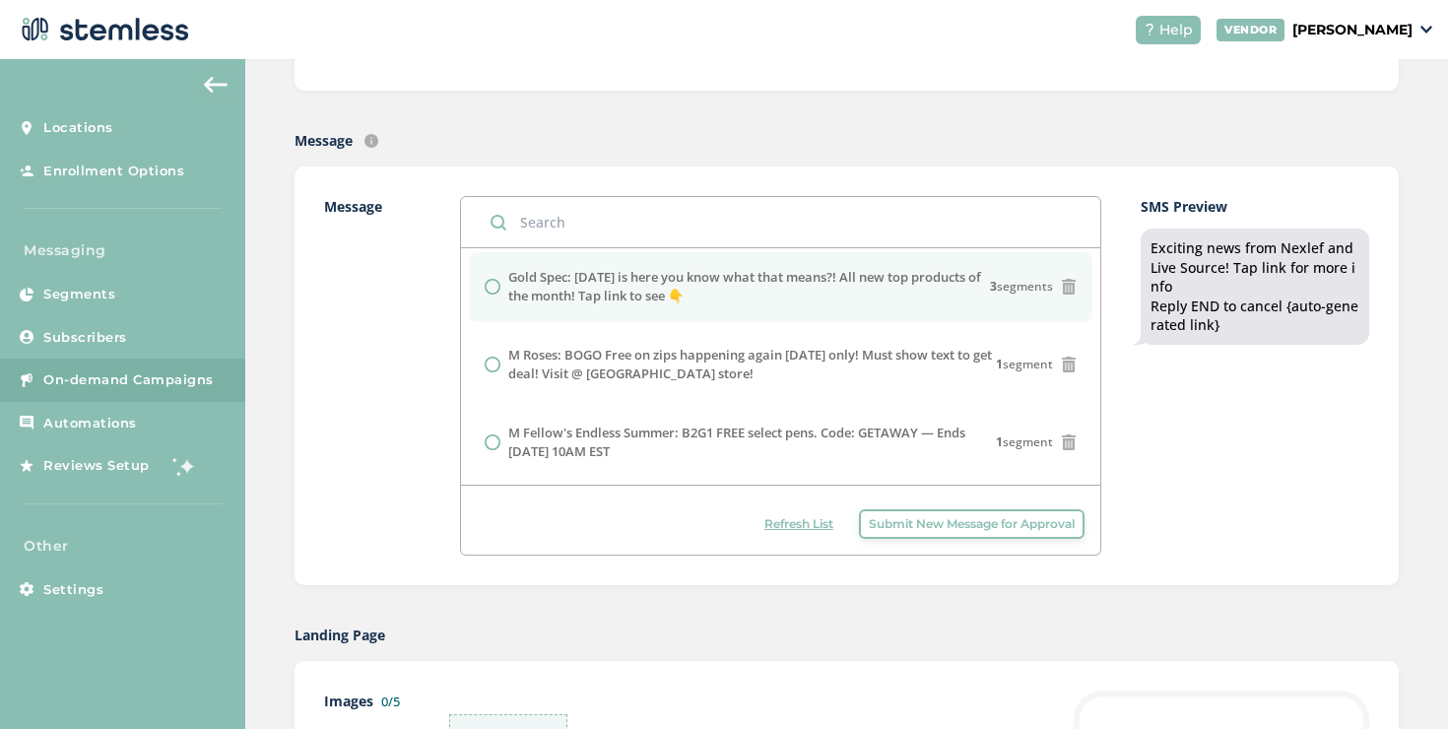
scroll to position [782, 0]
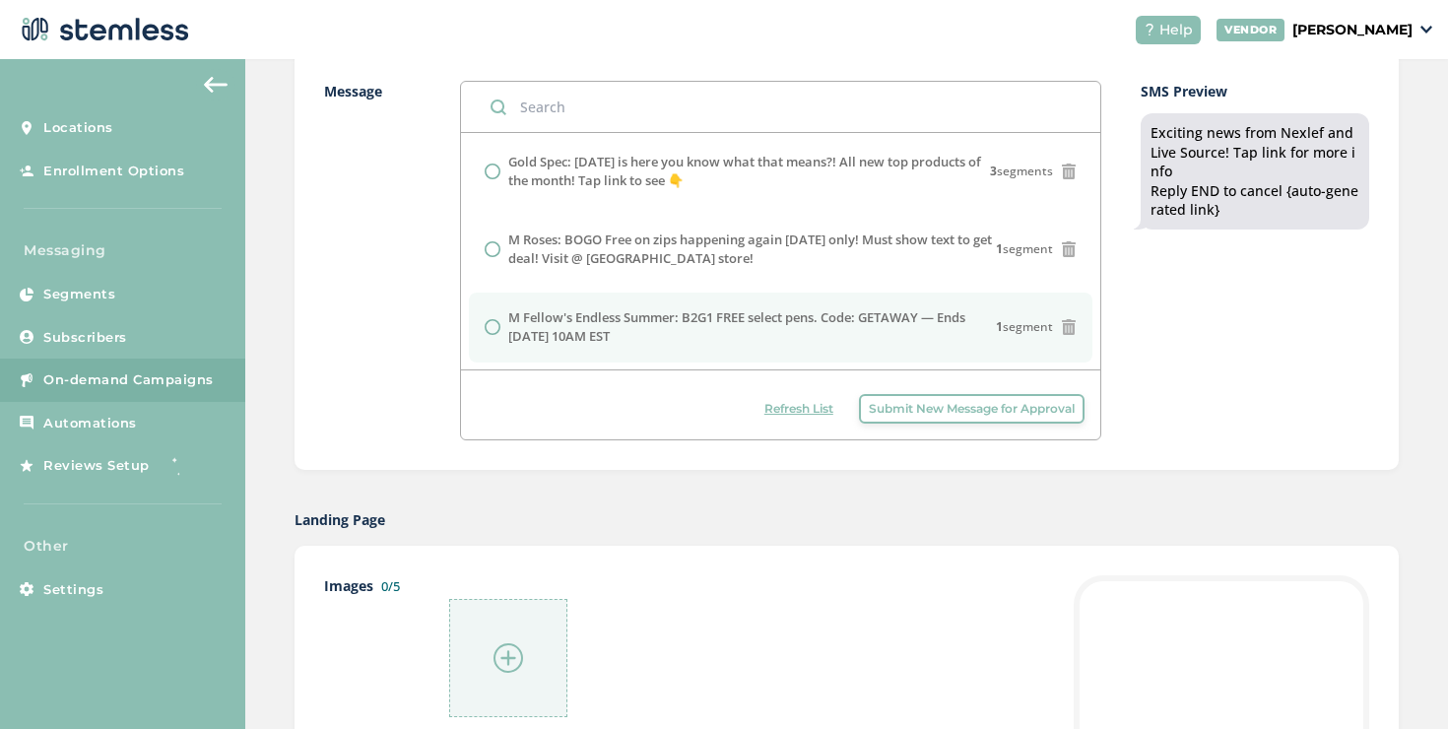
click at [780, 313] on label "M Fellow's Endless Summer: B2G1 FREE select pens. Code: GETAWAY — Ends [DATE] 1…" at bounding box center [752, 327] width 488 height 38
radio input "false"
radio input "true"
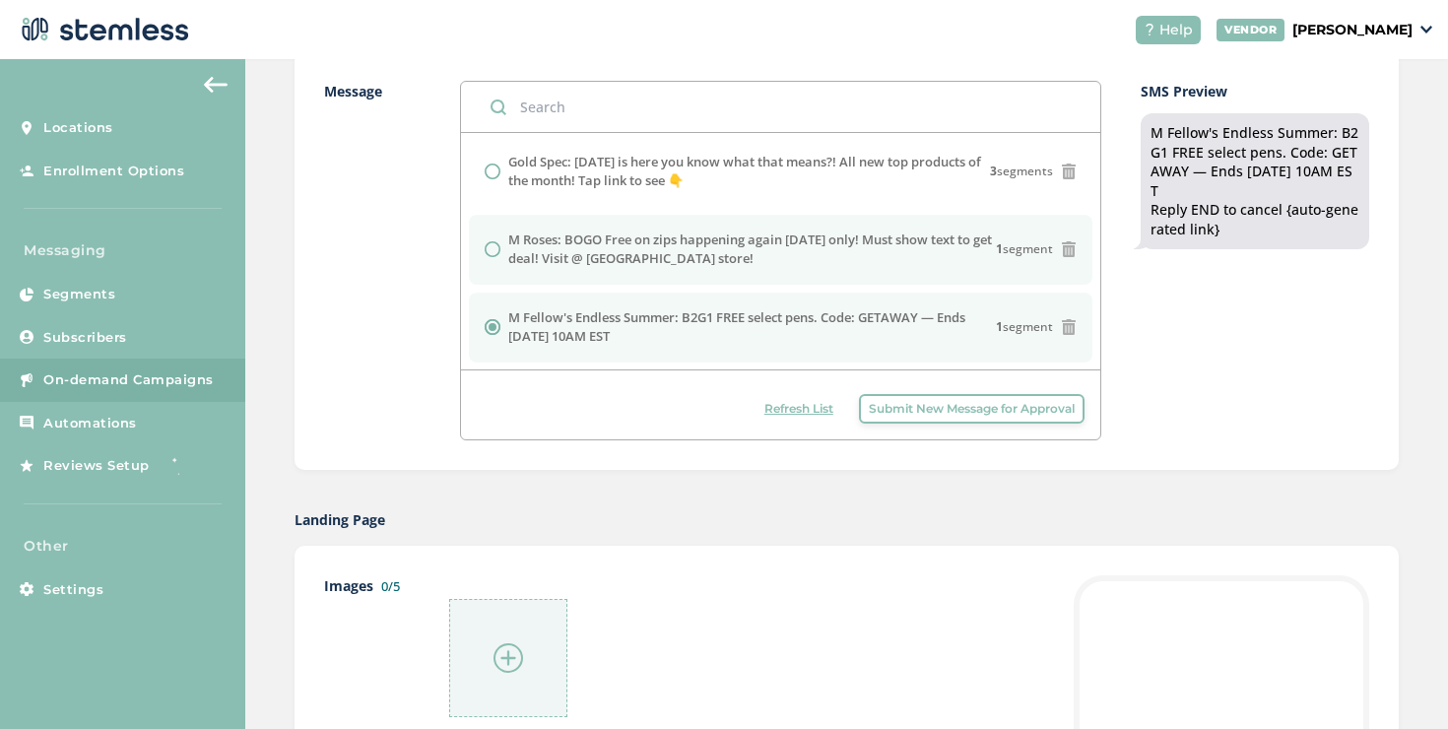
click at [630, 242] on label "M Roses: BOGO Free on zips happening again [DATE] only! Must show text to get d…" at bounding box center [752, 250] width 488 height 38
radio input "true"
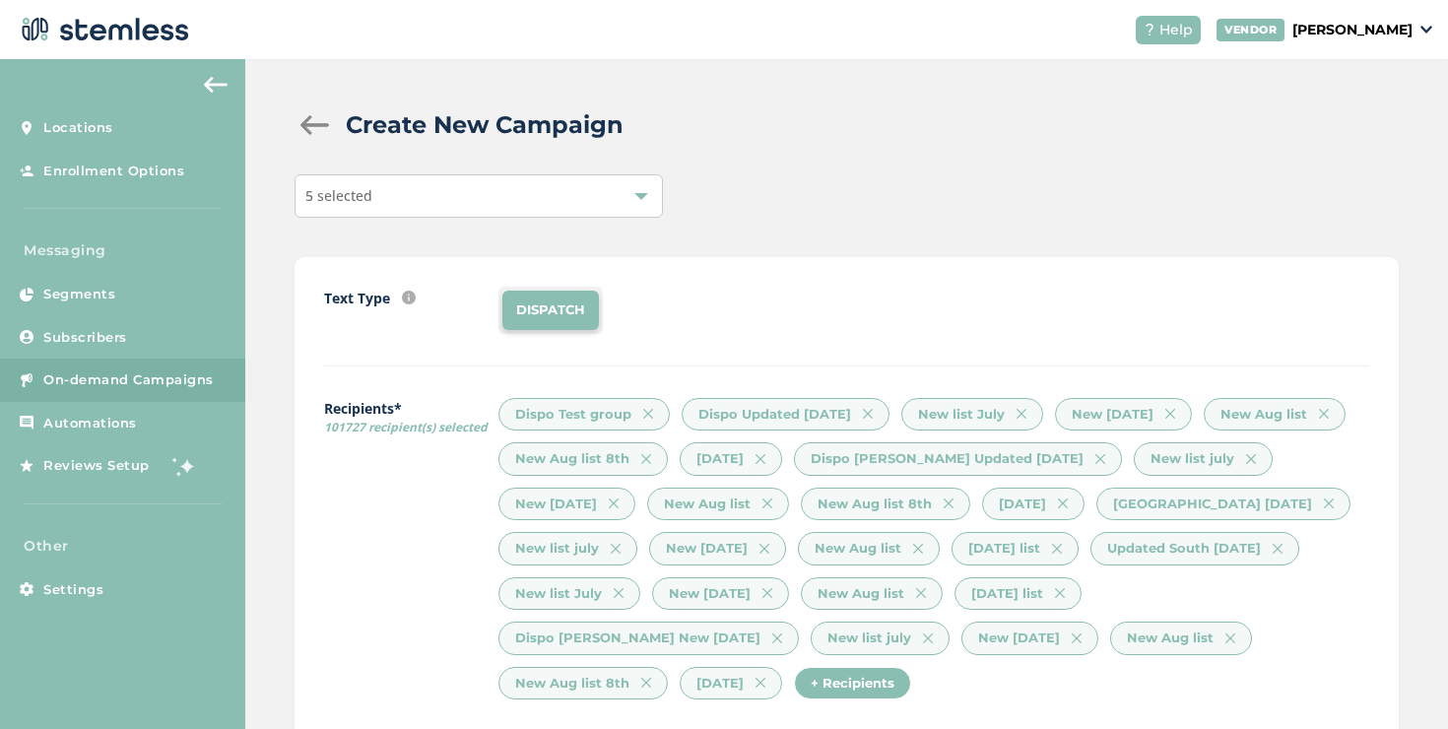
scroll to position [0, 0]
click at [368, 202] on span "5 selected" at bounding box center [338, 196] width 67 height 19
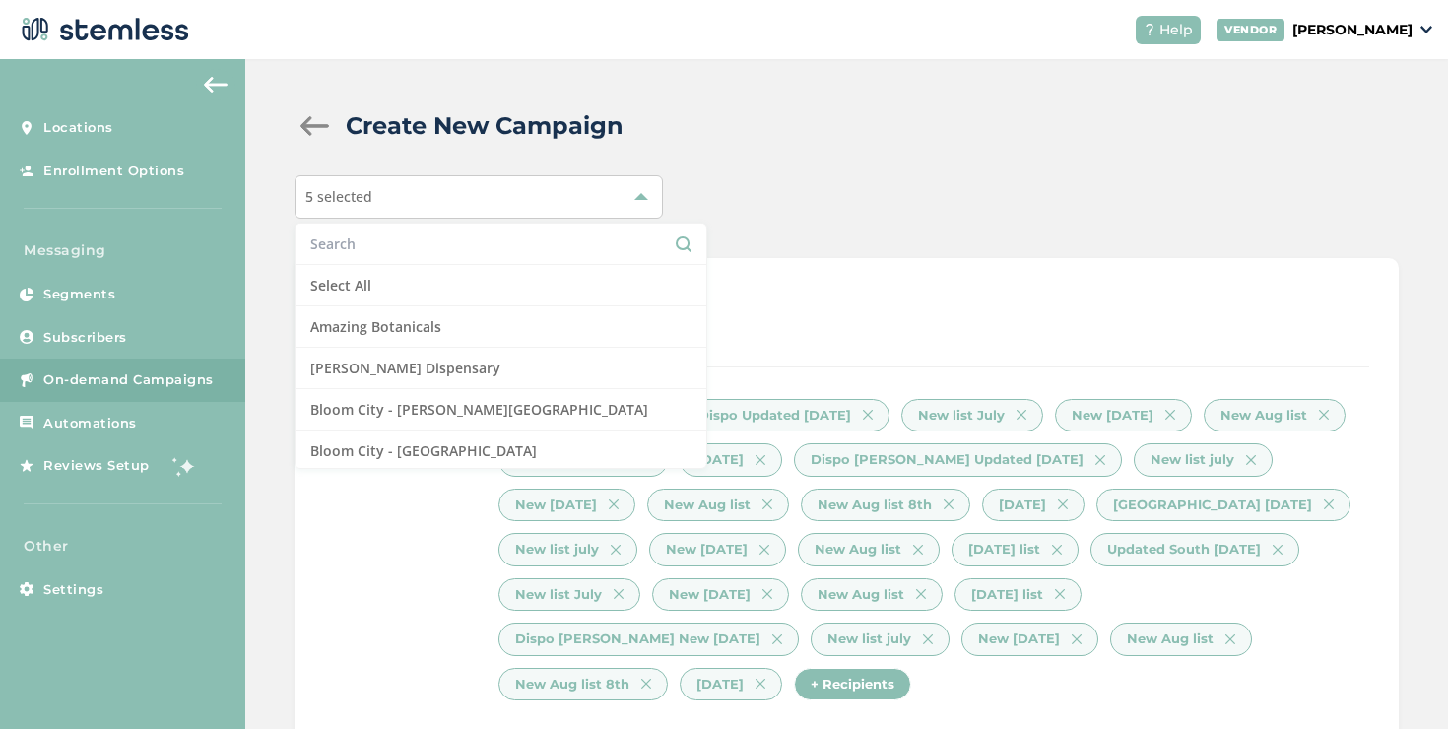
click at [782, 325] on div "DISPATCH" at bounding box center [933, 311] width 871 height 47
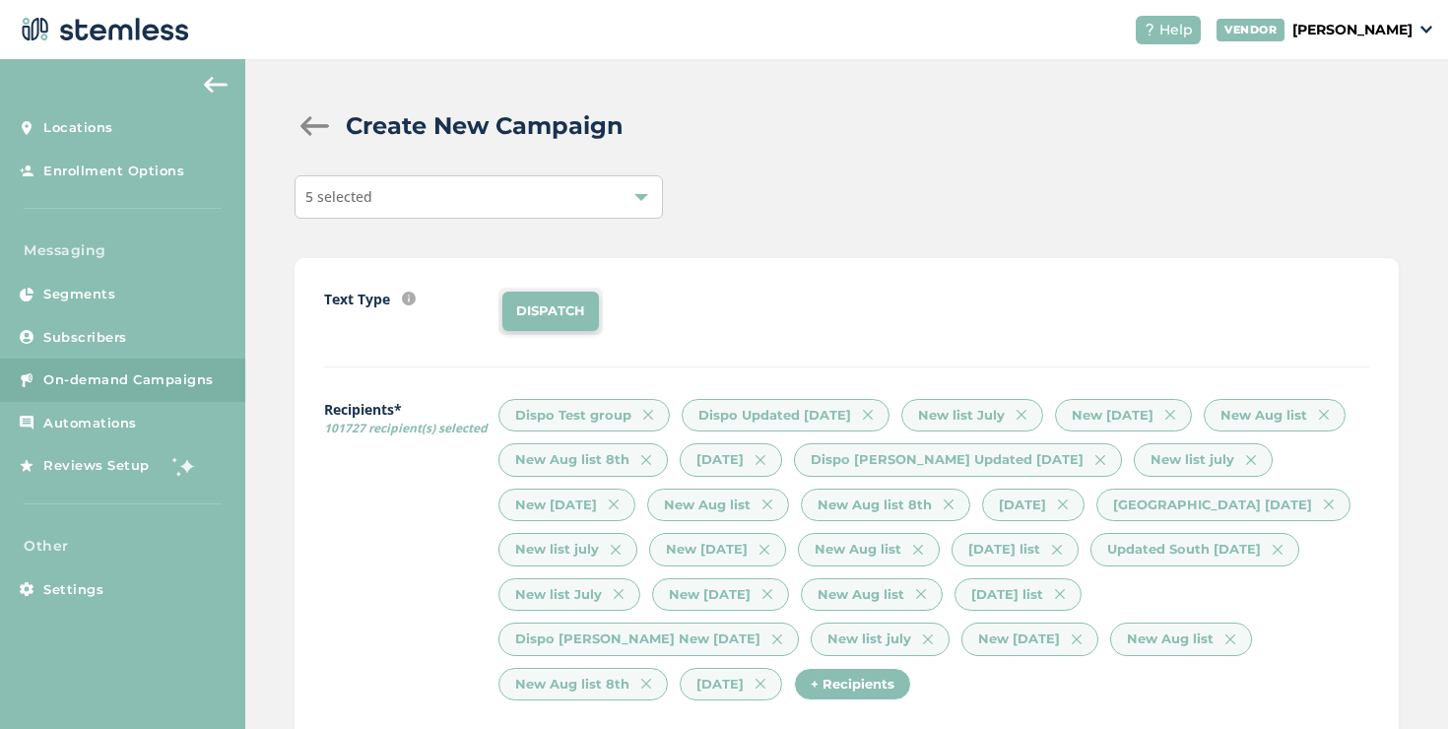
click at [822, 682] on div "+ Recipients" at bounding box center [852, 684] width 117 height 33
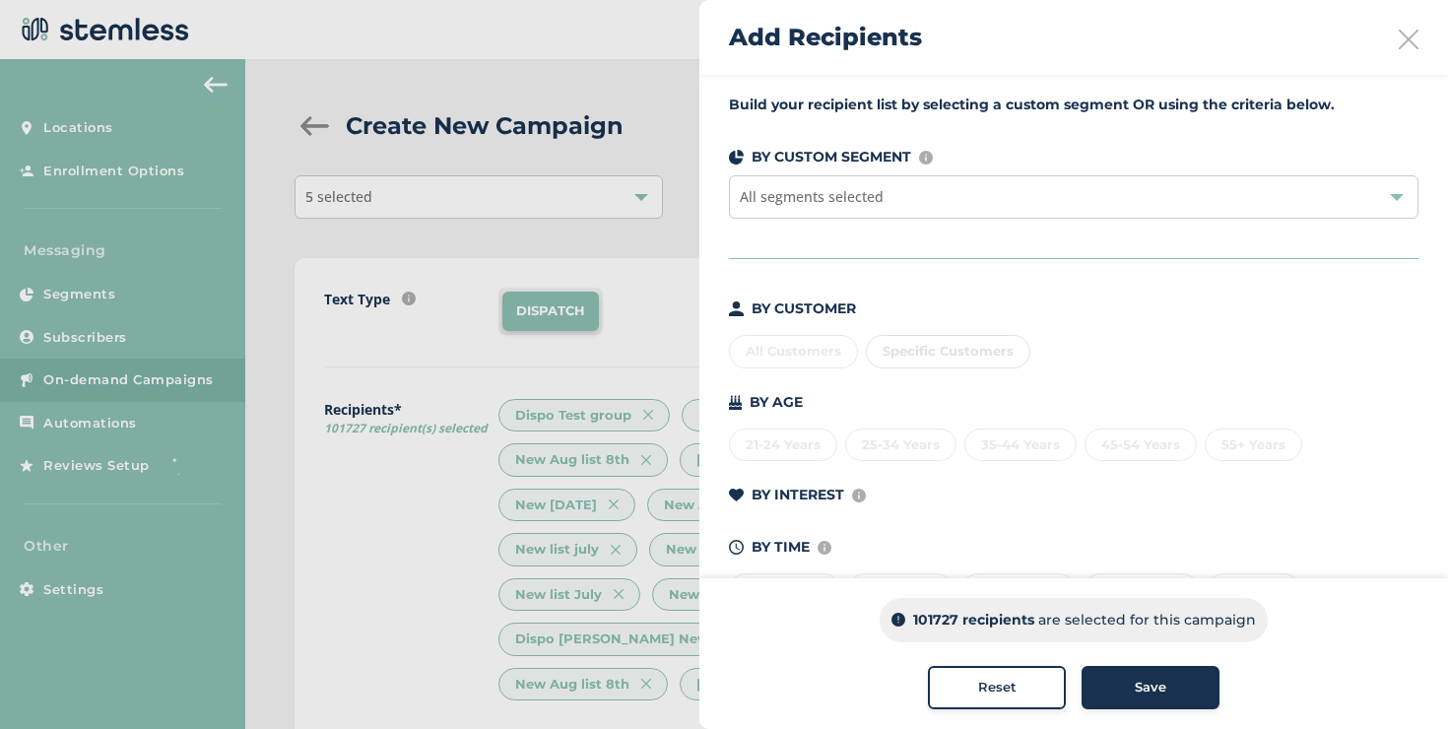
click at [918, 354] on div "Specific Customers" at bounding box center [948, 351] width 165 height 33
click at [923, 300] on div "BY CUSTOMER" at bounding box center [1074, 308] width 690 height 21
click at [946, 195] on div "All segments selected" at bounding box center [1074, 196] width 690 height 43
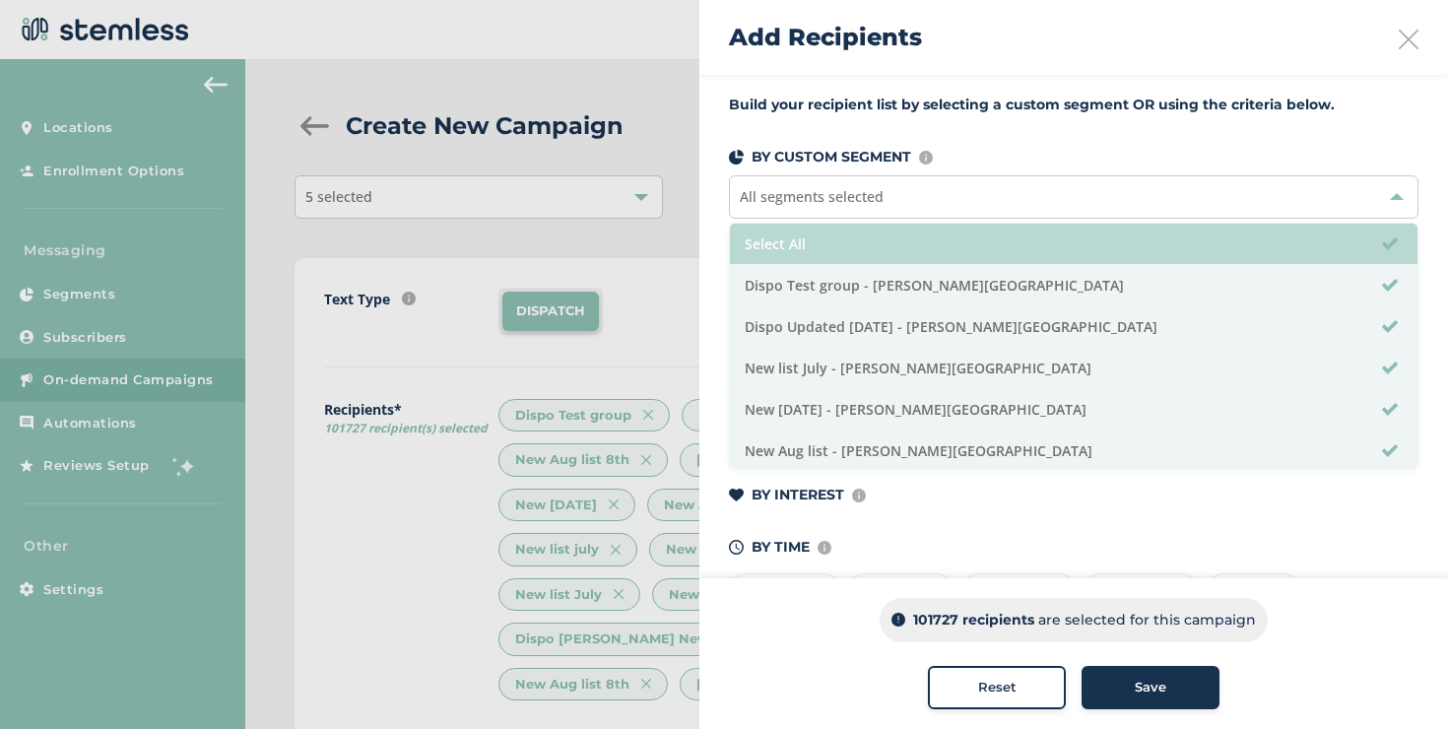
click at [879, 238] on li "Select All" at bounding box center [1074, 244] width 688 height 41
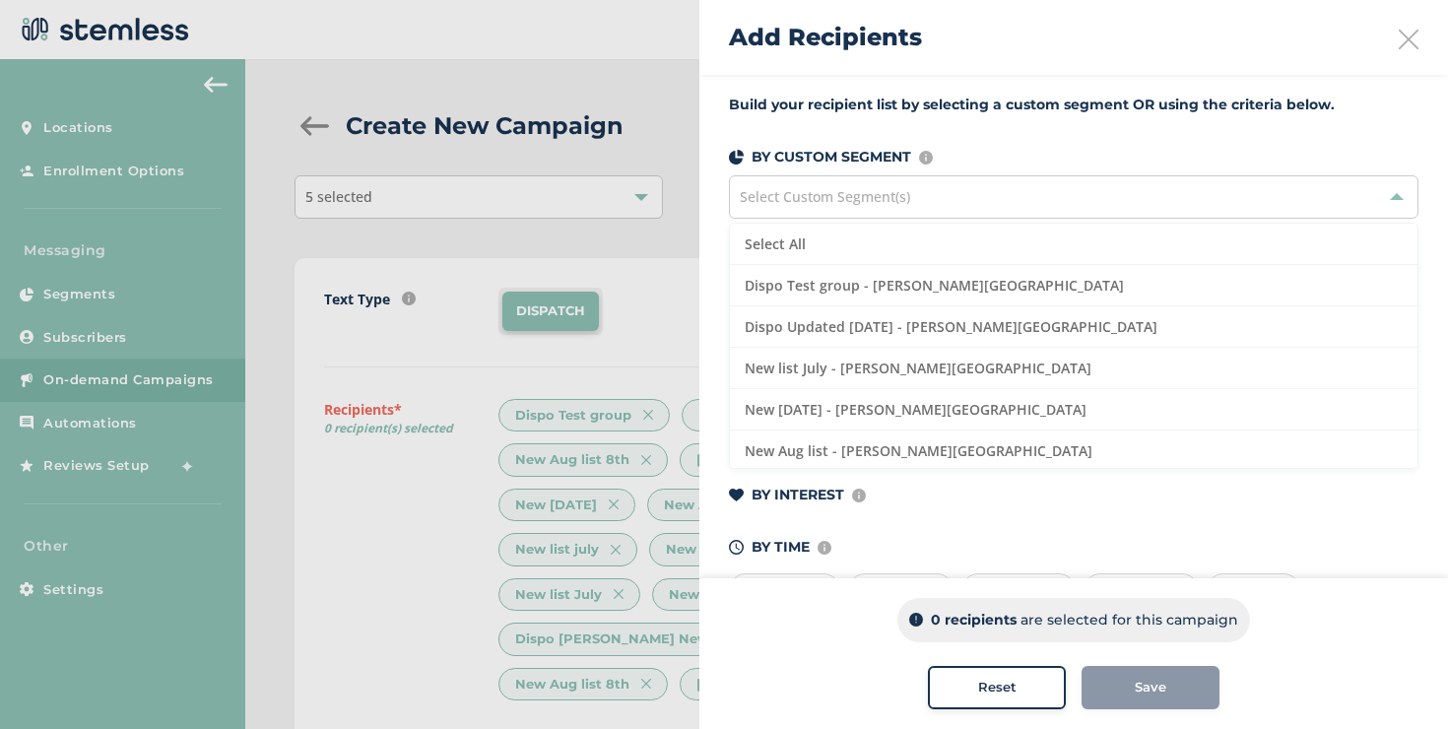
click at [847, 174] on div "Build your recipient list by selecting a custom segment OR using the criteria b…" at bounding box center [1073, 362] width 749 height 575
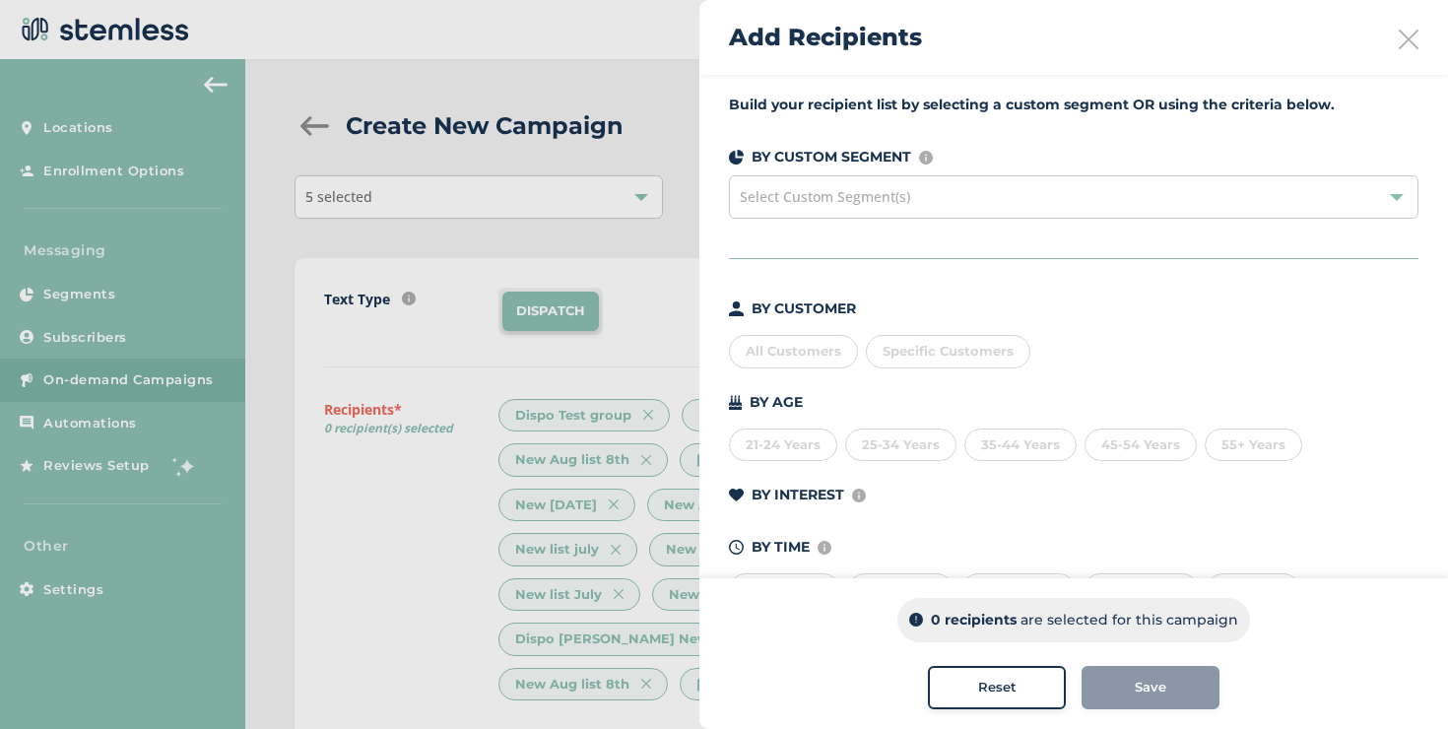
click at [821, 352] on div "All Customers" at bounding box center [793, 351] width 129 height 33
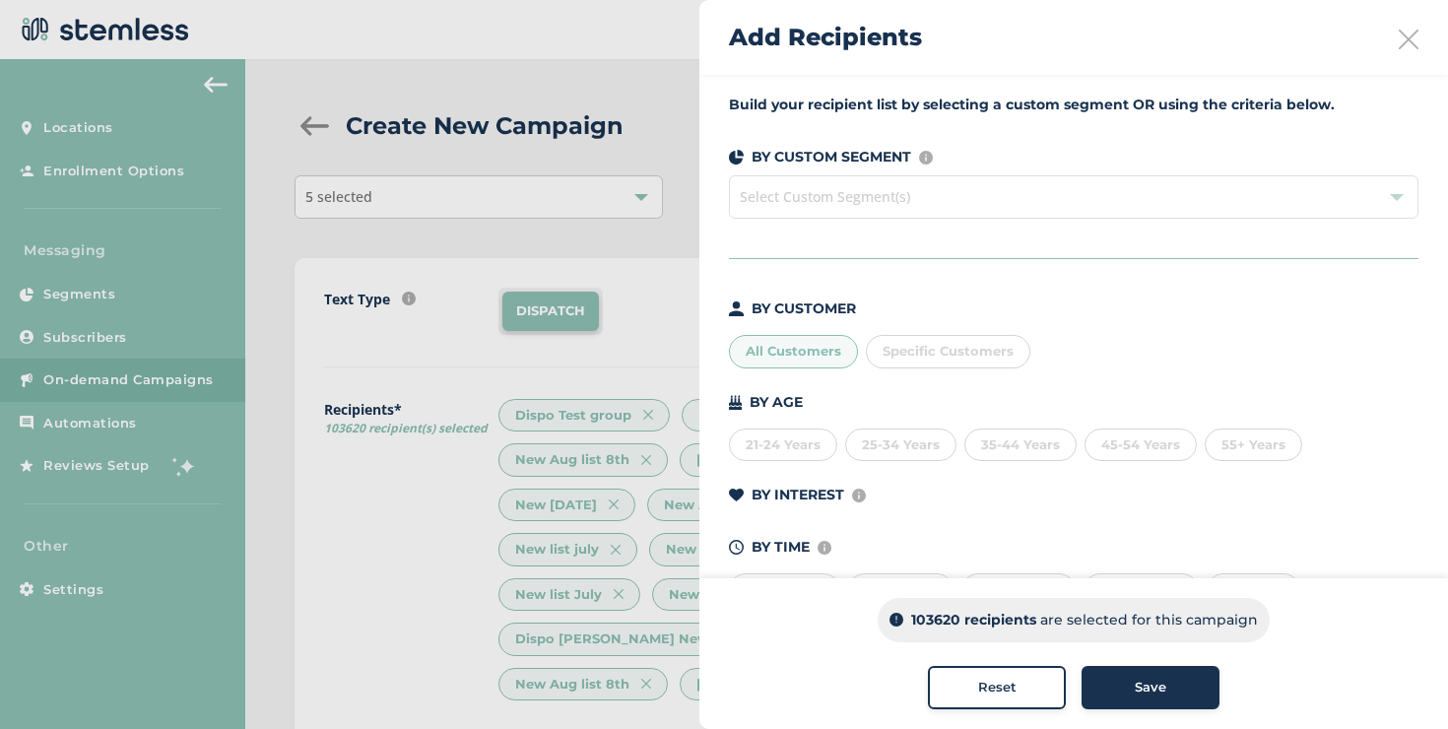
click at [1399, 38] on icon at bounding box center [1409, 40] width 20 height 20
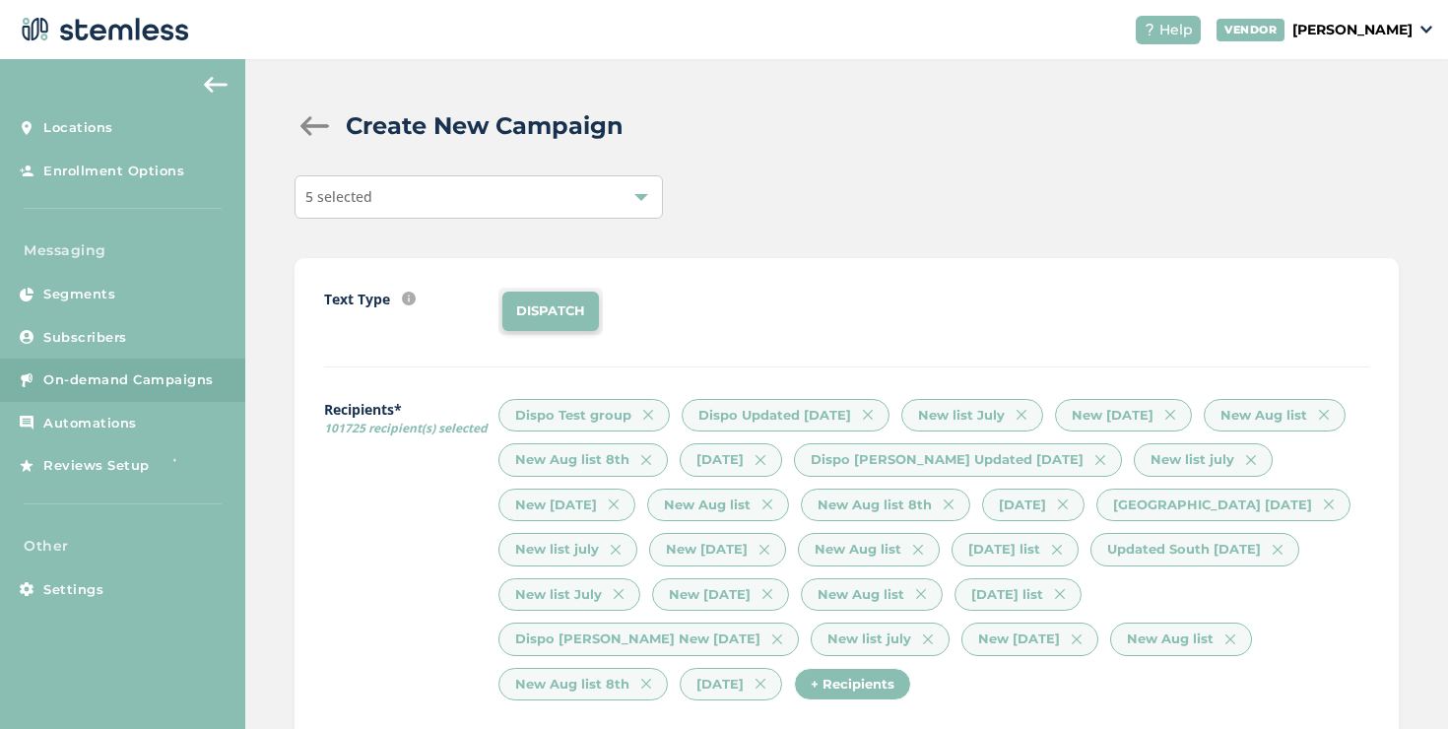
click at [866, 684] on div "+ Recipients" at bounding box center [852, 684] width 117 height 33
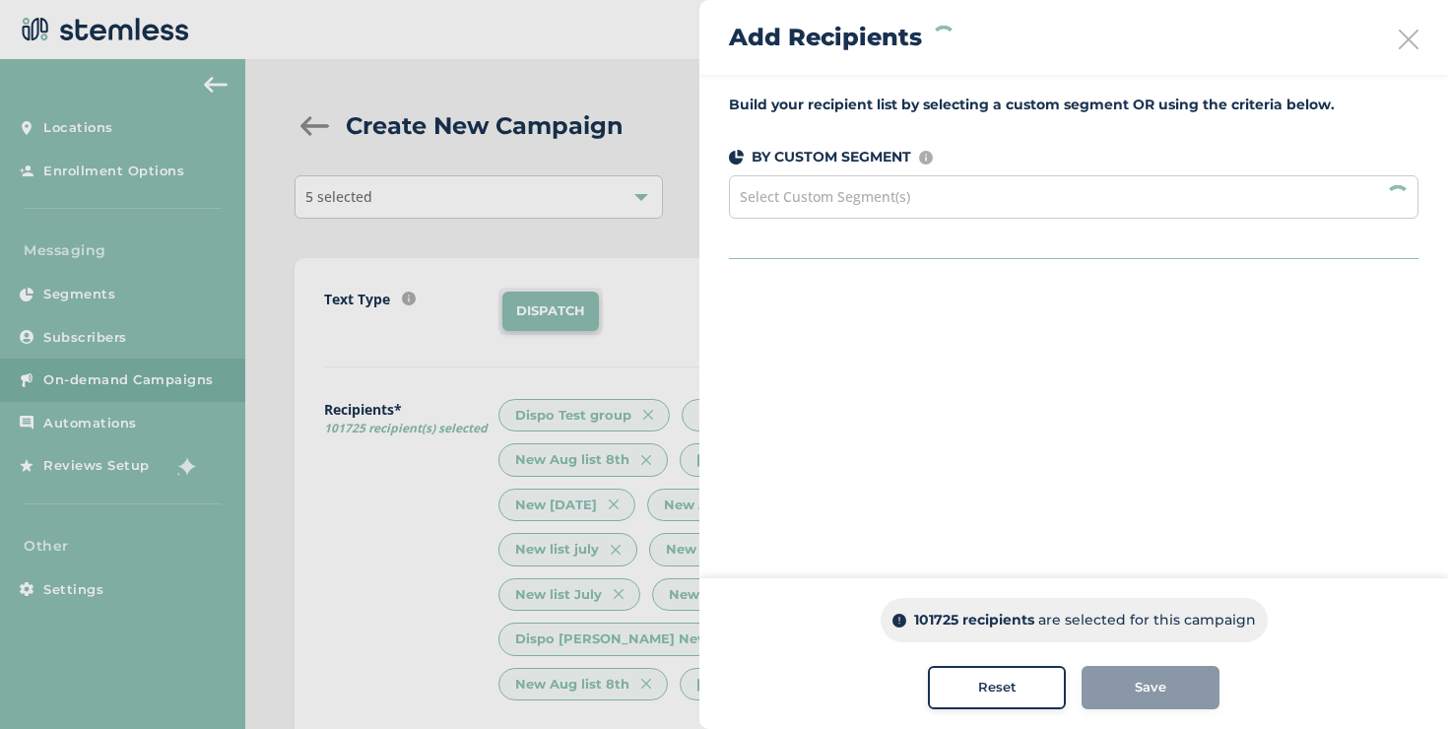
click at [950, 200] on div "Select Custom Segment(s)" at bounding box center [1074, 196] width 690 height 43
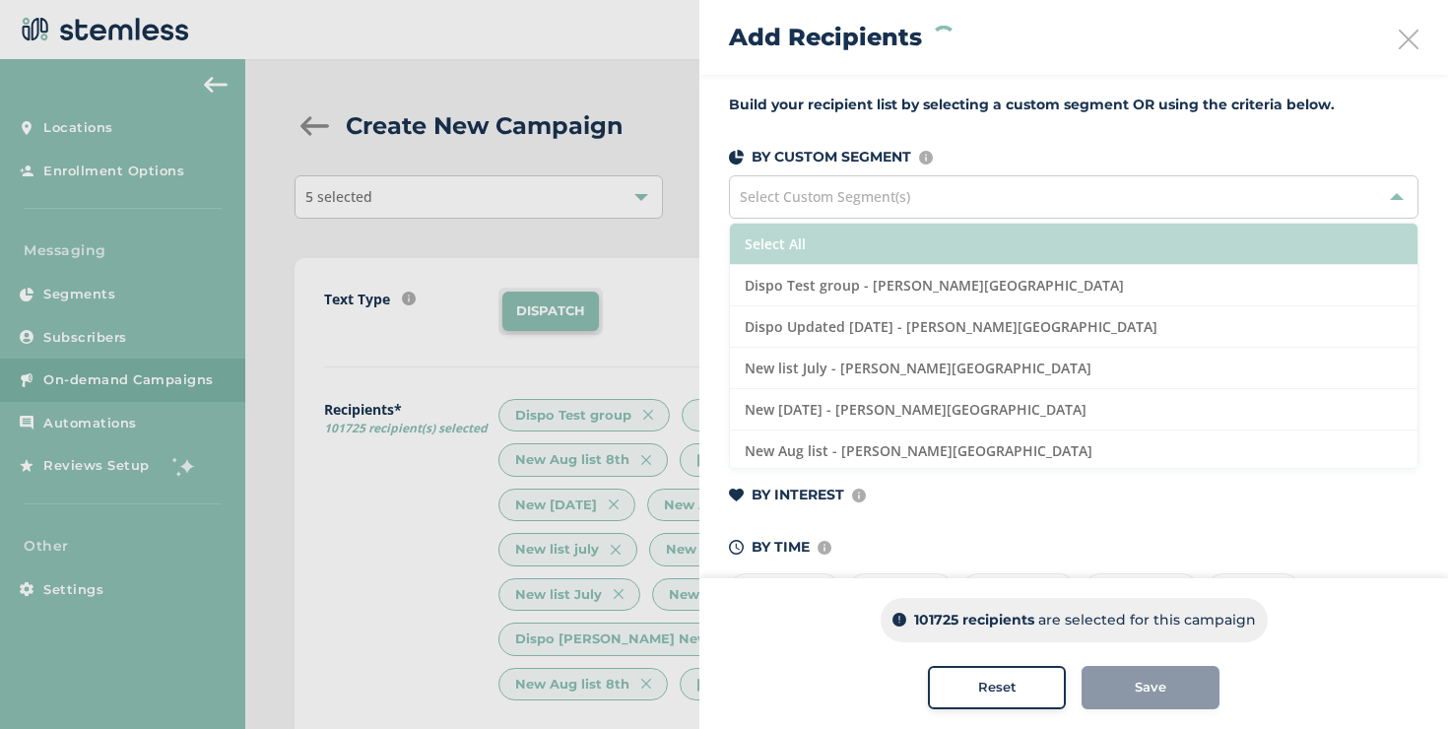
click at [817, 234] on li "Select All" at bounding box center [1074, 244] width 688 height 41
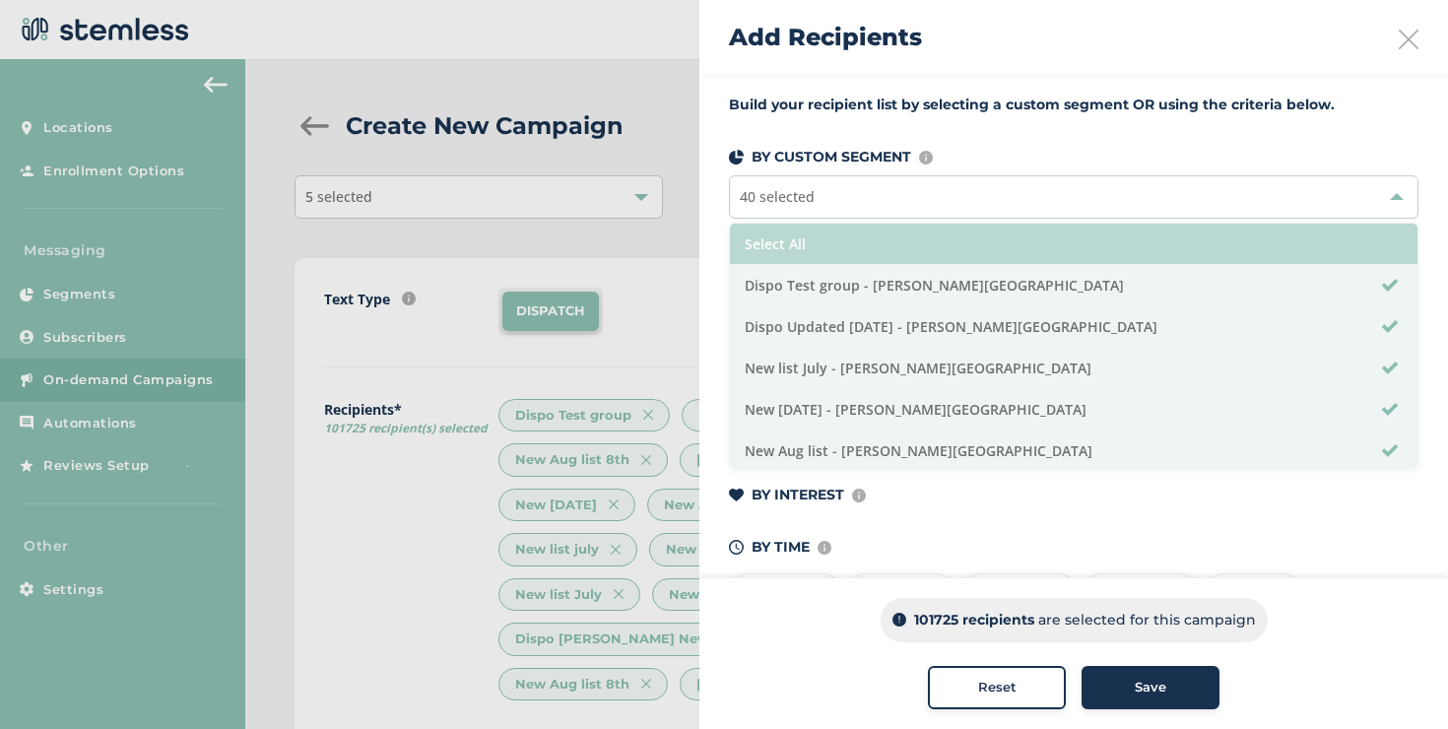
click at [817, 234] on li "Select All" at bounding box center [1074, 244] width 688 height 41
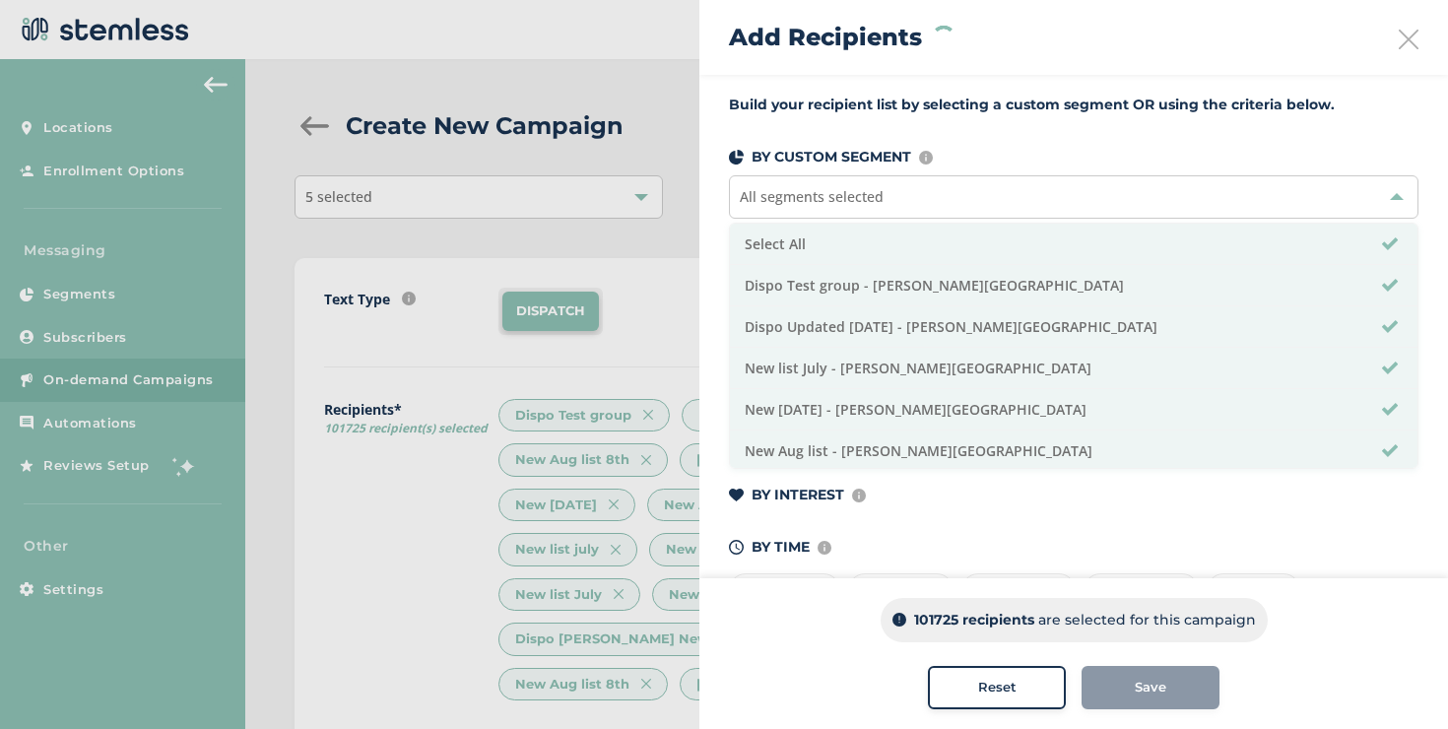
click at [947, 546] on div "BY TIME Amount of time since last visit to your store" at bounding box center [1074, 547] width 690 height 21
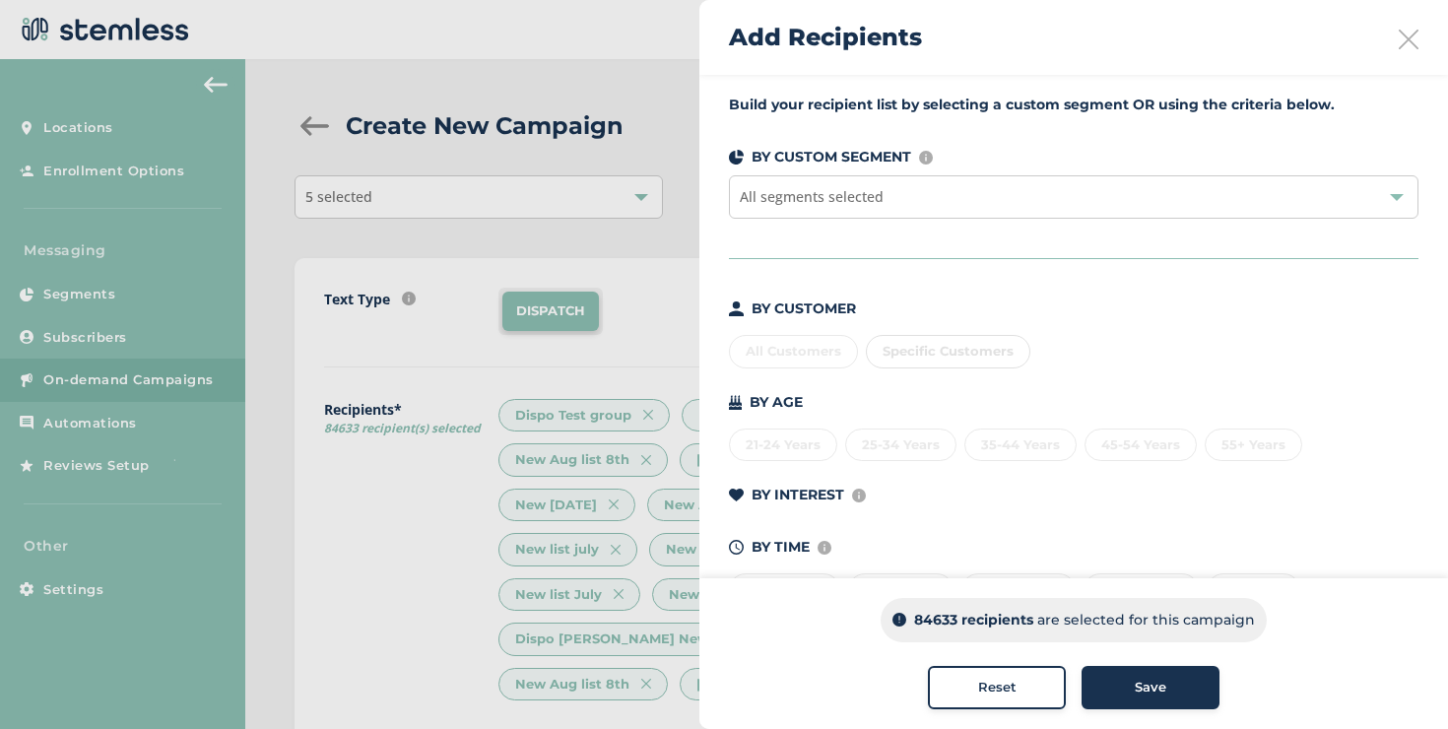
click at [795, 349] on div "All Customers Specific Customers" at bounding box center [1074, 347] width 690 height 41
click at [820, 190] on span "All segments selected" at bounding box center [812, 196] width 144 height 19
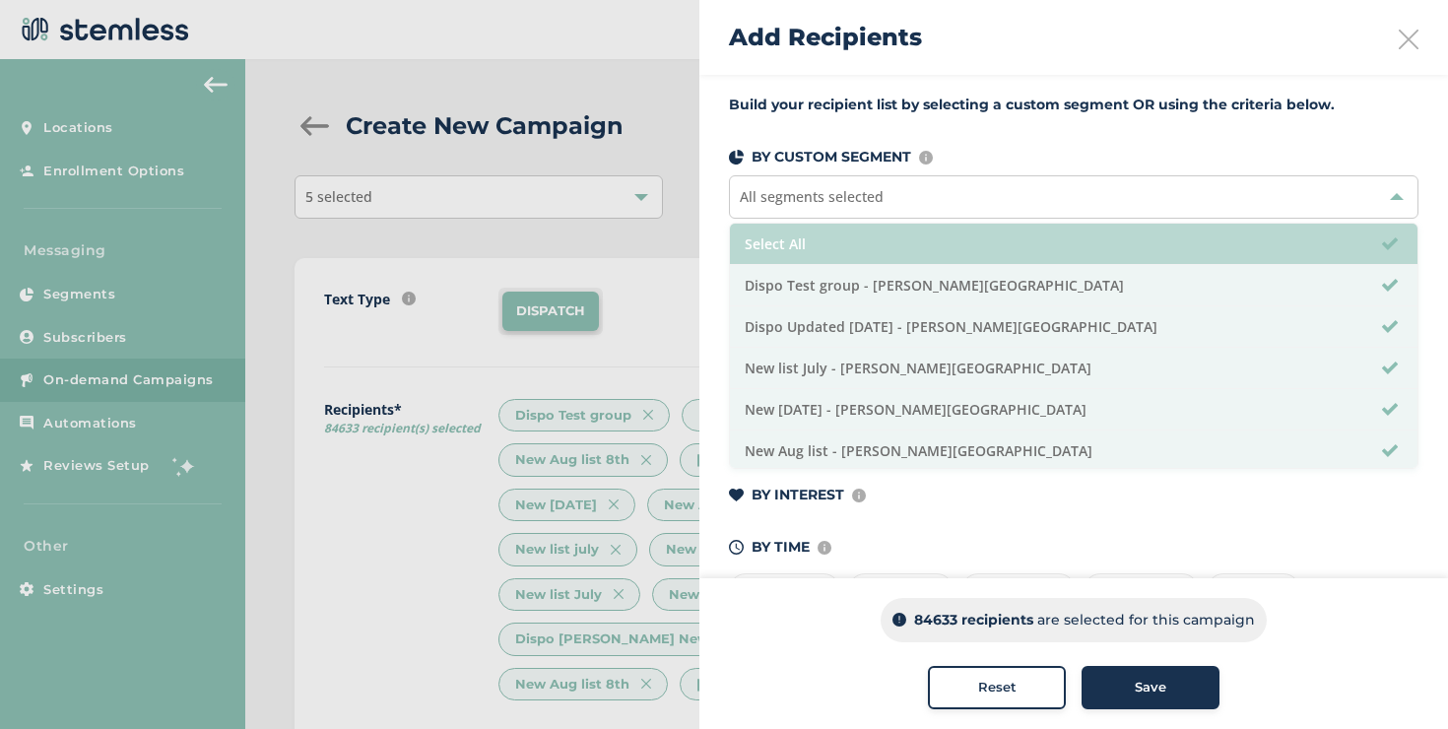
click at [804, 254] on li "Select All" at bounding box center [1074, 244] width 688 height 41
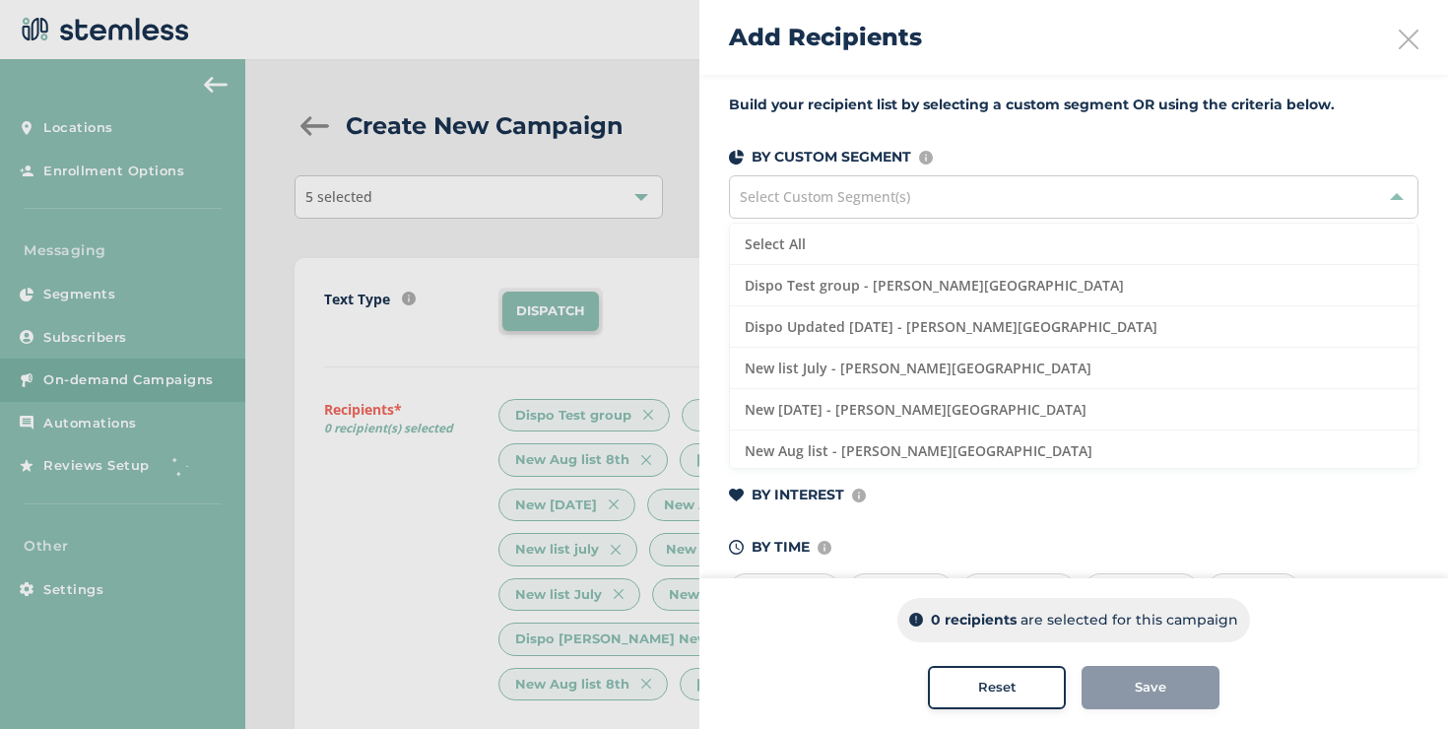
click at [721, 194] on div "Build your recipient list by selecting a custom segment OR using the criteria b…" at bounding box center [1073, 362] width 749 height 575
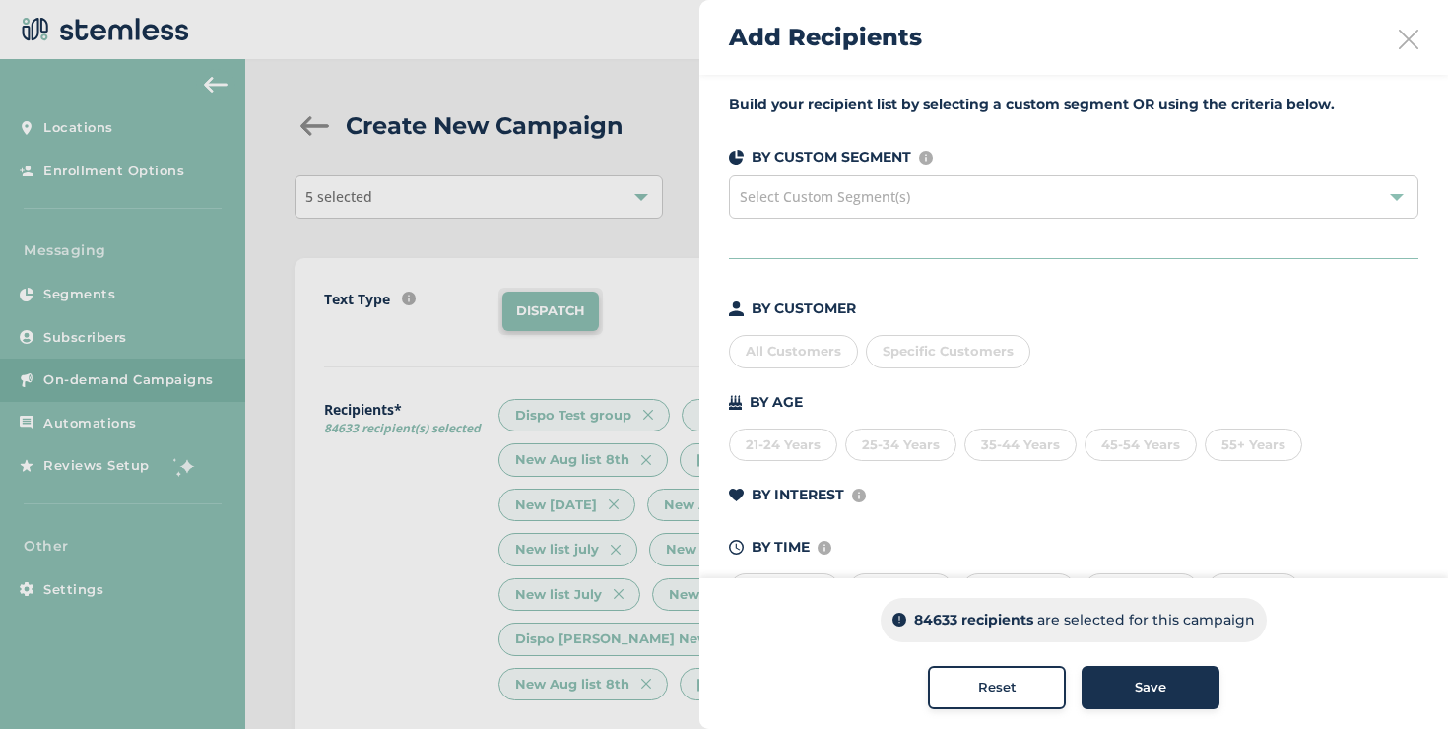
click at [792, 451] on div "21-24 Years" at bounding box center [783, 445] width 108 height 33
click at [806, 458] on div "21-24 Years" at bounding box center [783, 445] width 108 height 33
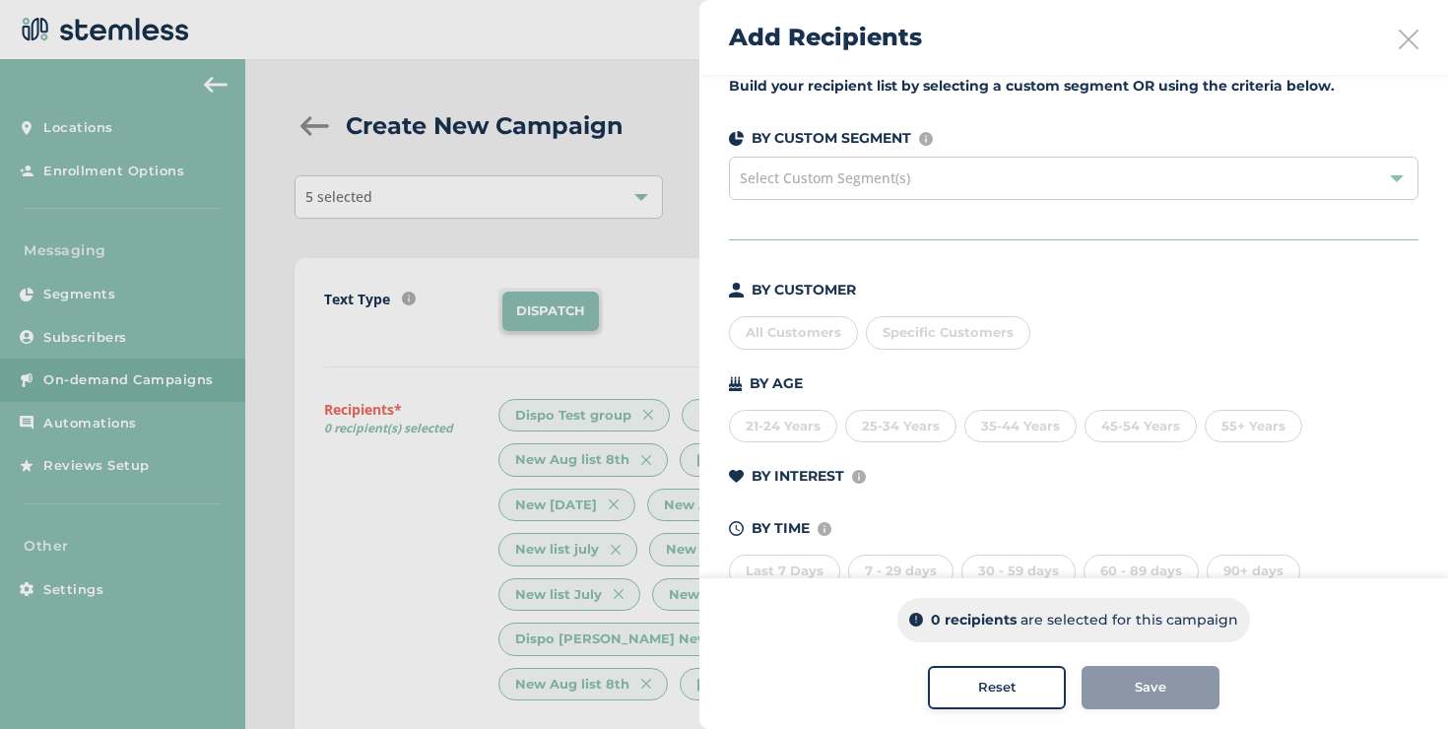
scroll to position [71, 0]
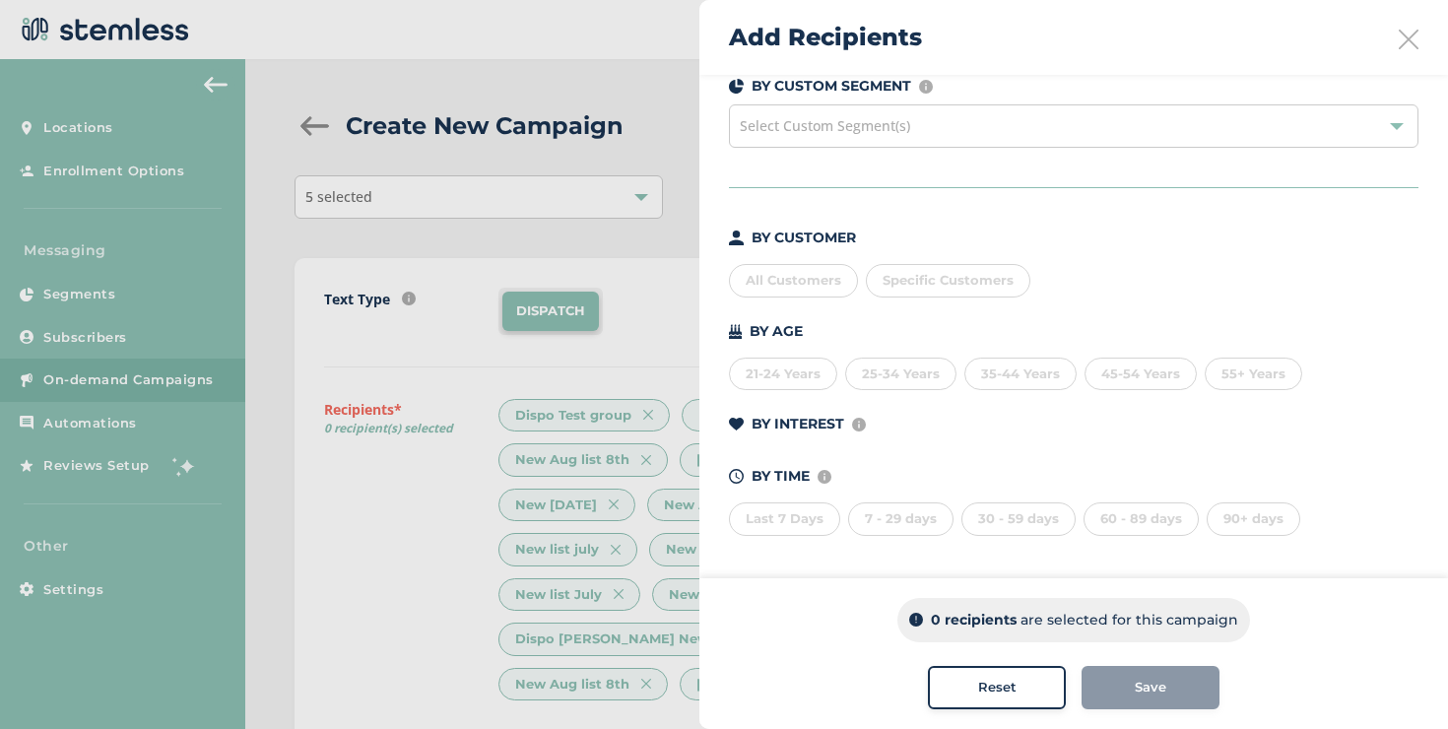
click at [1006, 521] on div "30 - 59 days" at bounding box center [1019, 518] width 114 height 33
click at [977, 516] on div "30 - 59 days" at bounding box center [1019, 518] width 114 height 33
click at [1234, 386] on div "55+ Years" at bounding box center [1254, 374] width 98 height 33
